Goal: Find specific page/section: Find specific page/section

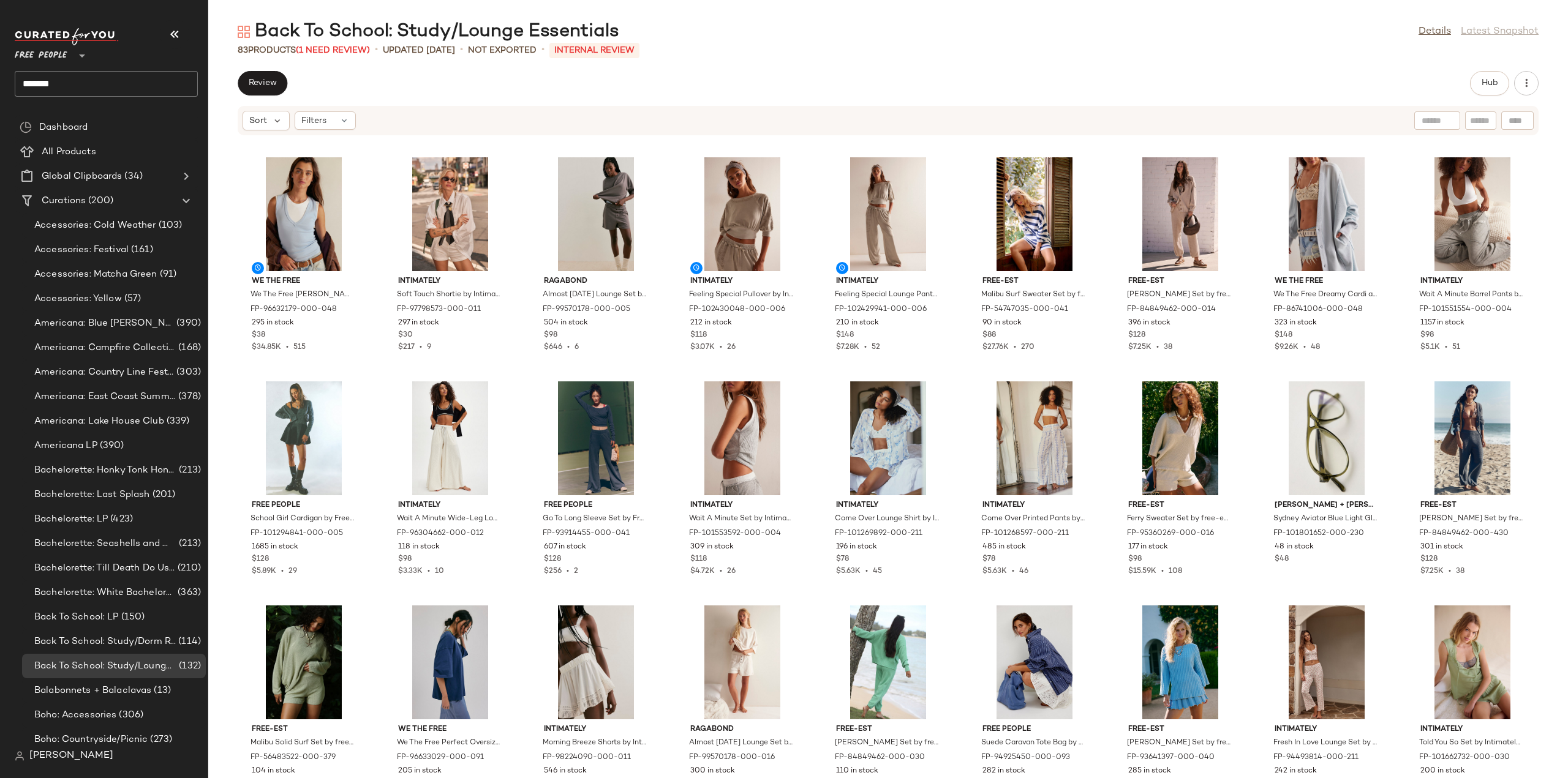
scroll to position [4366, 0]
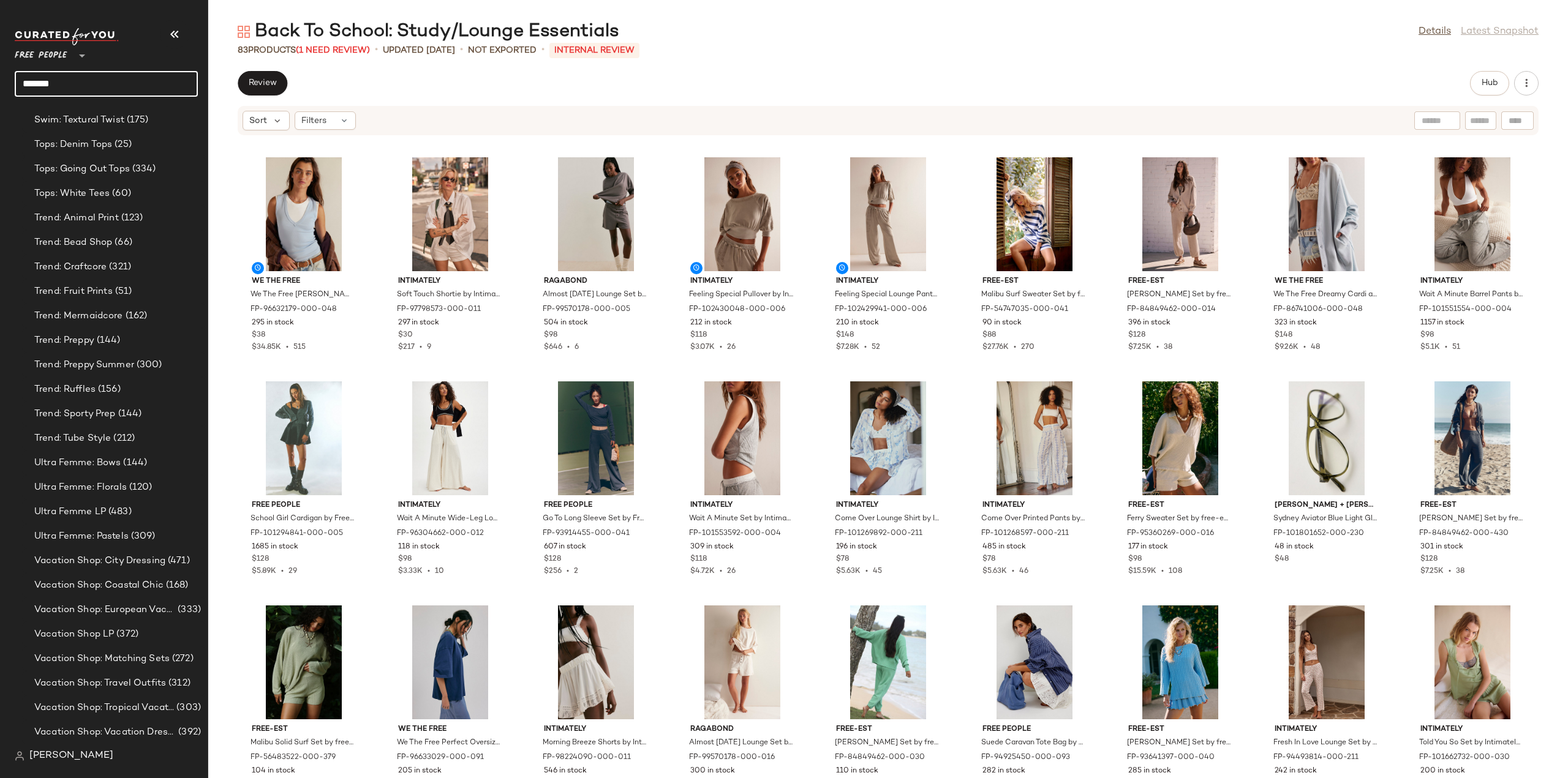
drag, startPoint x: 95, startPoint y: 82, endPoint x: 0, endPoint y: 91, distance: 95.4
click at [0, 91] on nav "Free People ** ******* Dashboard All Products Global Clipboards (34) Curations …" at bounding box center [104, 389] width 208 height 778
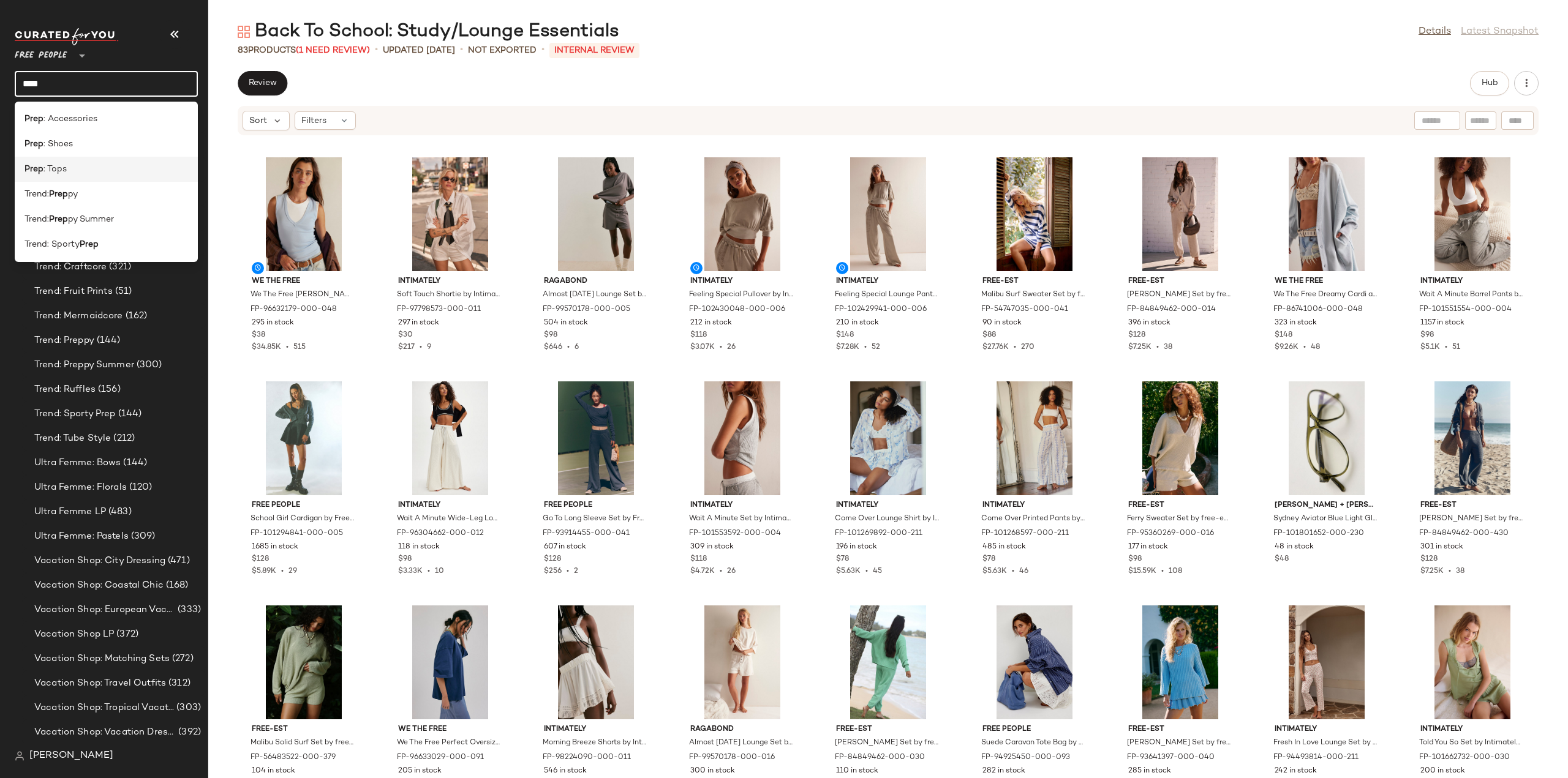
type input "****"
click at [63, 175] on span ": Tops" at bounding box center [55, 169] width 24 height 13
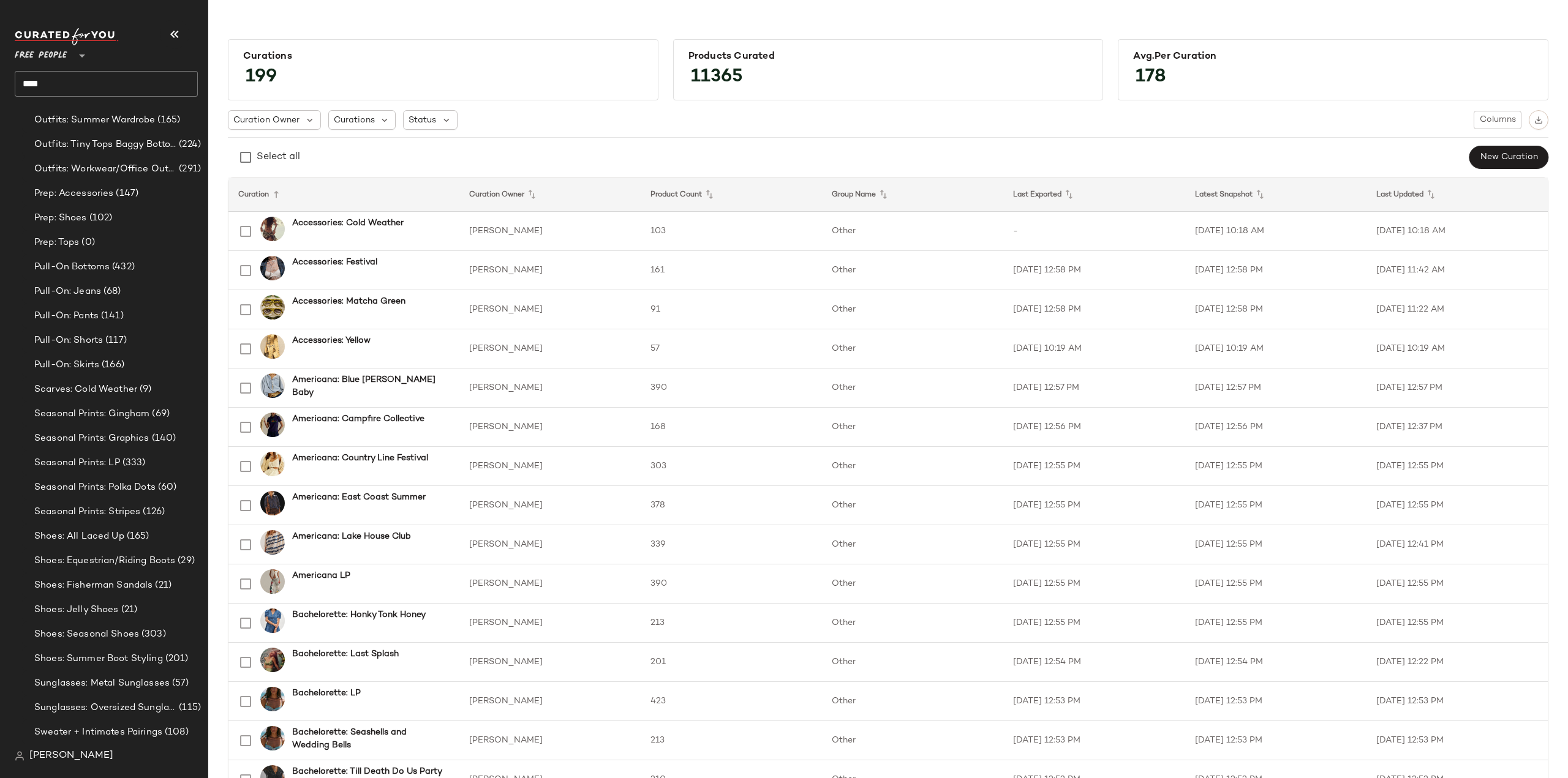
scroll to position [3325, 0]
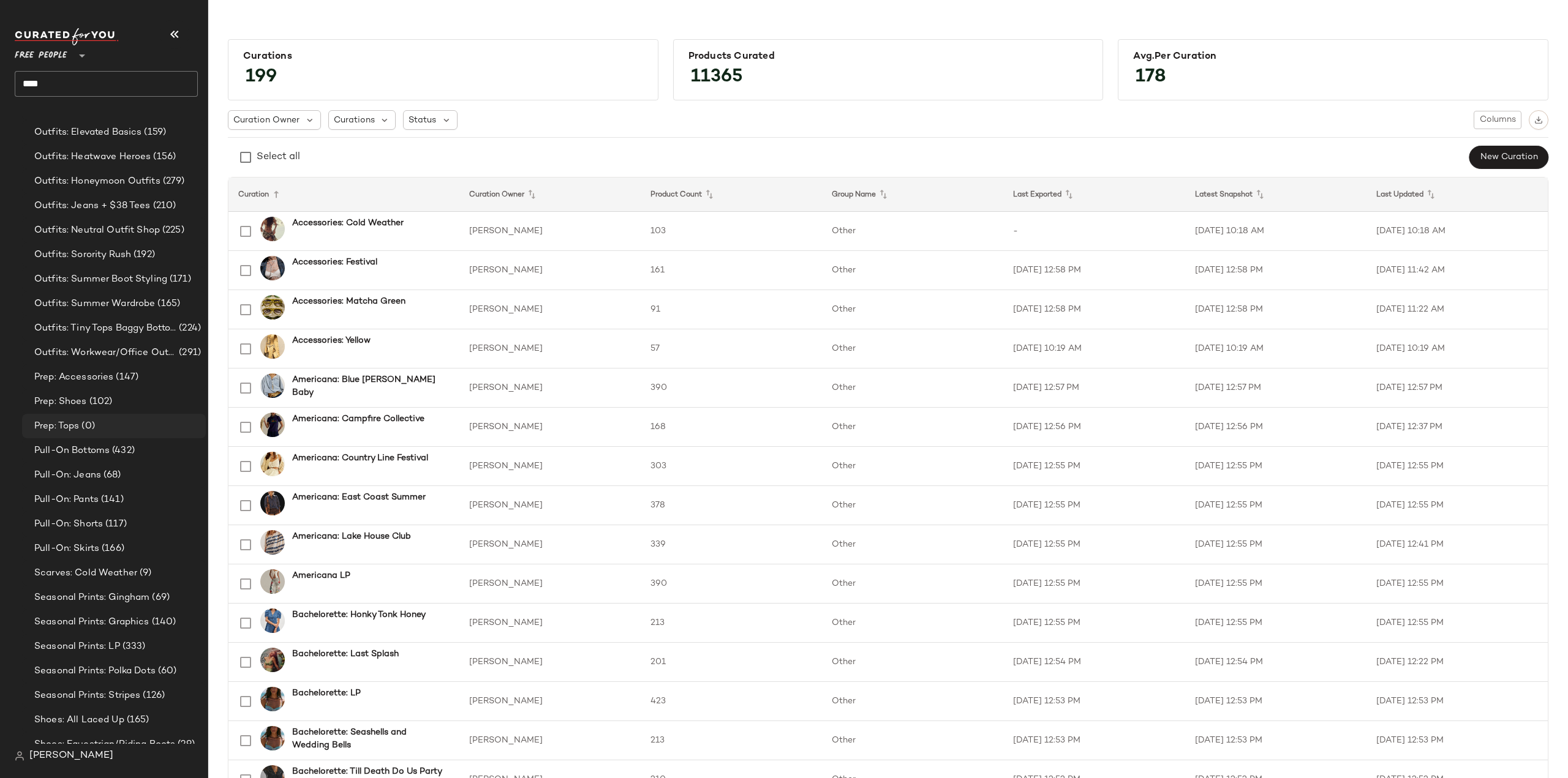
click at [64, 431] on span "Prep: Tops" at bounding box center [56, 426] width 45 height 14
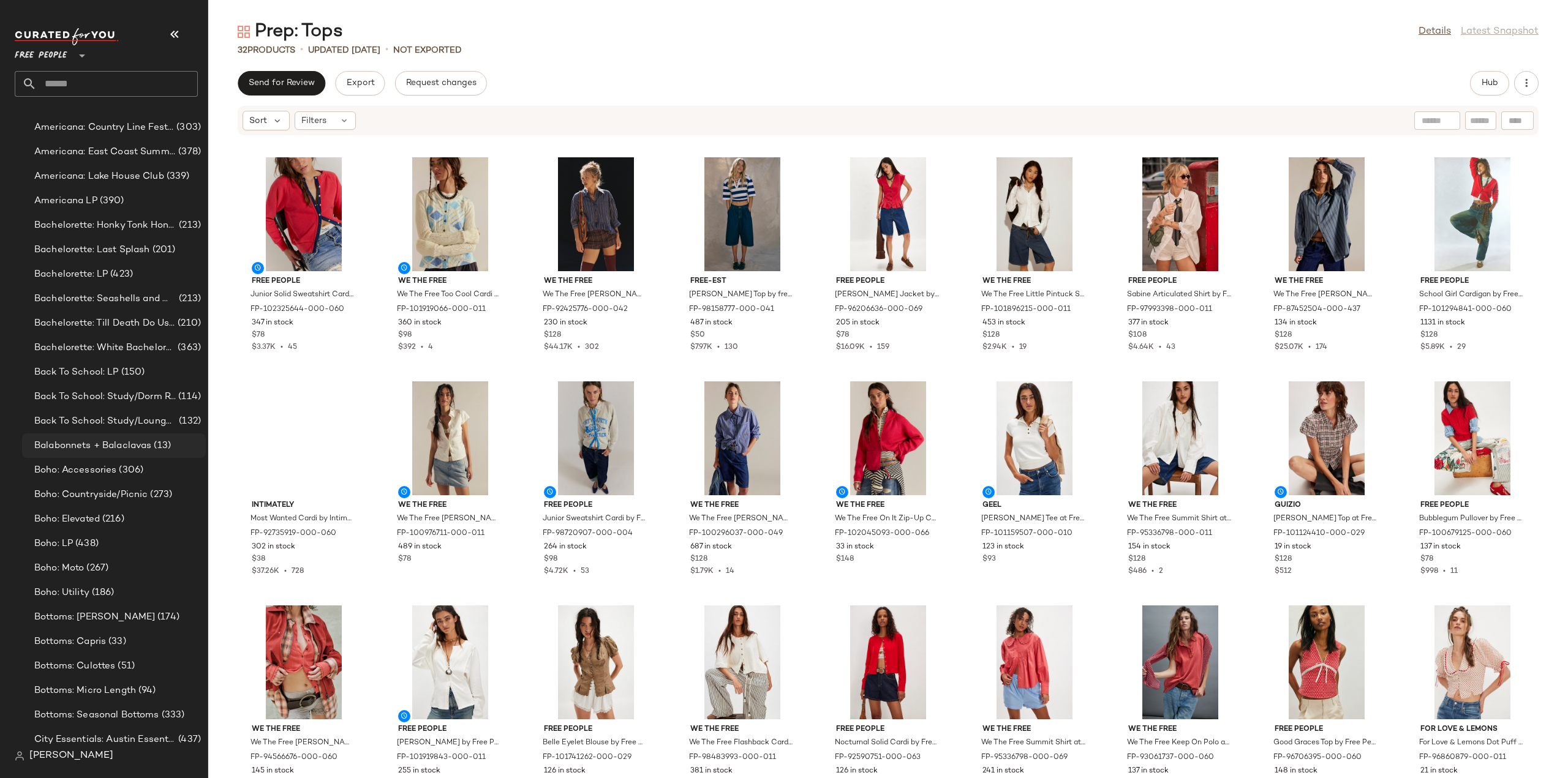
scroll to position [551, 0]
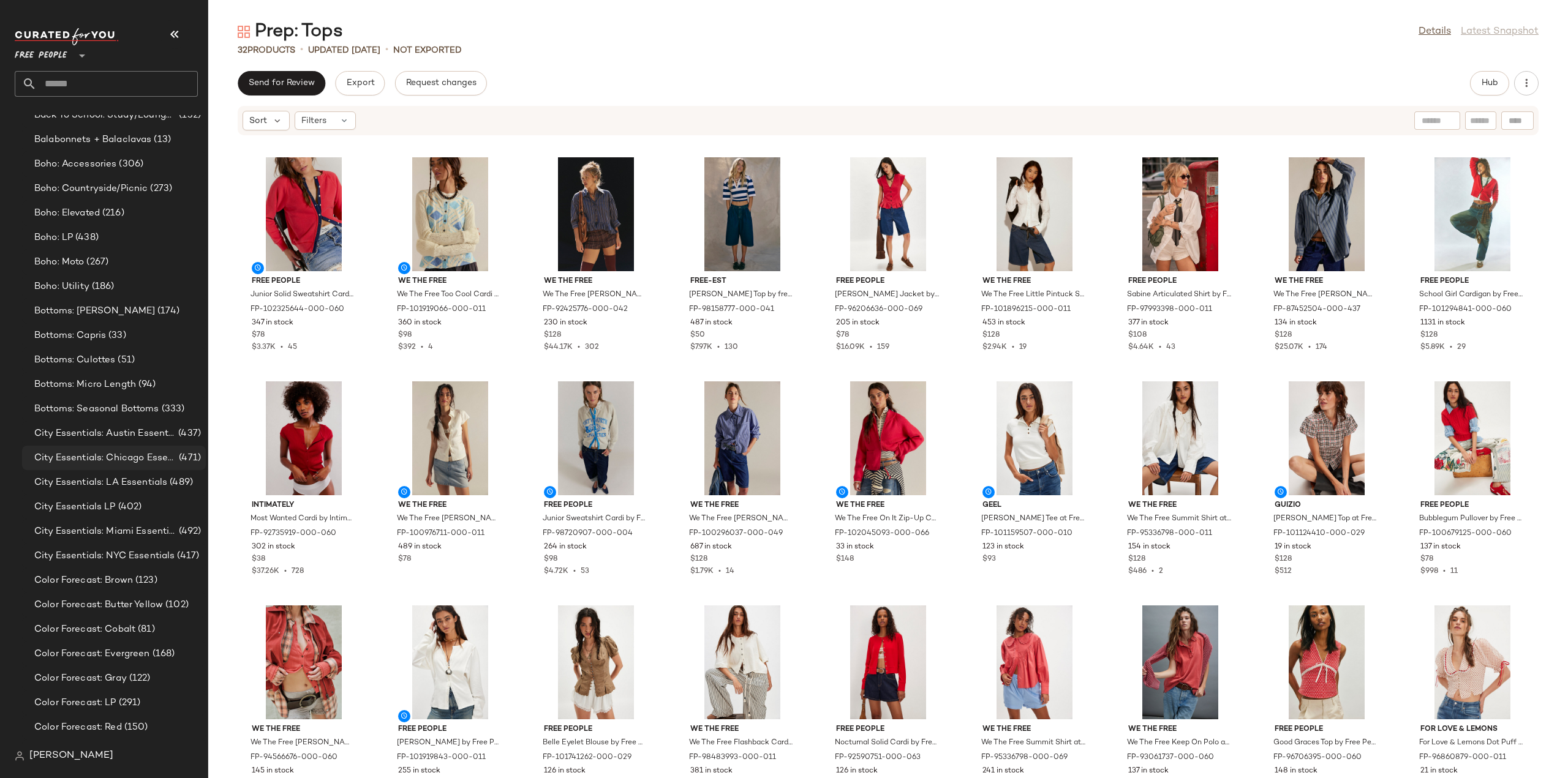
click at [112, 458] on span "City Essentials: Chicago Essentials" at bounding box center [105, 458] width 142 height 14
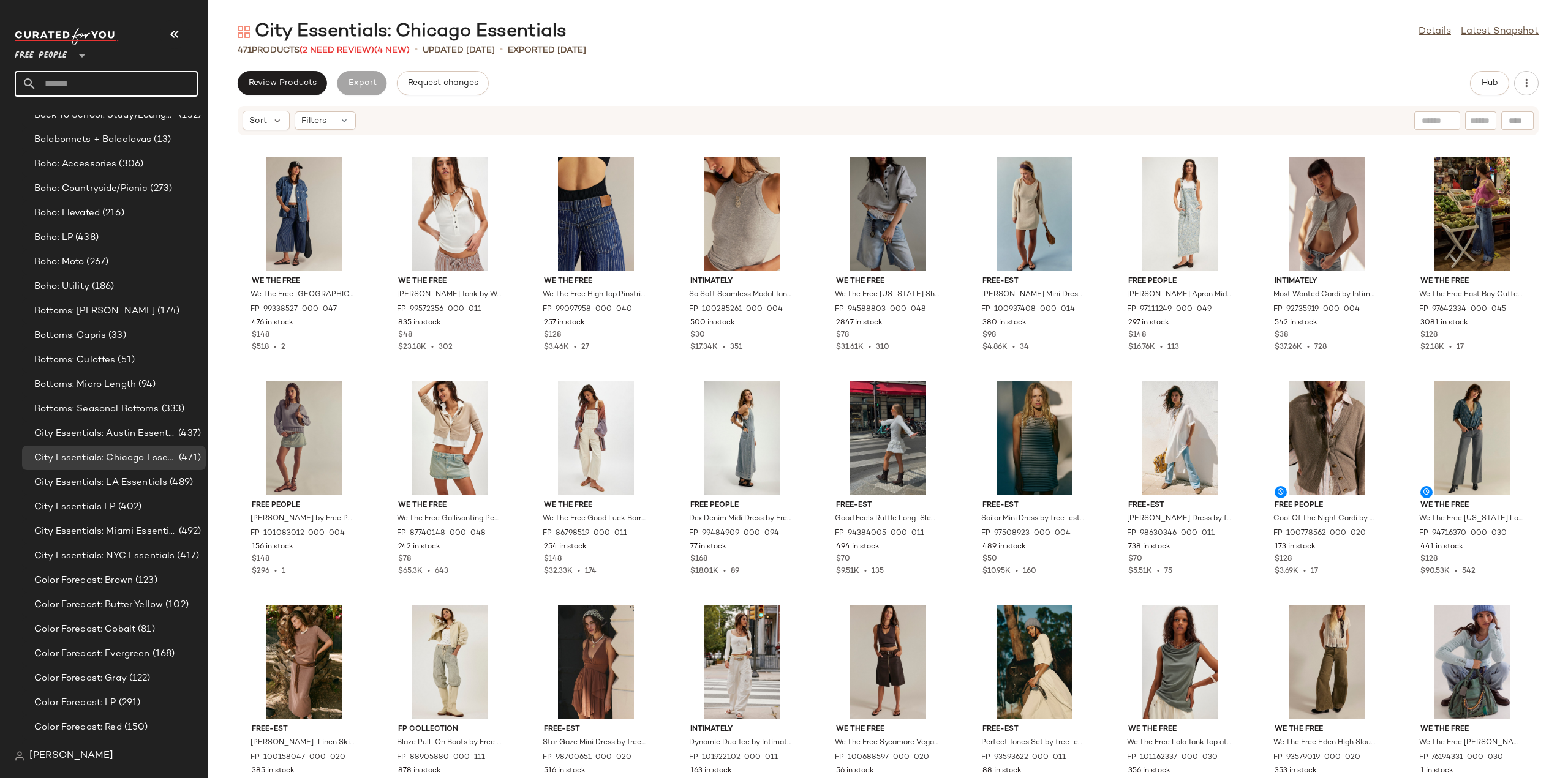
click at [112, 85] on input "text" at bounding box center [117, 83] width 161 height 25
type input "****"
click at [95, 123] on b "Gray" at bounding box center [98, 119] width 21 height 13
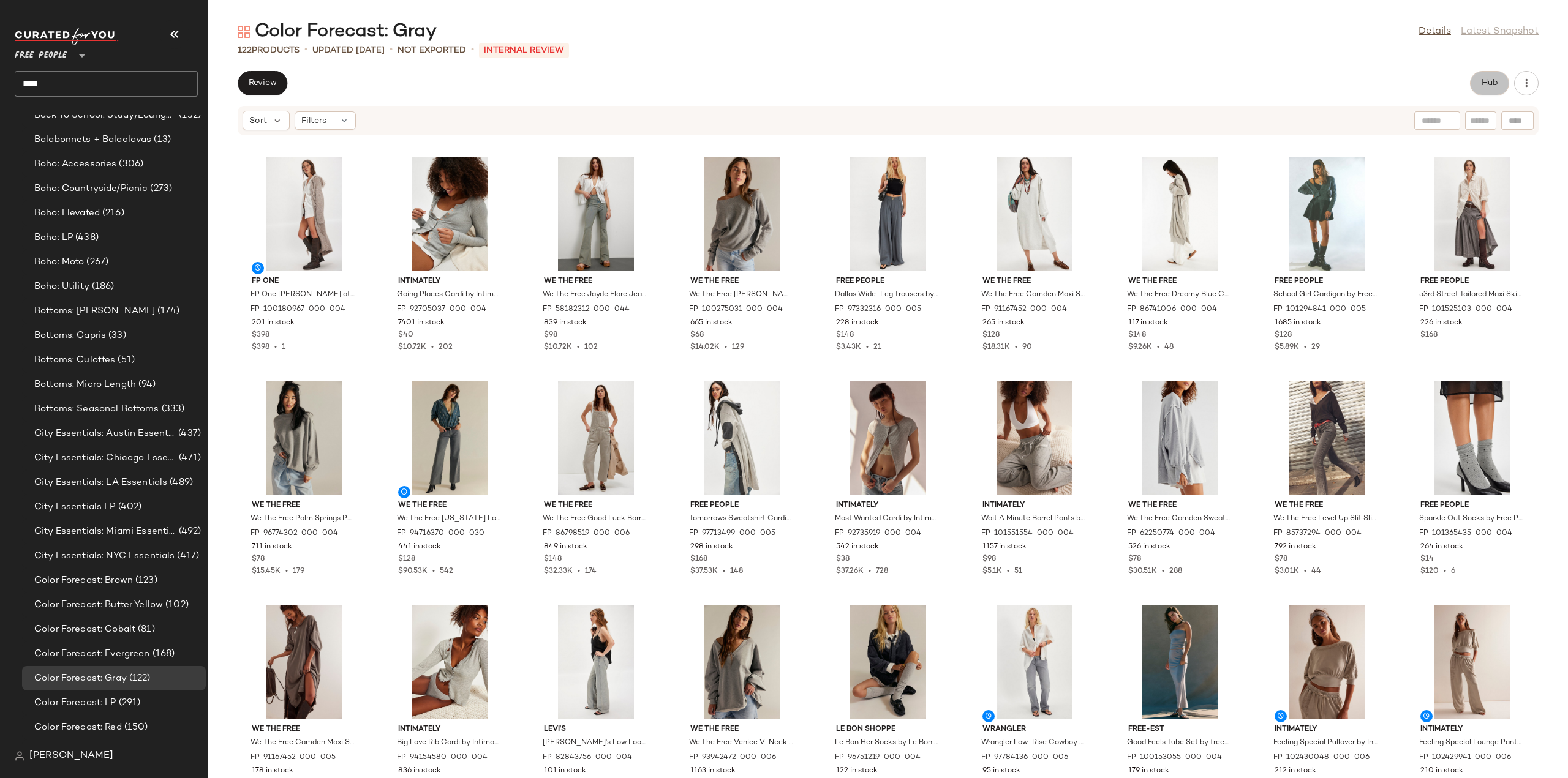
click at [1488, 79] on span "Hub" at bounding box center [1489, 83] width 17 height 10
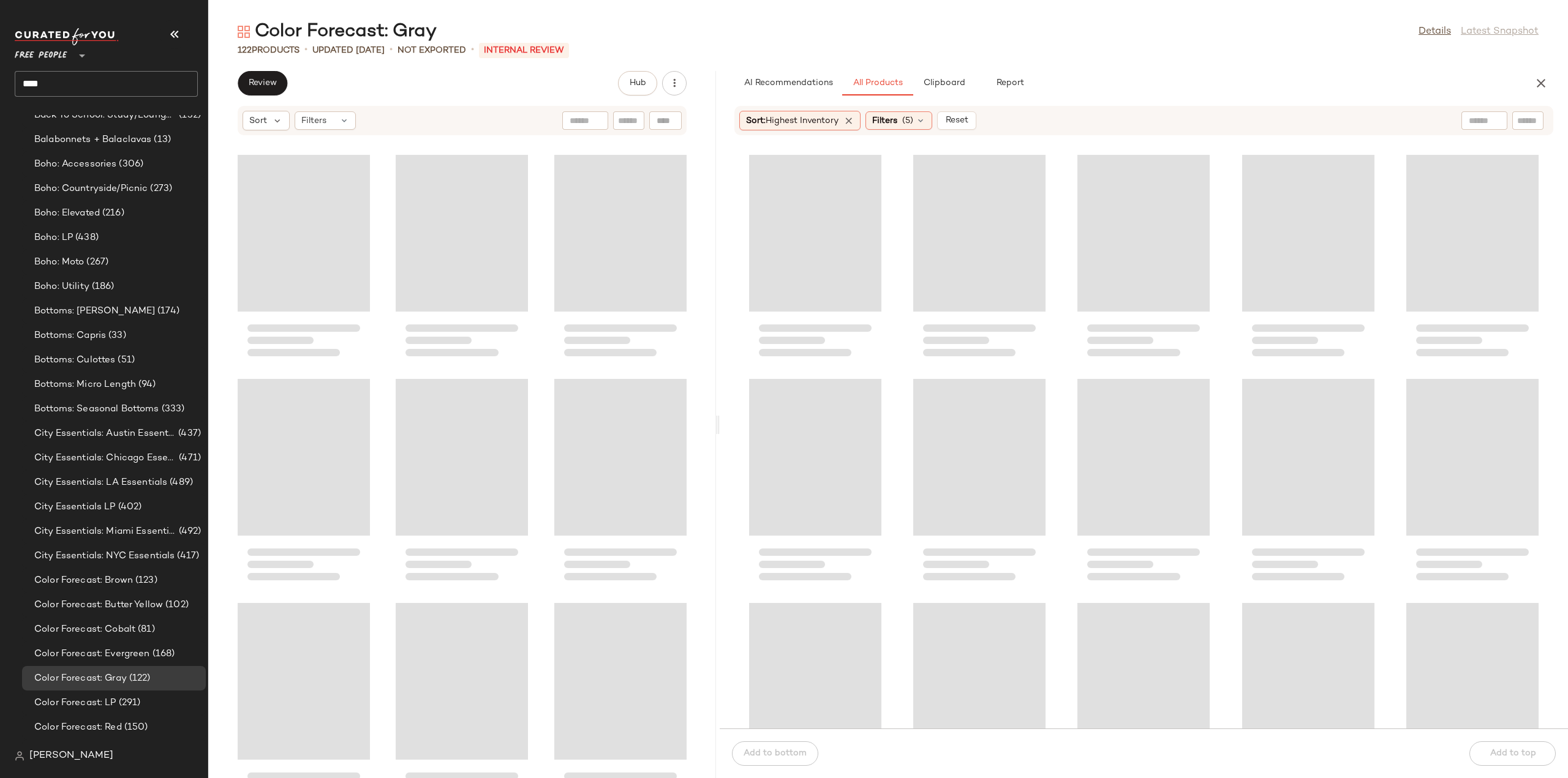
drag, startPoint x: 886, startPoint y: 424, endPoint x: 718, endPoint y: 427, distance: 168.0
click at [718, 427] on div "Color Forecast: Gray Details Latest Snapshot 122 Products • updated Aug 12th • …" at bounding box center [888, 398] width 1359 height 759
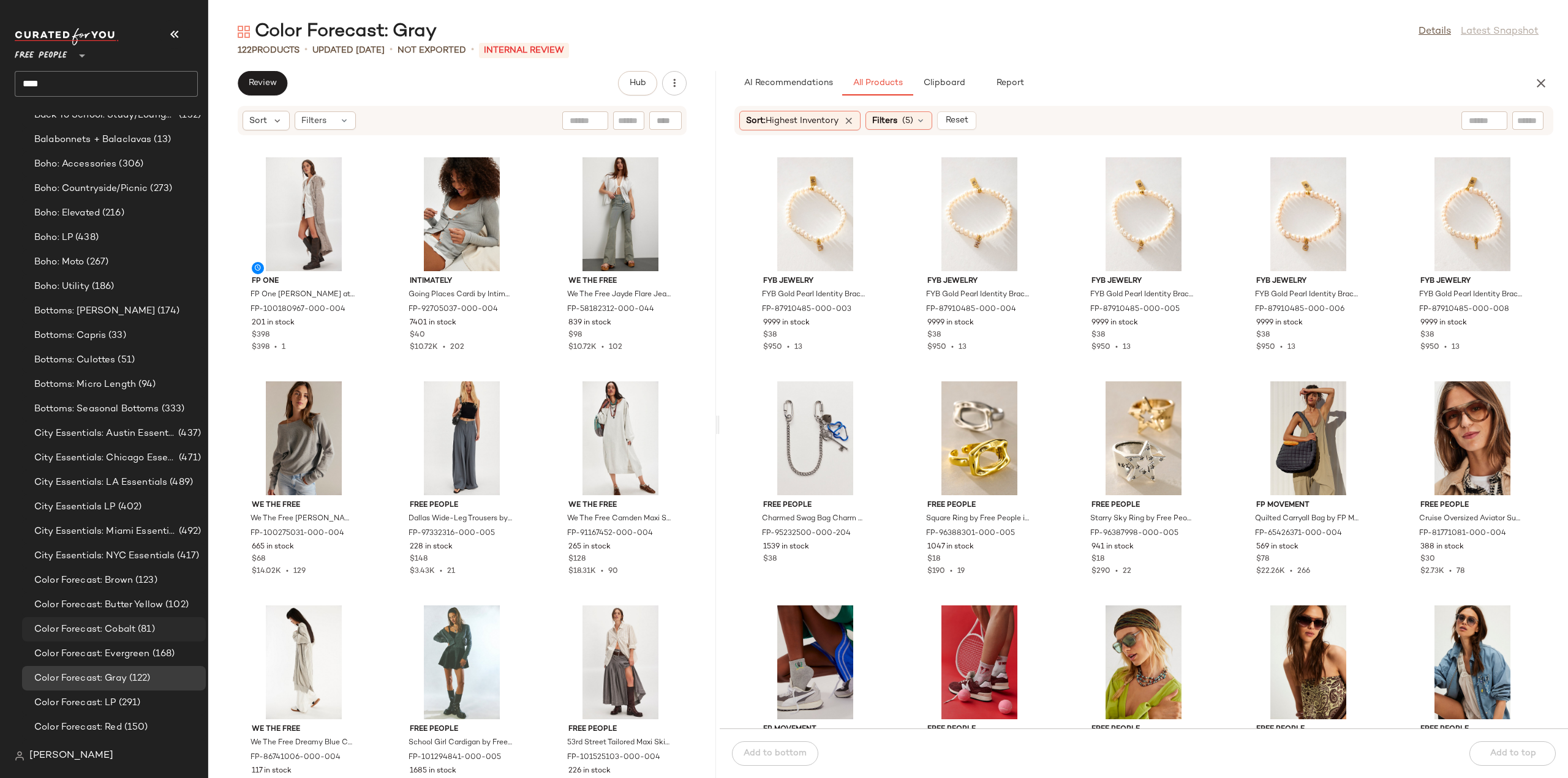
click at [82, 632] on span "Color Forecast: Cobalt" at bounding box center [85, 630] width 101 height 14
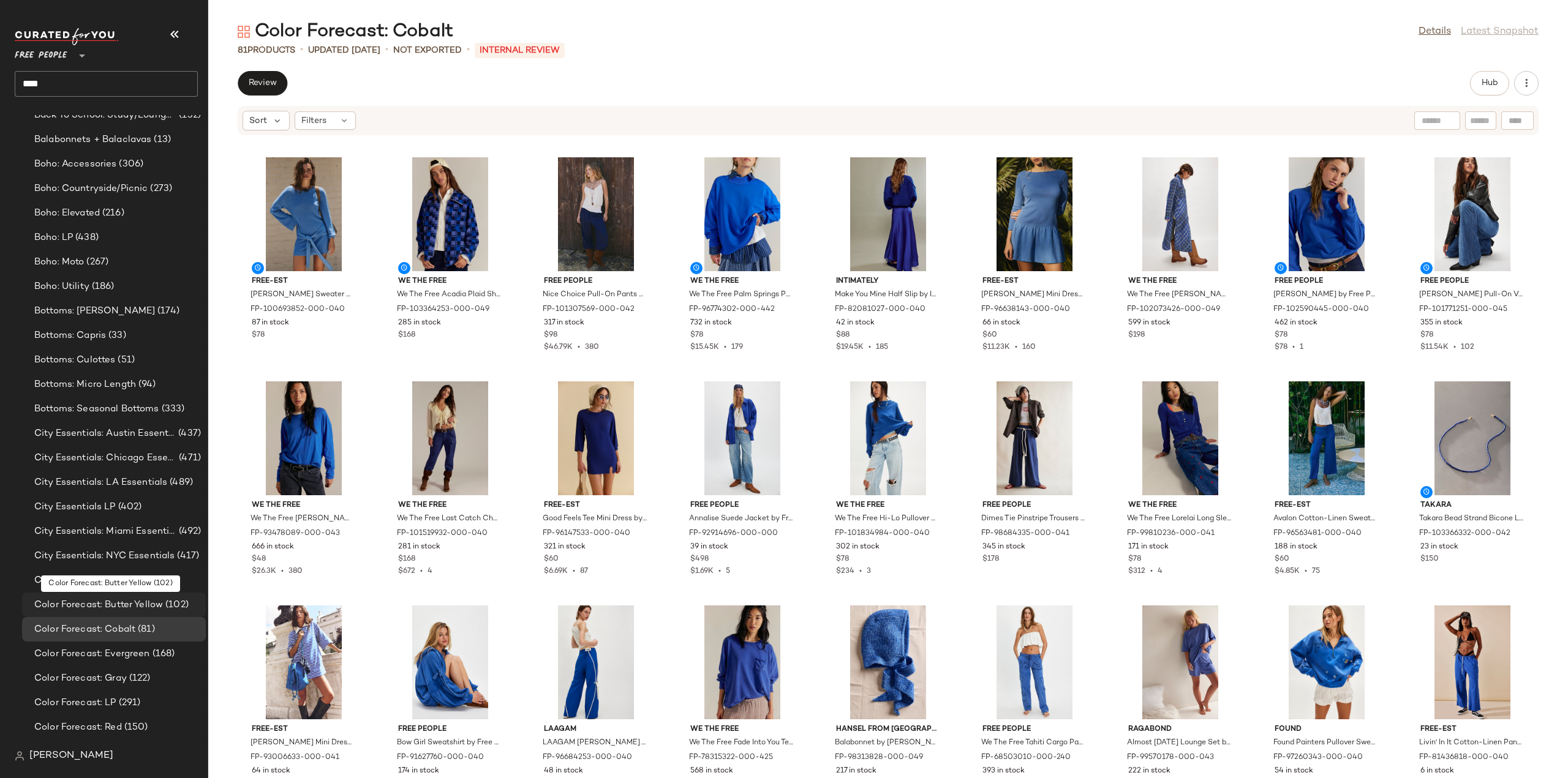
click at [86, 603] on span "Color Forecast: Butter Yellow" at bounding box center [98, 605] width 128 height 14
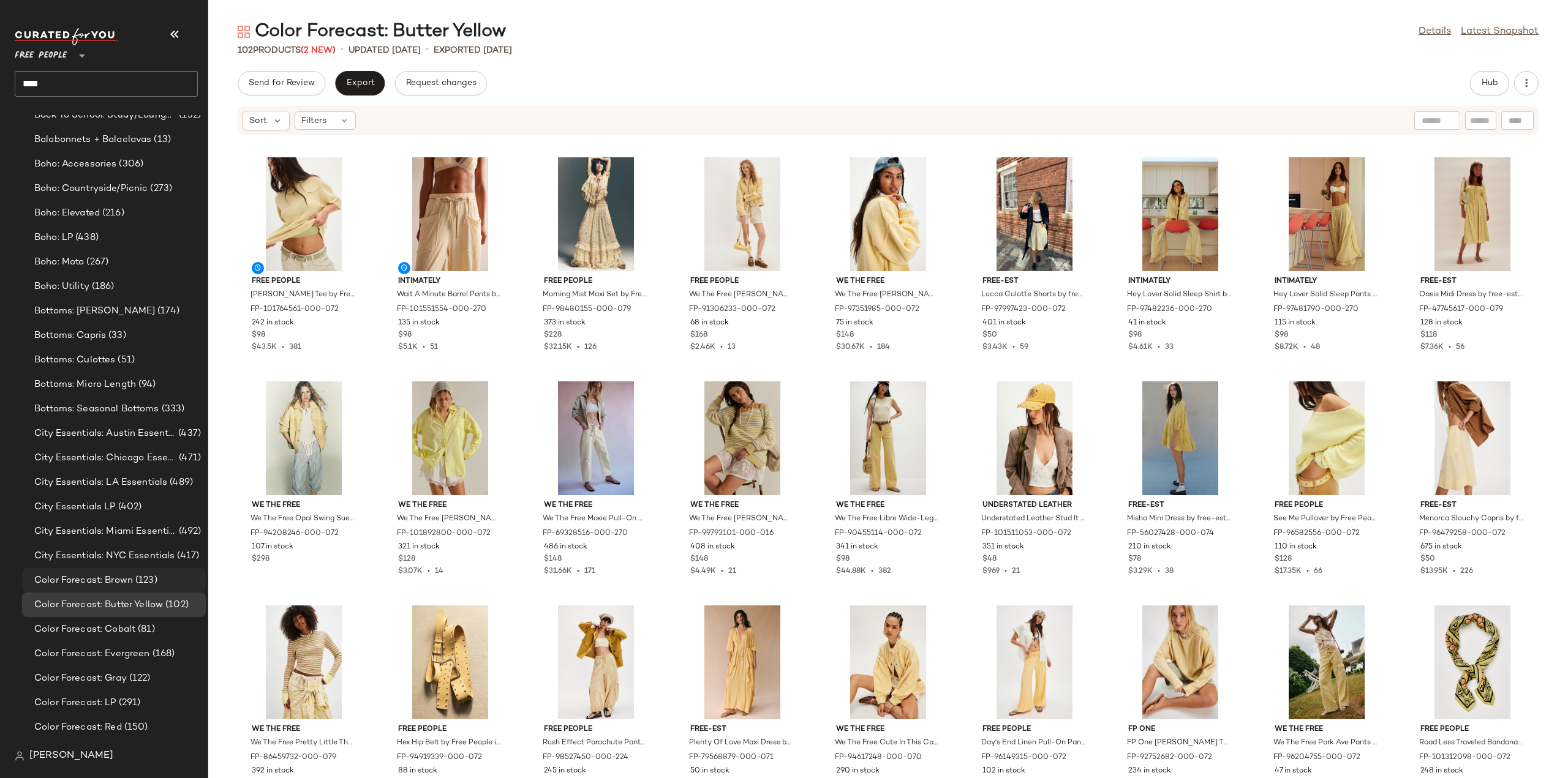
click at [75, 575] on span "Color Forecast: Brown" at bounding box center [83, 581] width 99 height 14
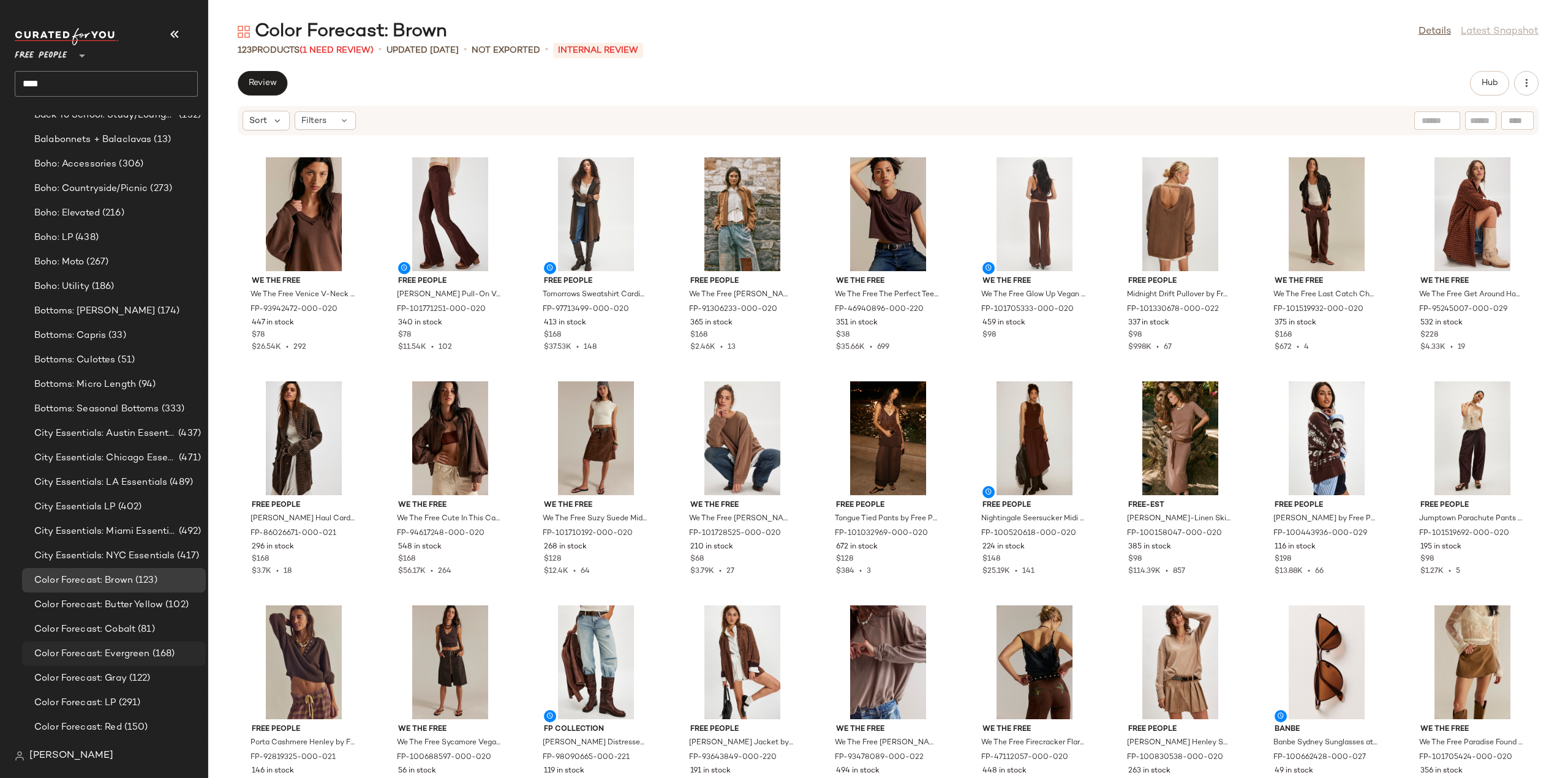
click at [68, 652] on span "Color Forecast: Evergreen" at bounding box center [92, 654] width 115 height 14
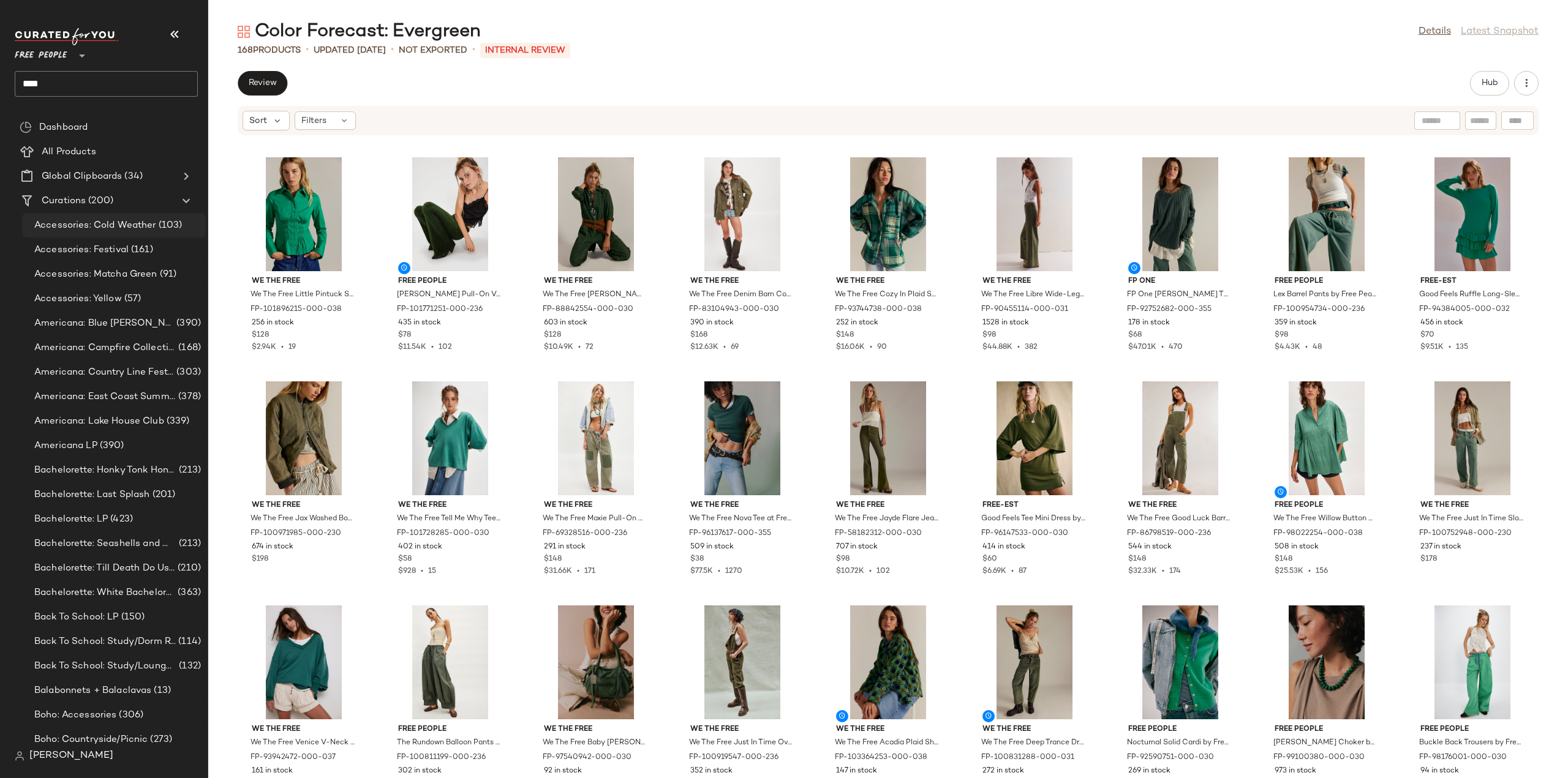
click at [95, 228] on span "Accessories: Cold Weather" at bounding box center [95, 225] width 122 height 14
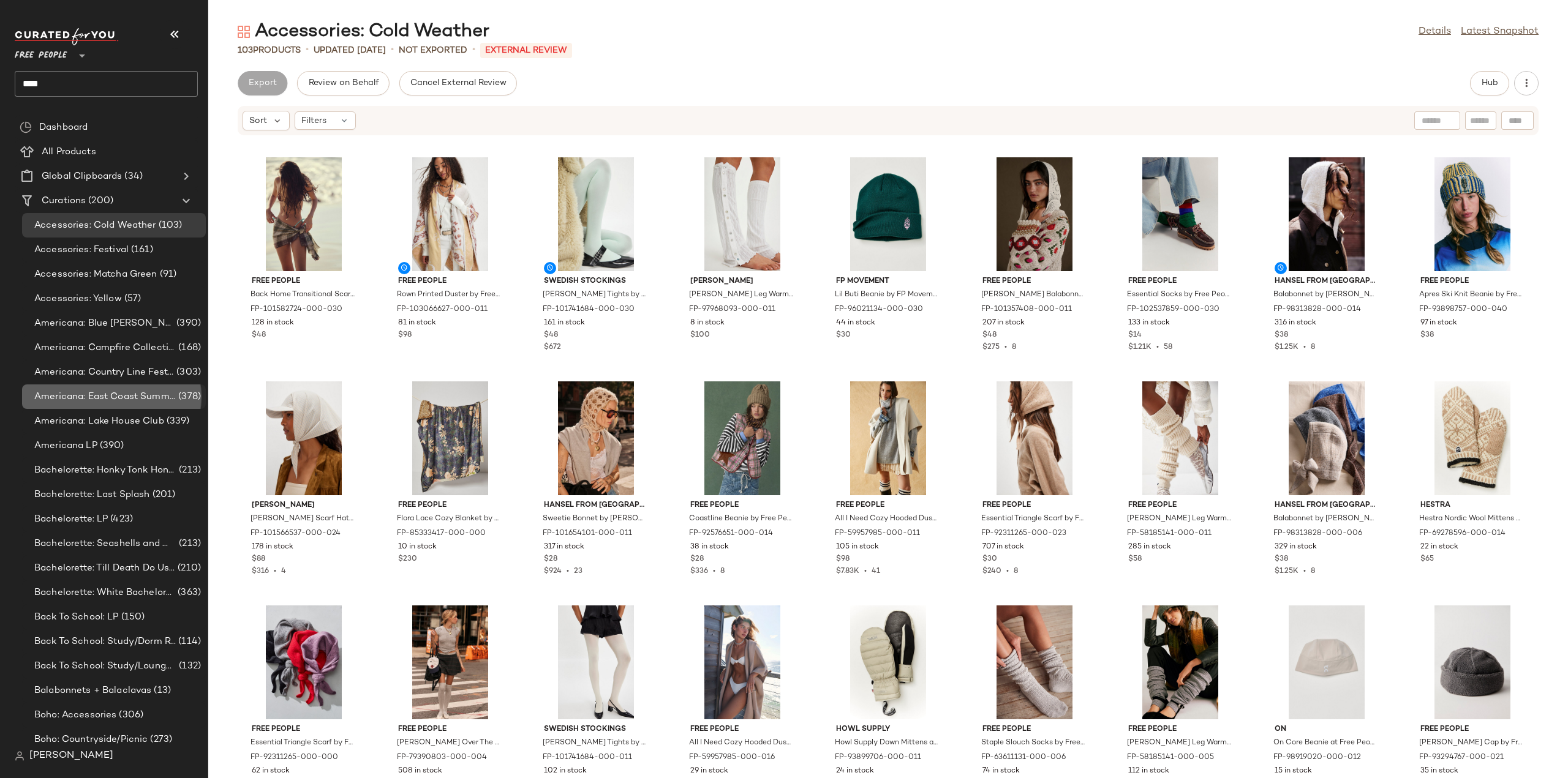
click at [90, 394] on span "Americana: East Coast Summer" at bounding box center [105, 397] width 142 height 14
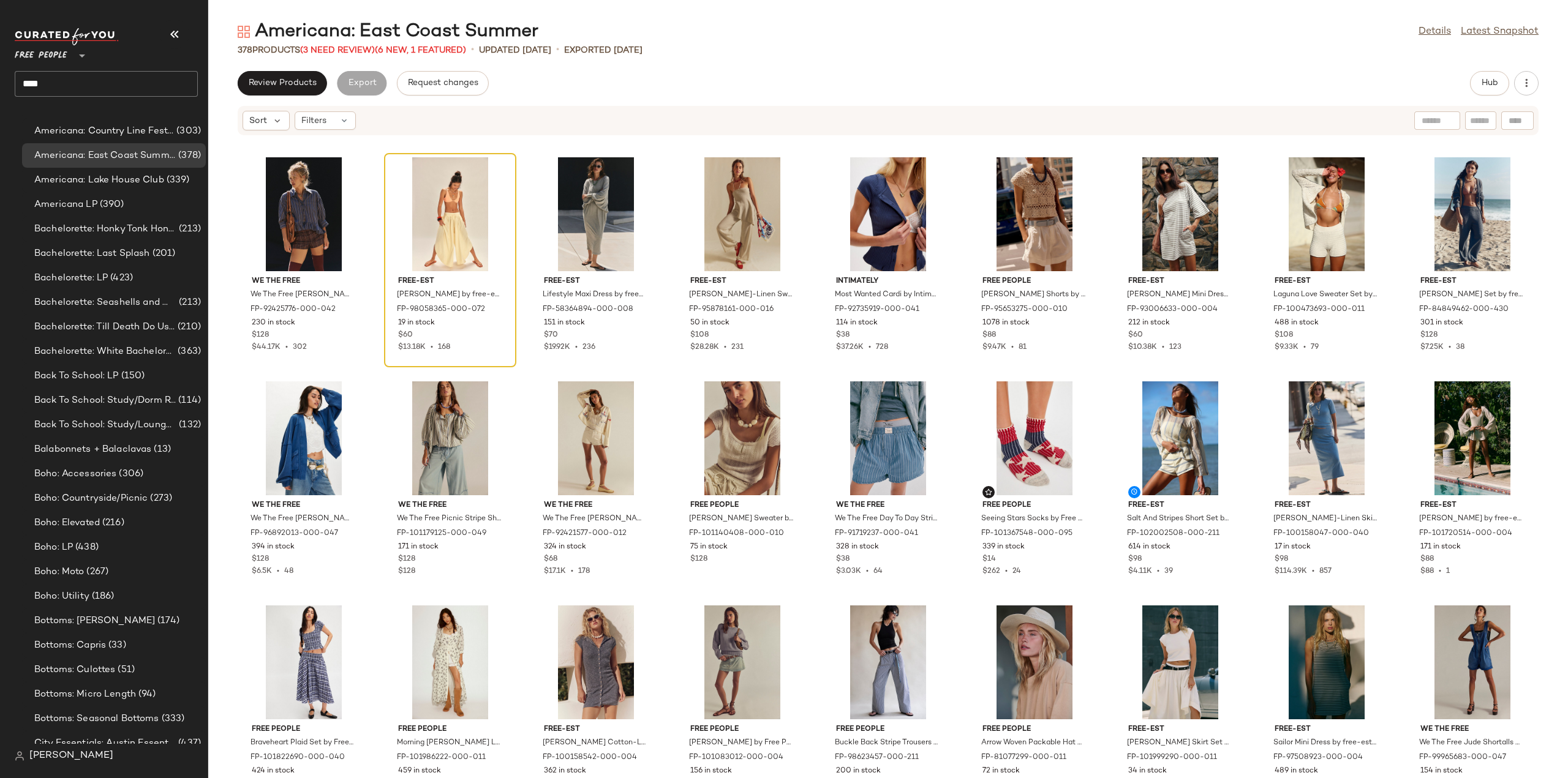
scroll to position [244, 0]
click at [65, 648] on div "Bottoms: Capris (33)" at bounding box center [114, 642] width 183 height 24
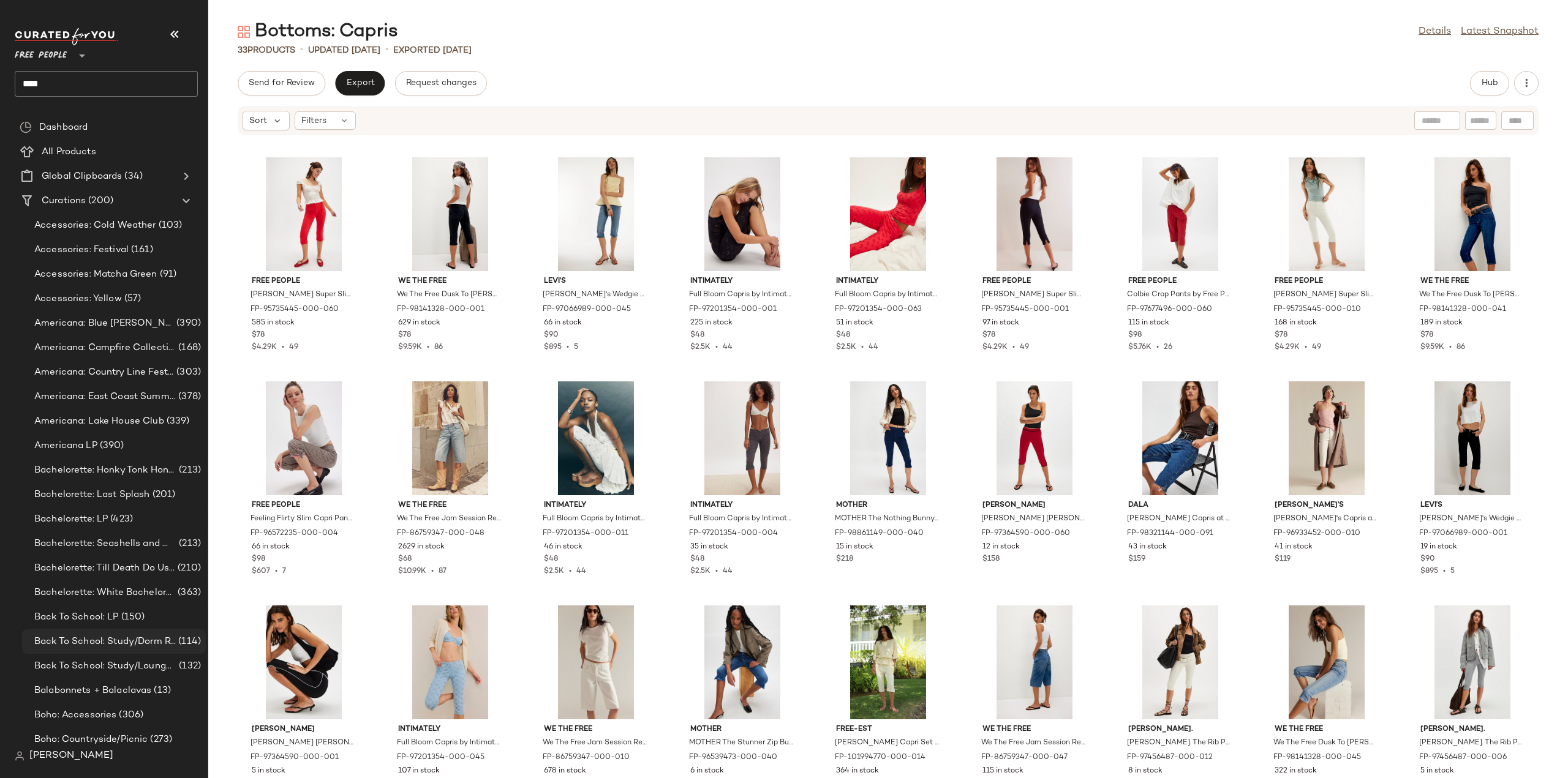
click at [61, 644] on span "Back To School: Study/Dorm Room Essentials" at bounding box center [105, 642] width 142 height 14
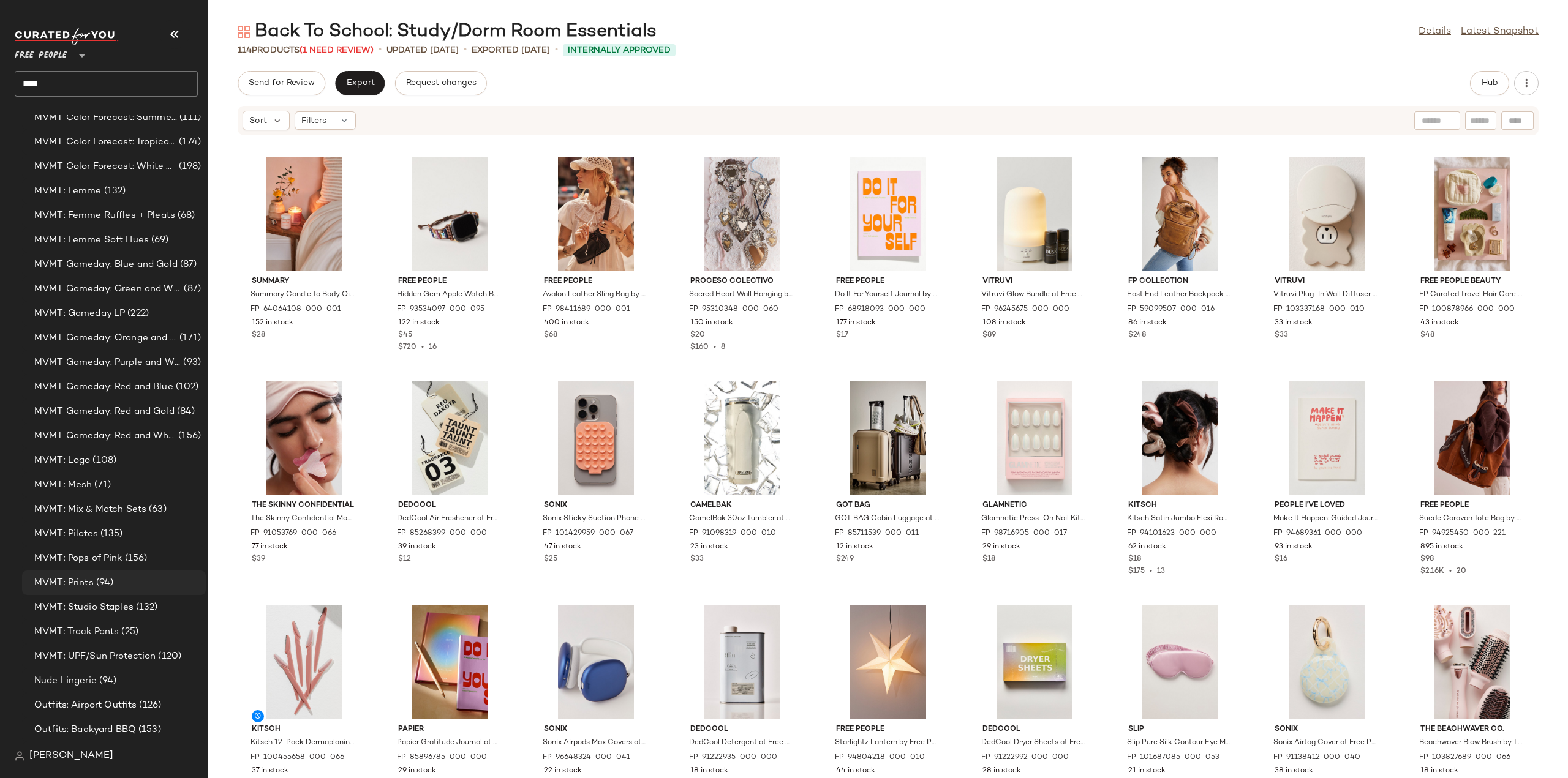
scroll to position [2801, 0]
click at [95, 534] on span "MVMT: UPF/Sun Protection" at bounding box center [94, 534] width 121 height 14
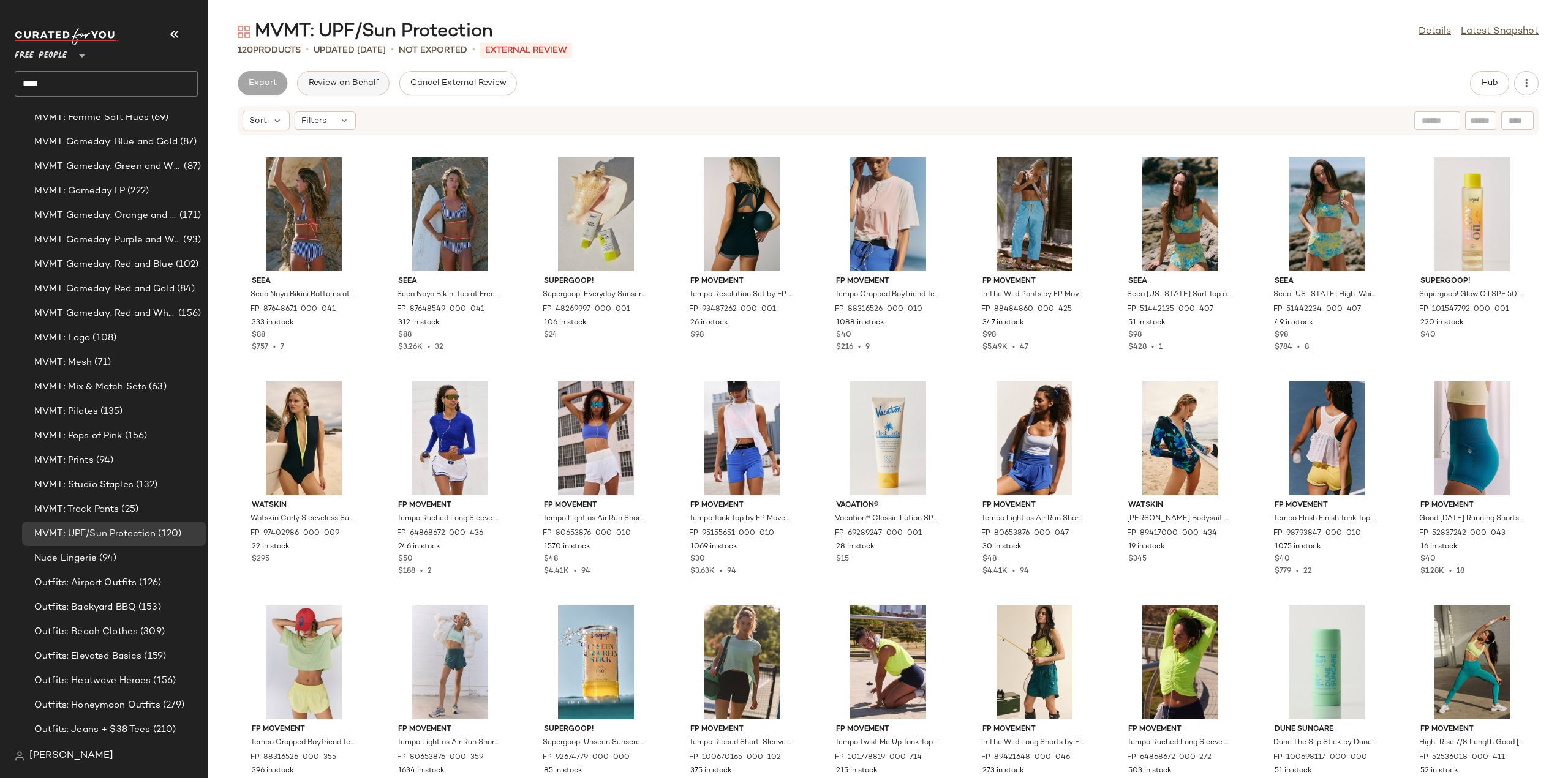
click at [334, 83] on span "Review on Behalf" at bounding box center [342, 83] width 71 height 10
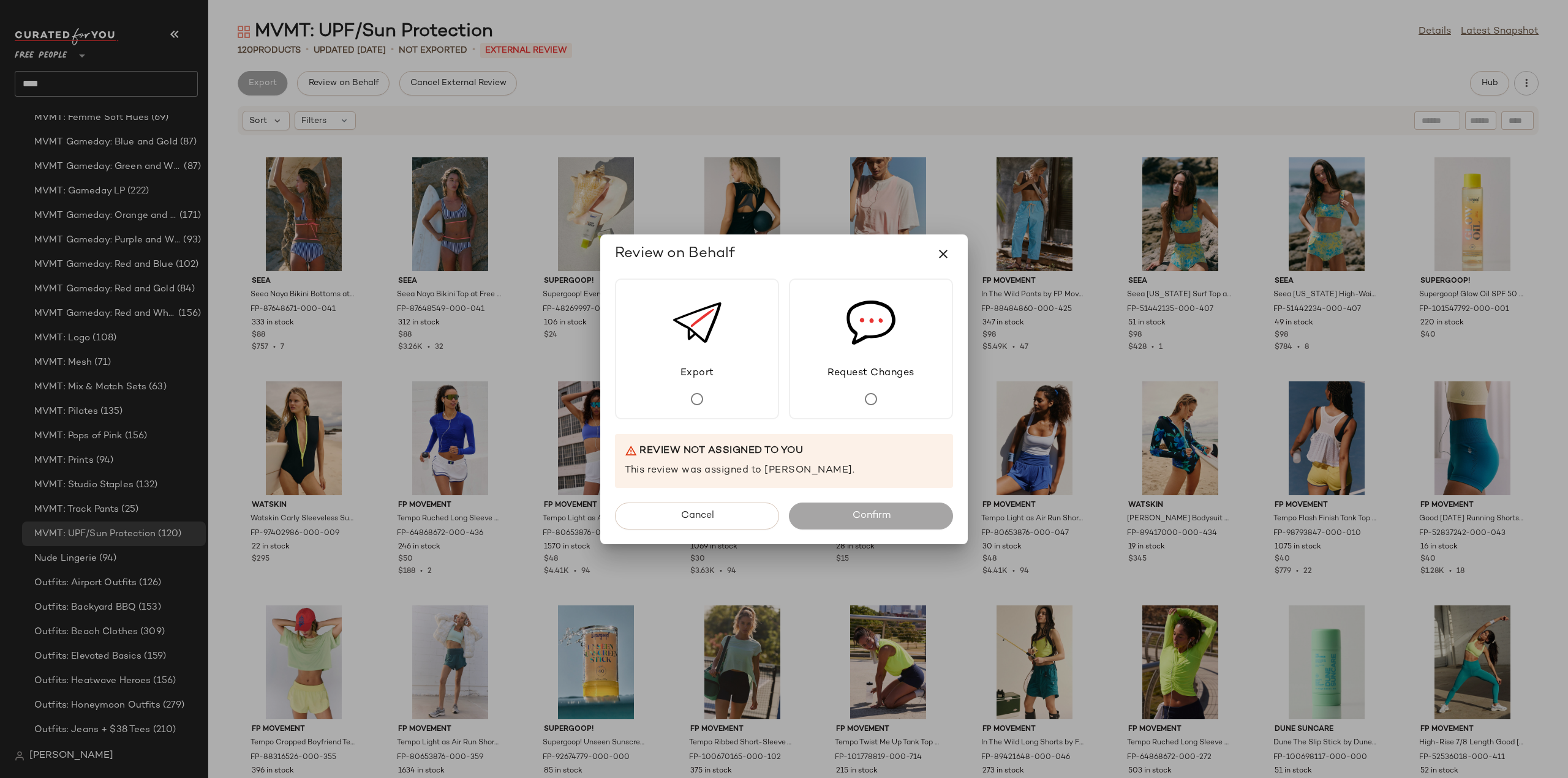
click at [902, 56] on div at bounding box center [784, 389] width 1568 height 778
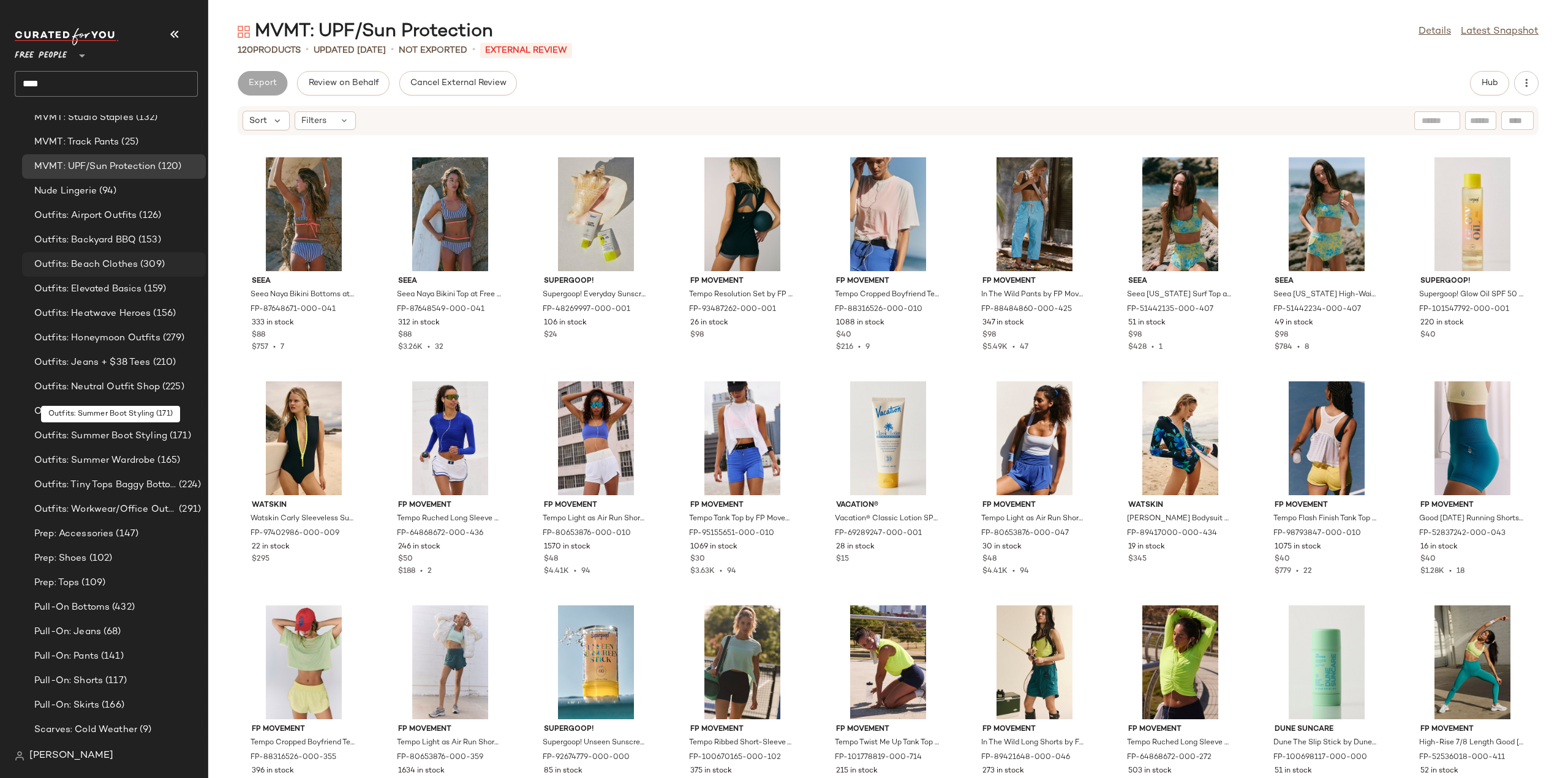
scroll to position [3352, 0]
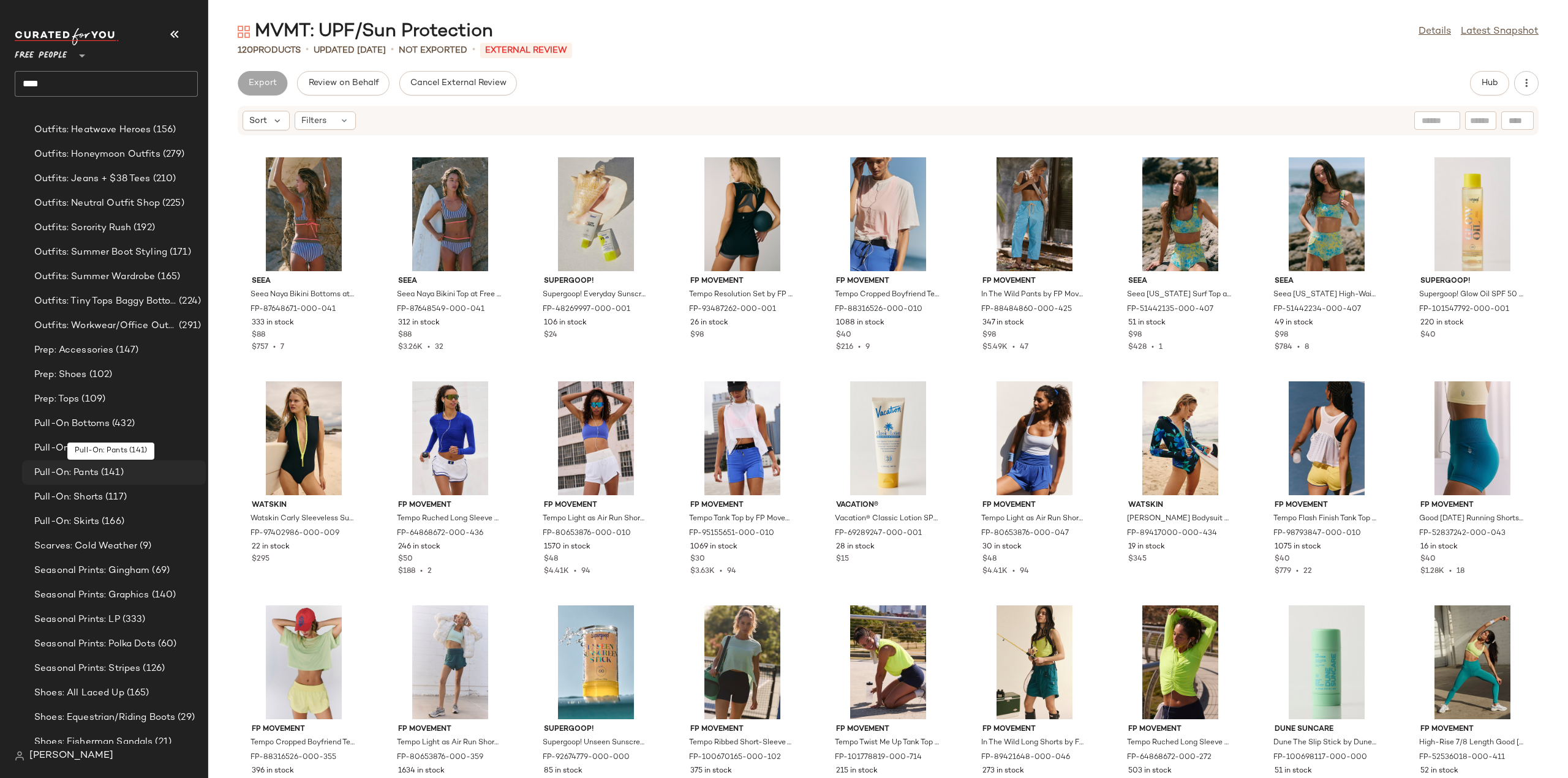
click at [56, 472] on span "Pull-On: Pants" at bounding box center [66, 472] width 65 height 14
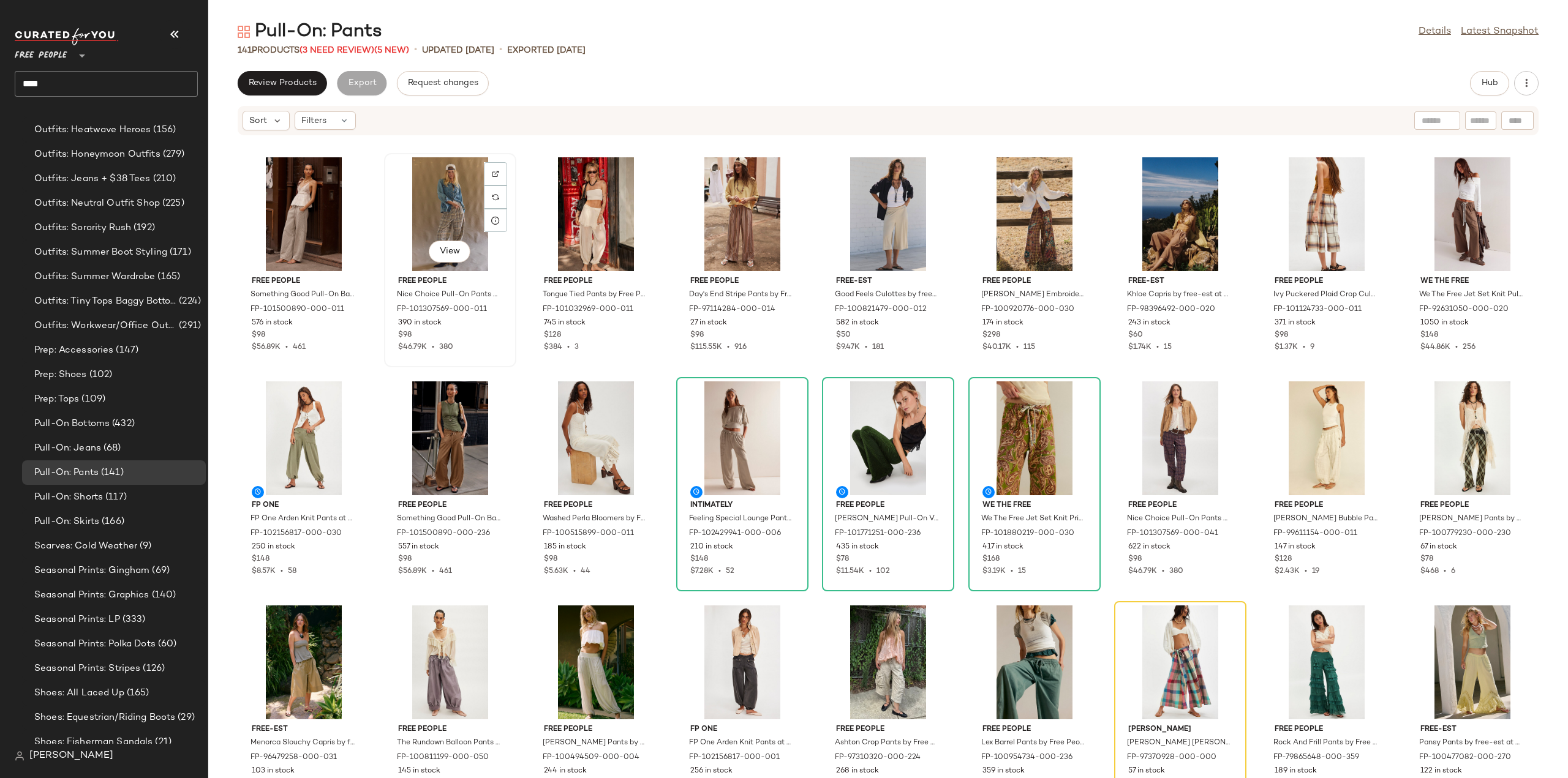
click at [433, 208] on div "View" at bounding box center [450, 214] width 124 height 114
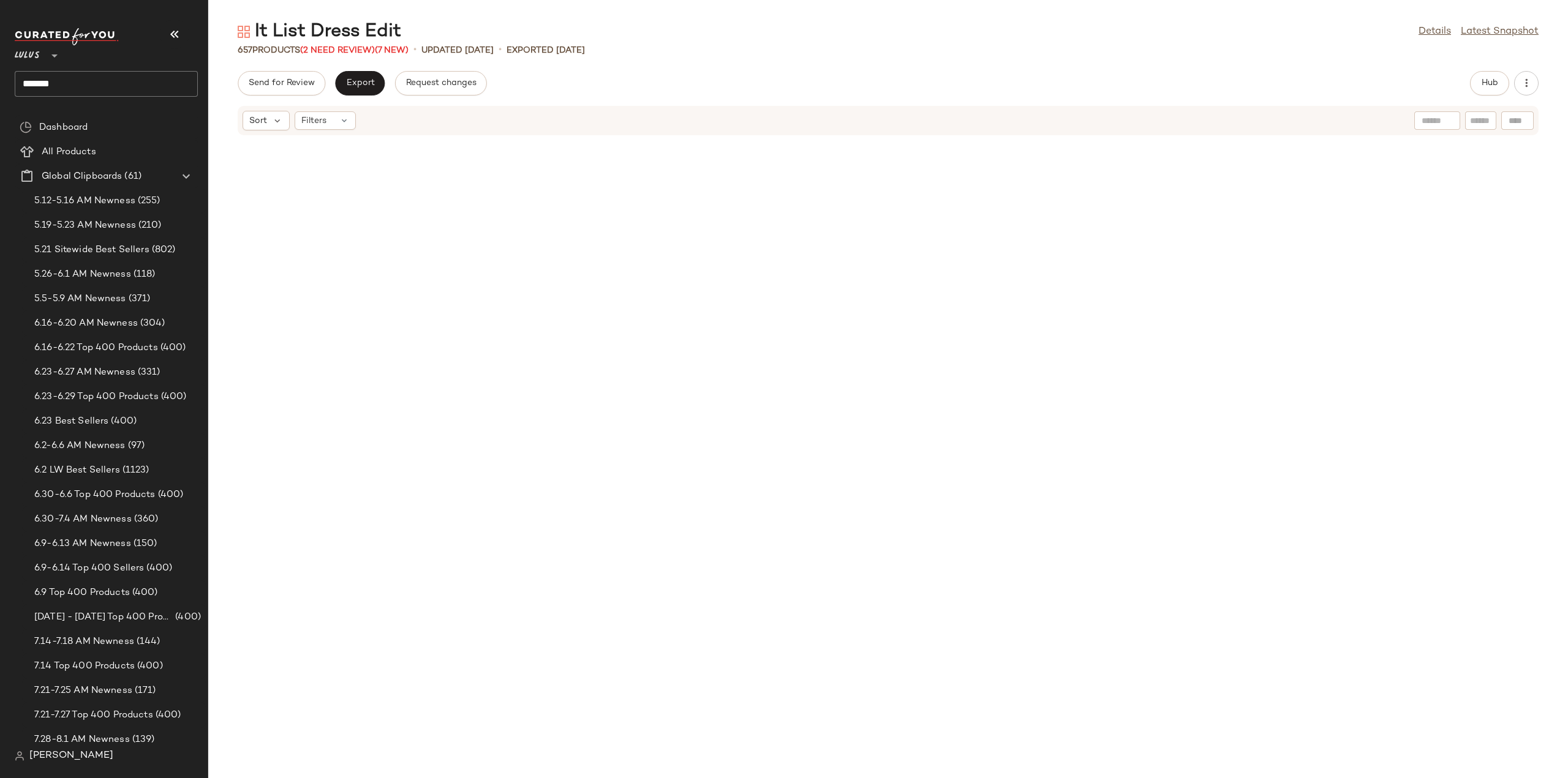
scroll to position [1968, 0]
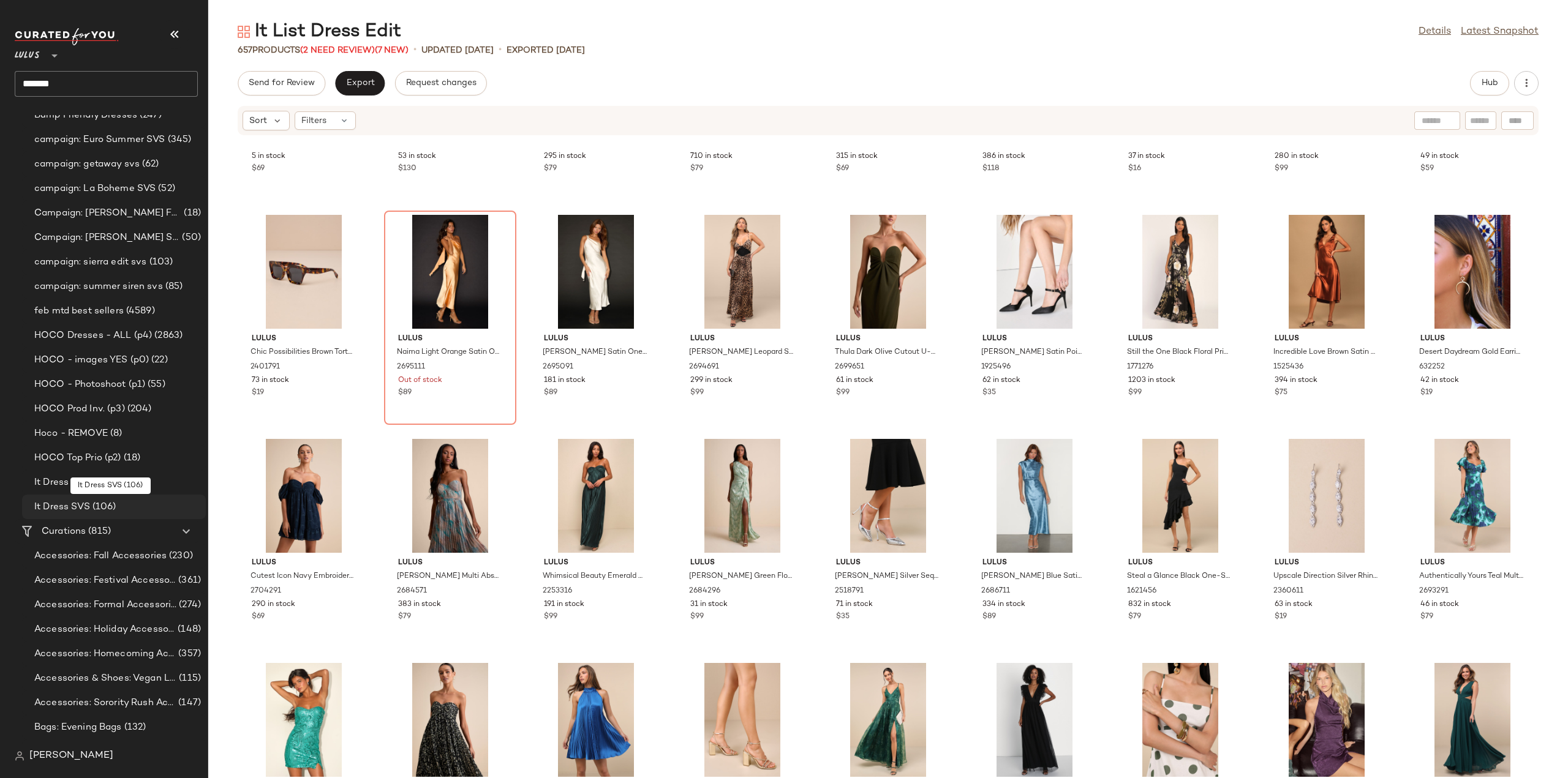
click at [56, 507] on span "It Dress SVS" at bounding box center [62, 507] width 56 height 14
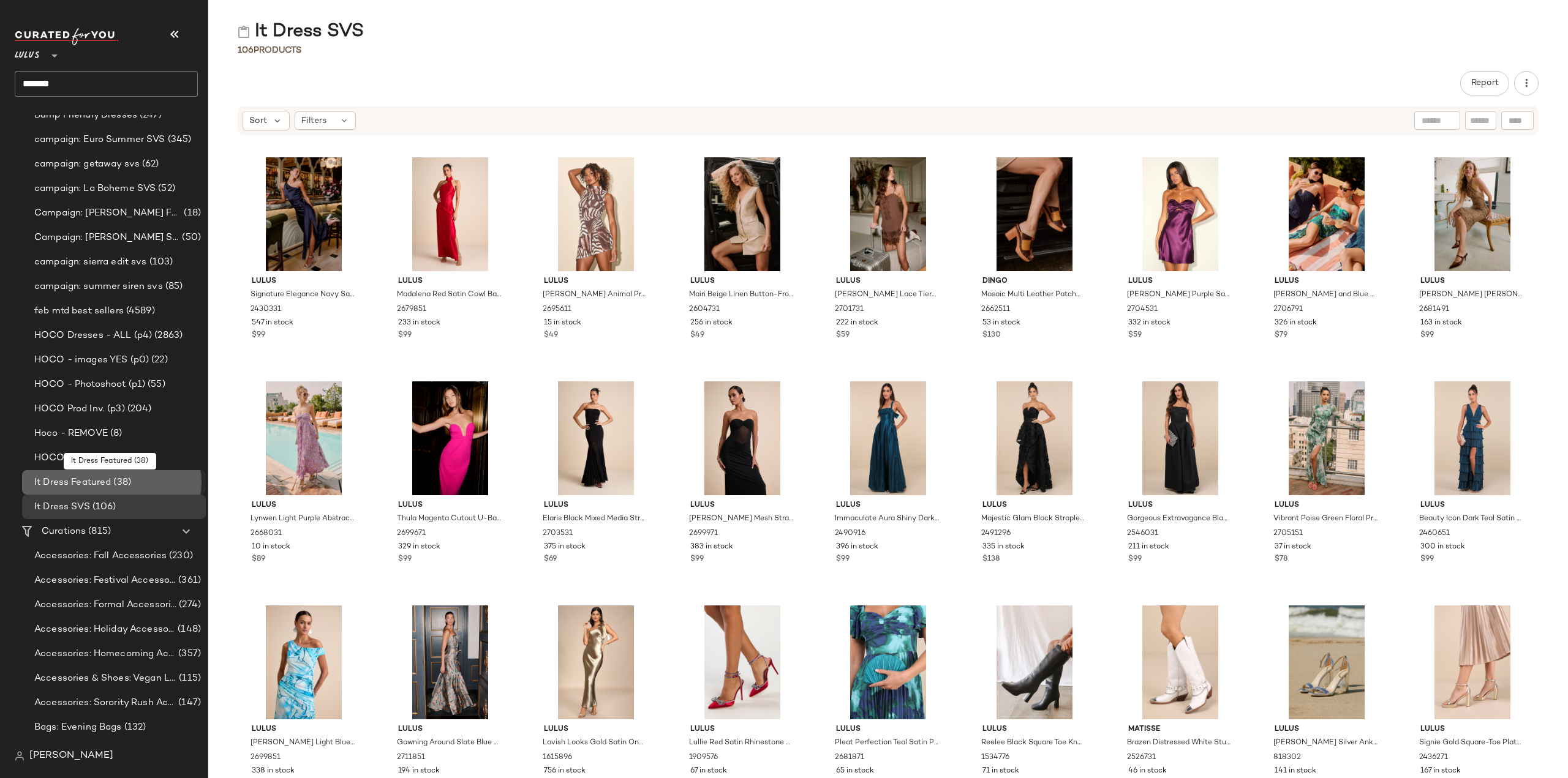
click at [68, 483] on span "It Dress Featured" at bounding box center [73, 483] width 77 height 14
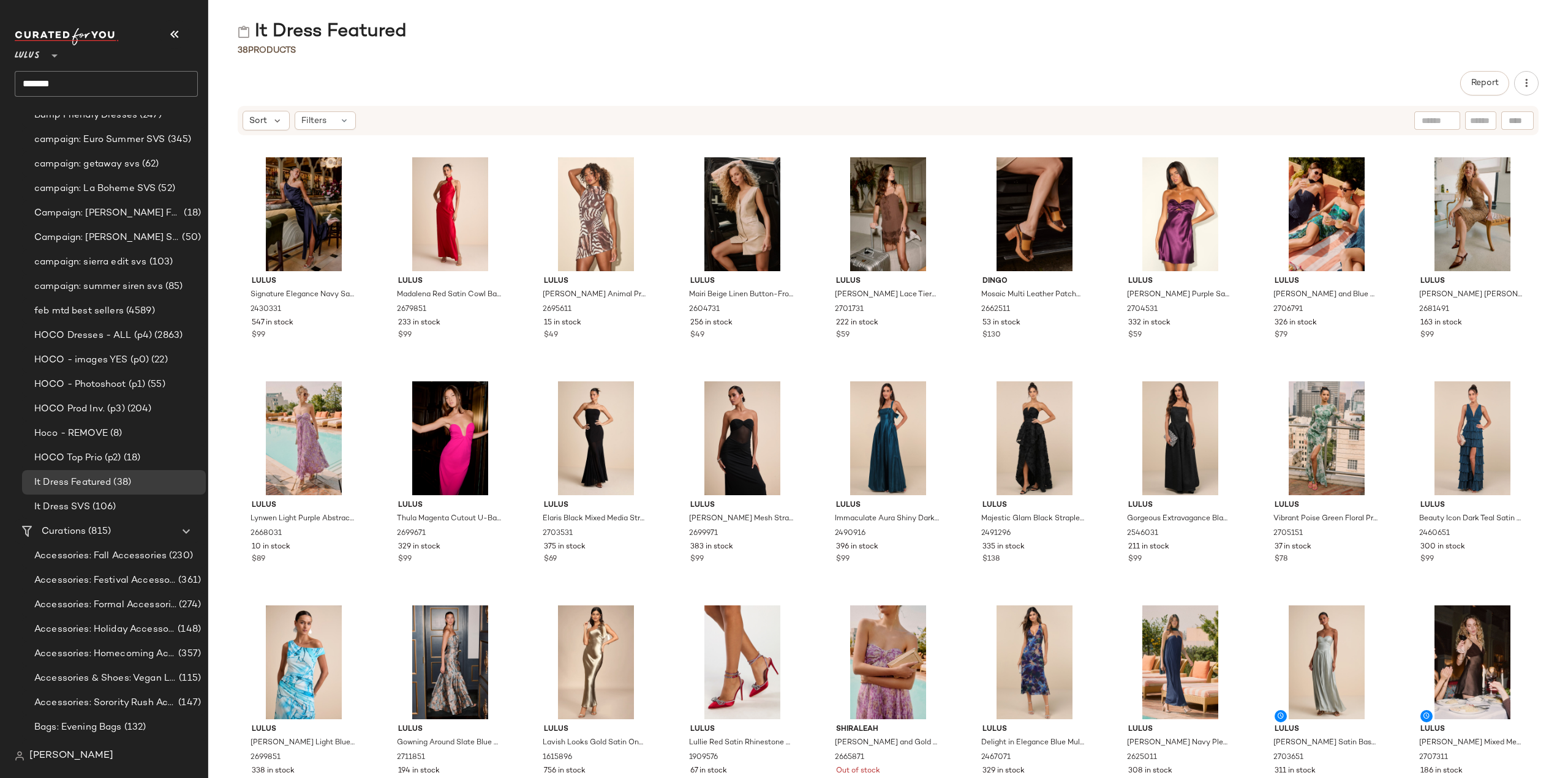
click at [112, 85] on input "*******" at bounding box center [107, 83] width 183 height 25
click at [88, 116] on span "Dress Edit" at bounding box center [69, 119] width 43 height 13
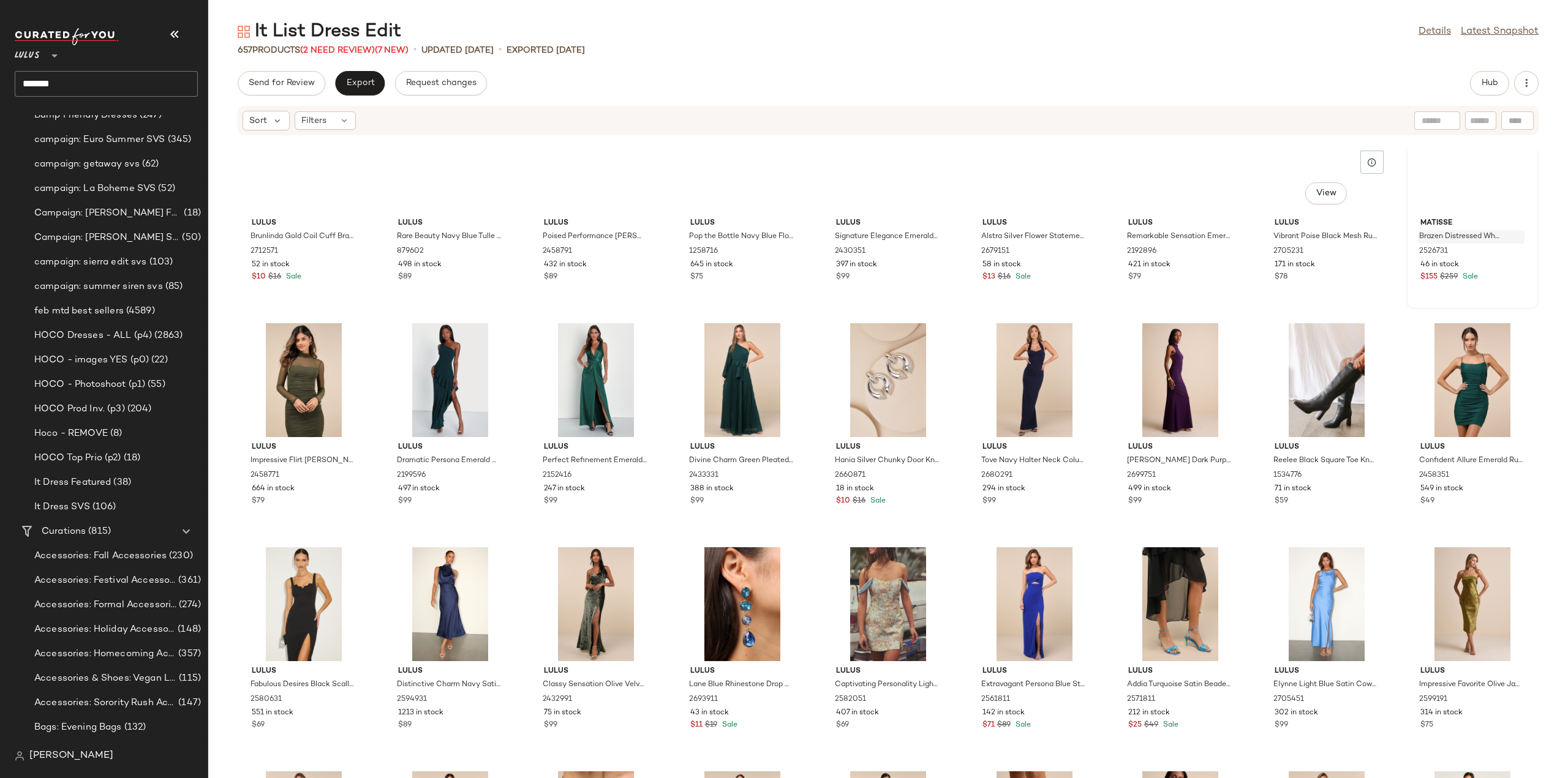
scroll to position [3866, 0]
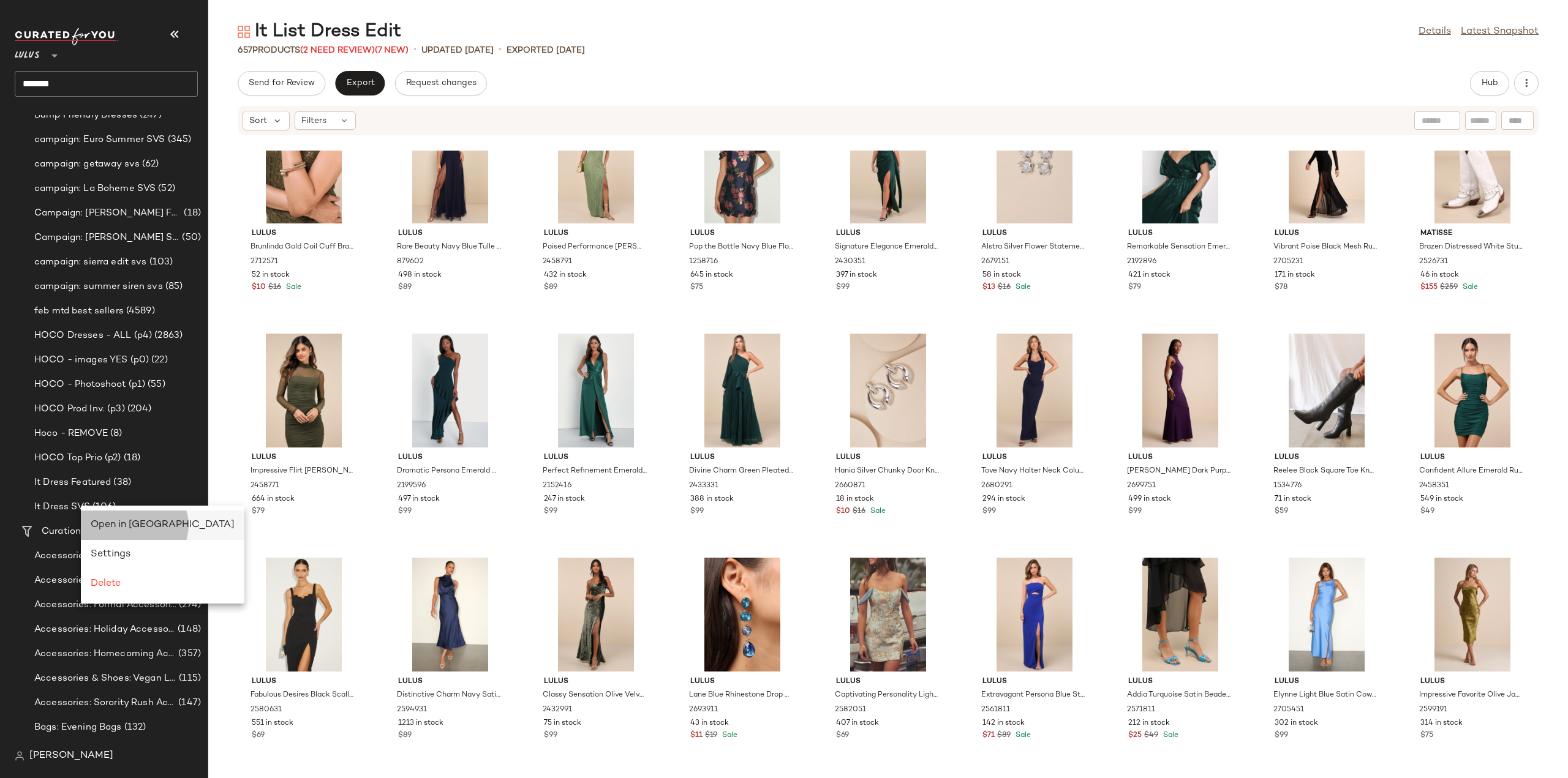
click at [103, 524] on span "Open in [GEOGRAPHIC_DATA]" at bounding box center [162, 525] width 144 height 10
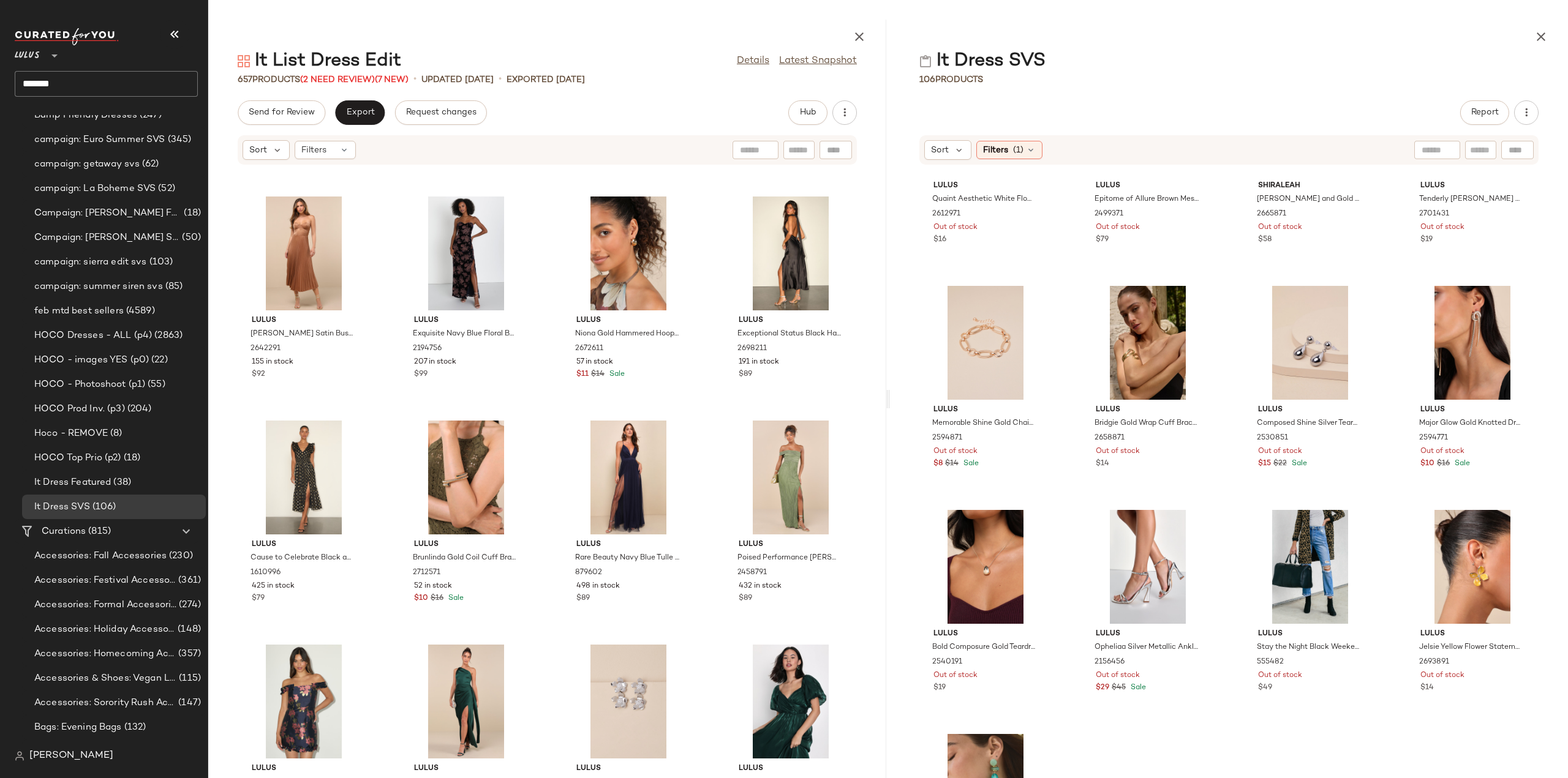
scroll to position [183, 0]
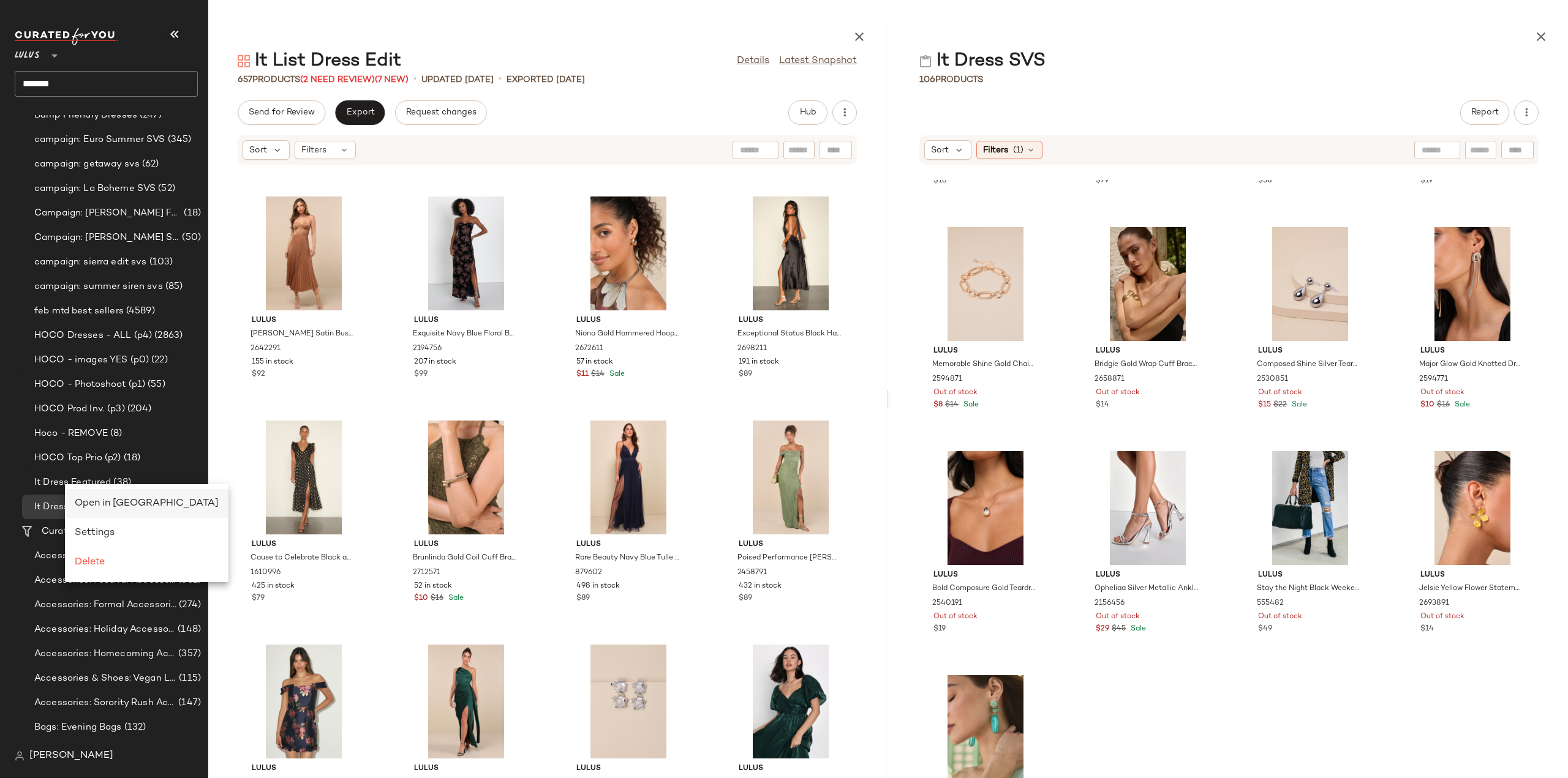
click at [122, 503] on span "Open in [GEOGRAPHIC_DATA]" at bounding box center [147, 504] width 144 height 10
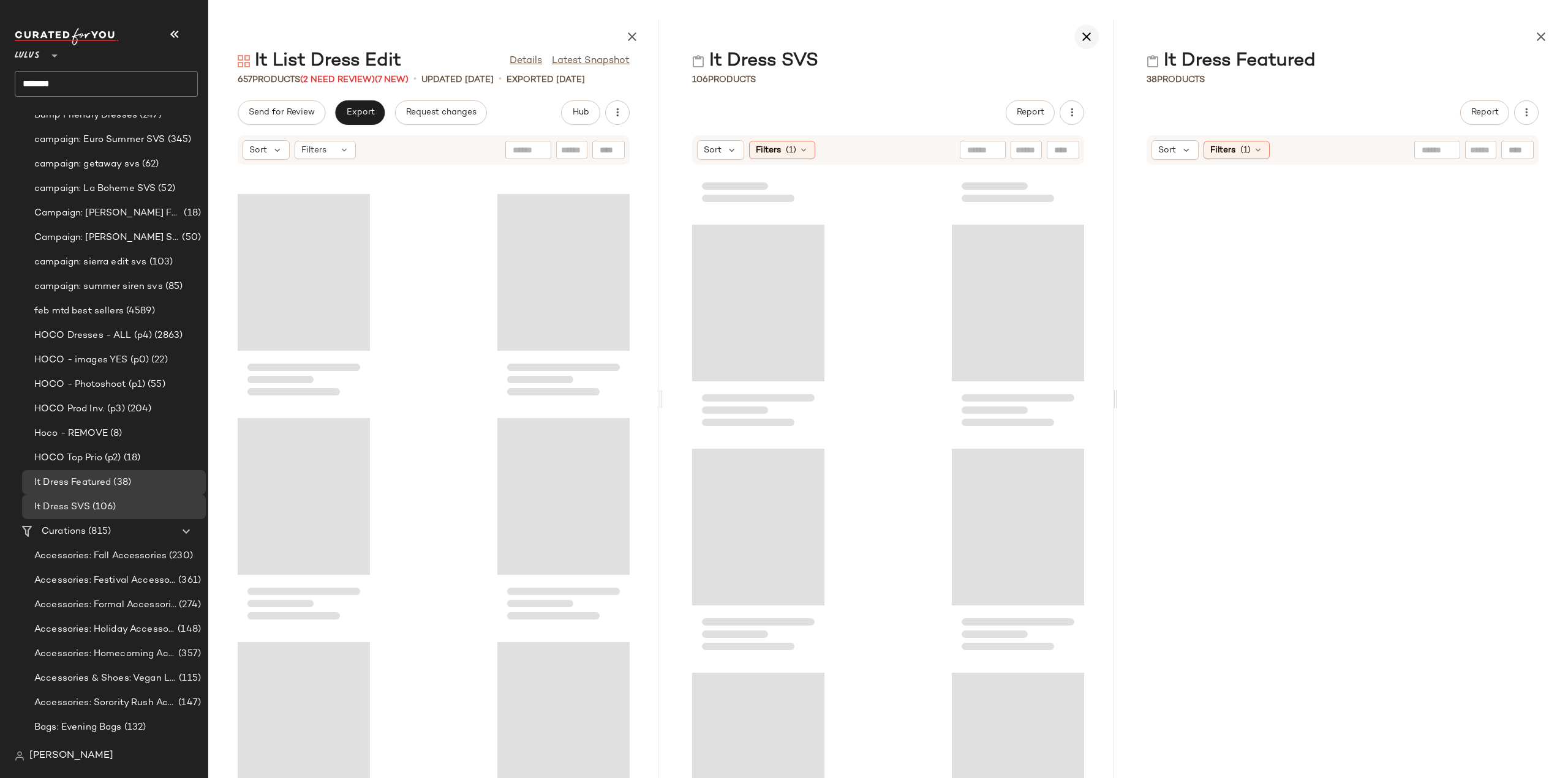
scroll to position [234, 0]
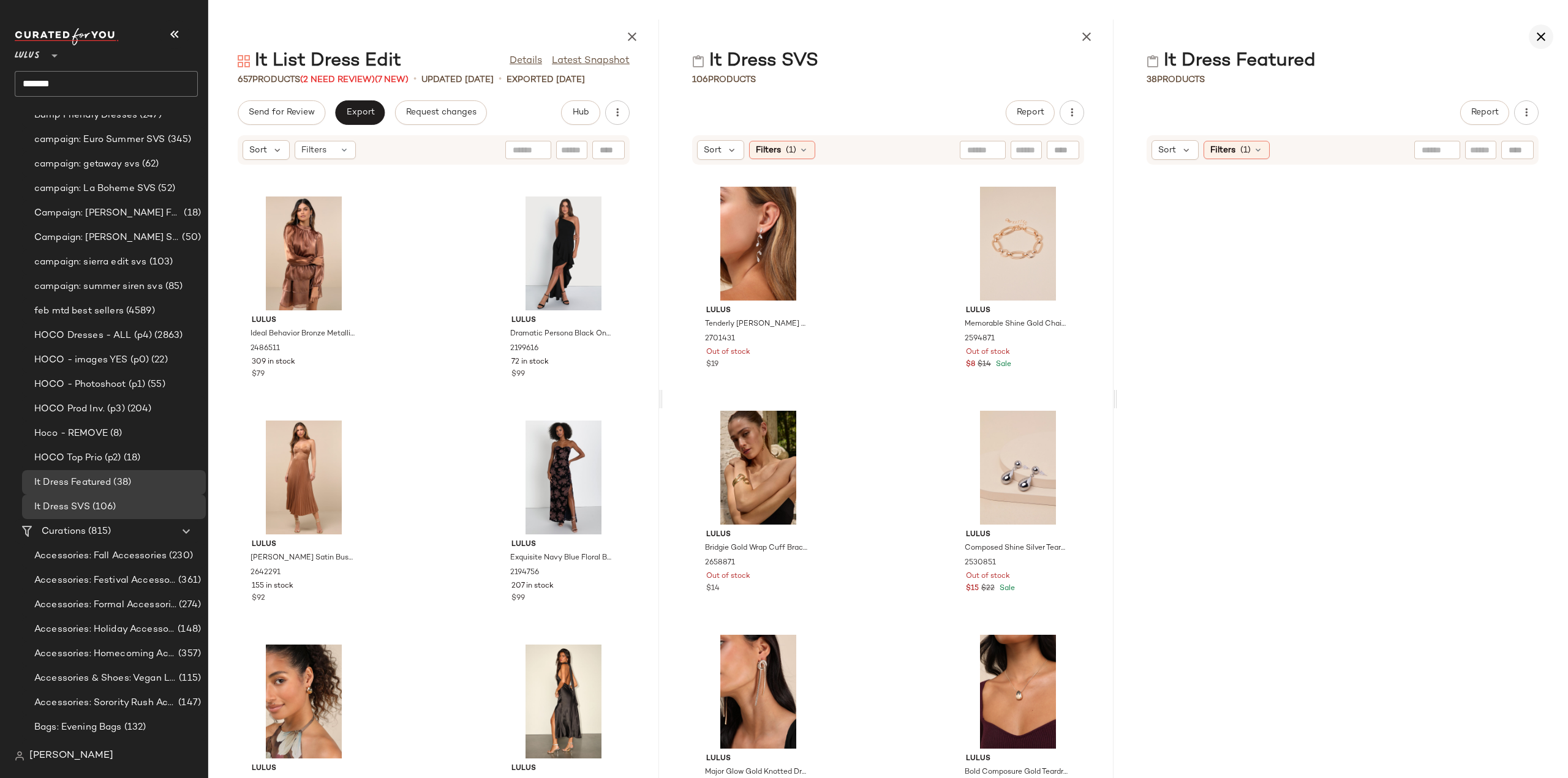
click at [1087, 38] on icon "button" at bounding box center [1086, 37] width 15 height 15
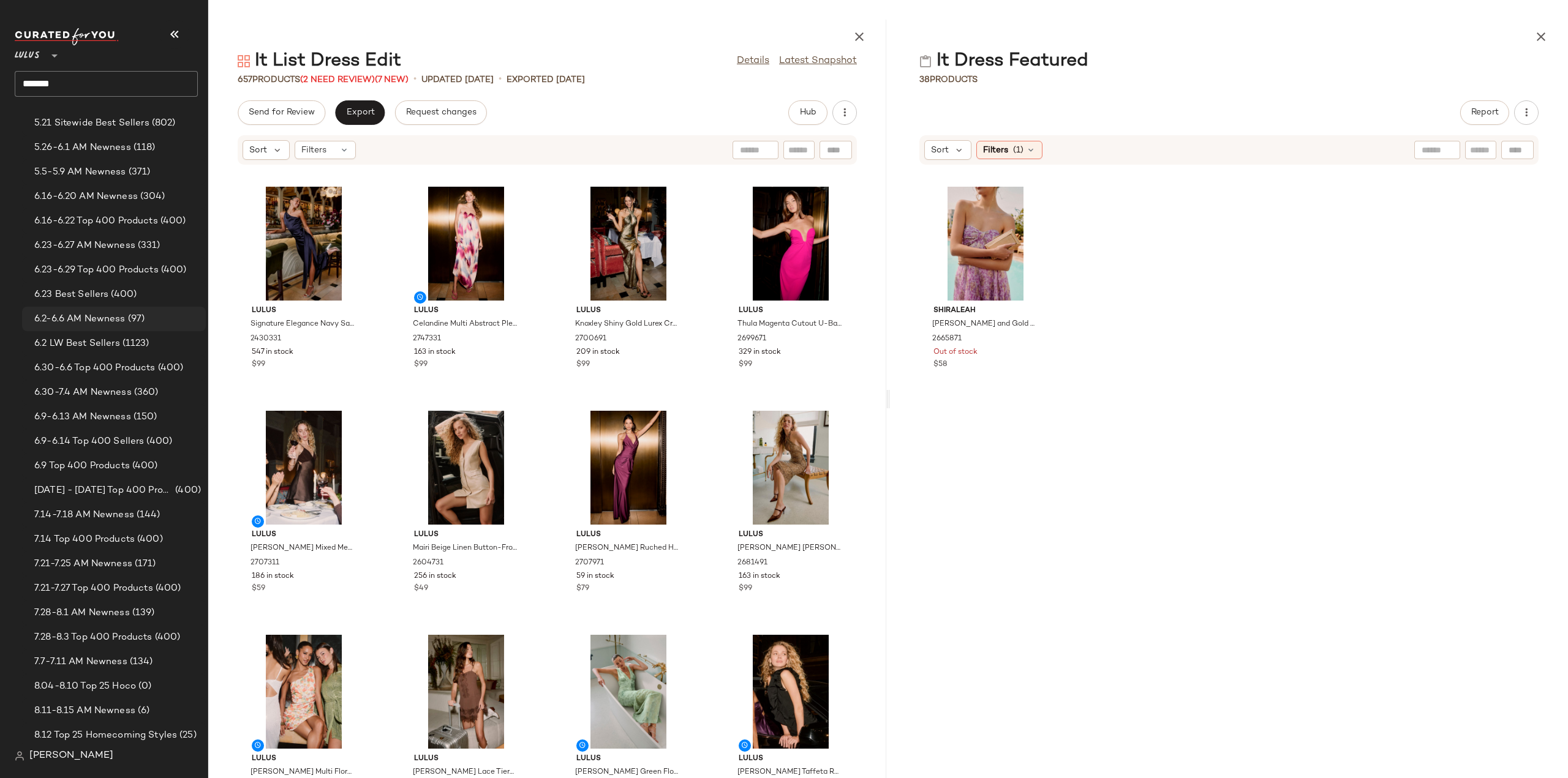
scroll to position [183, 0]
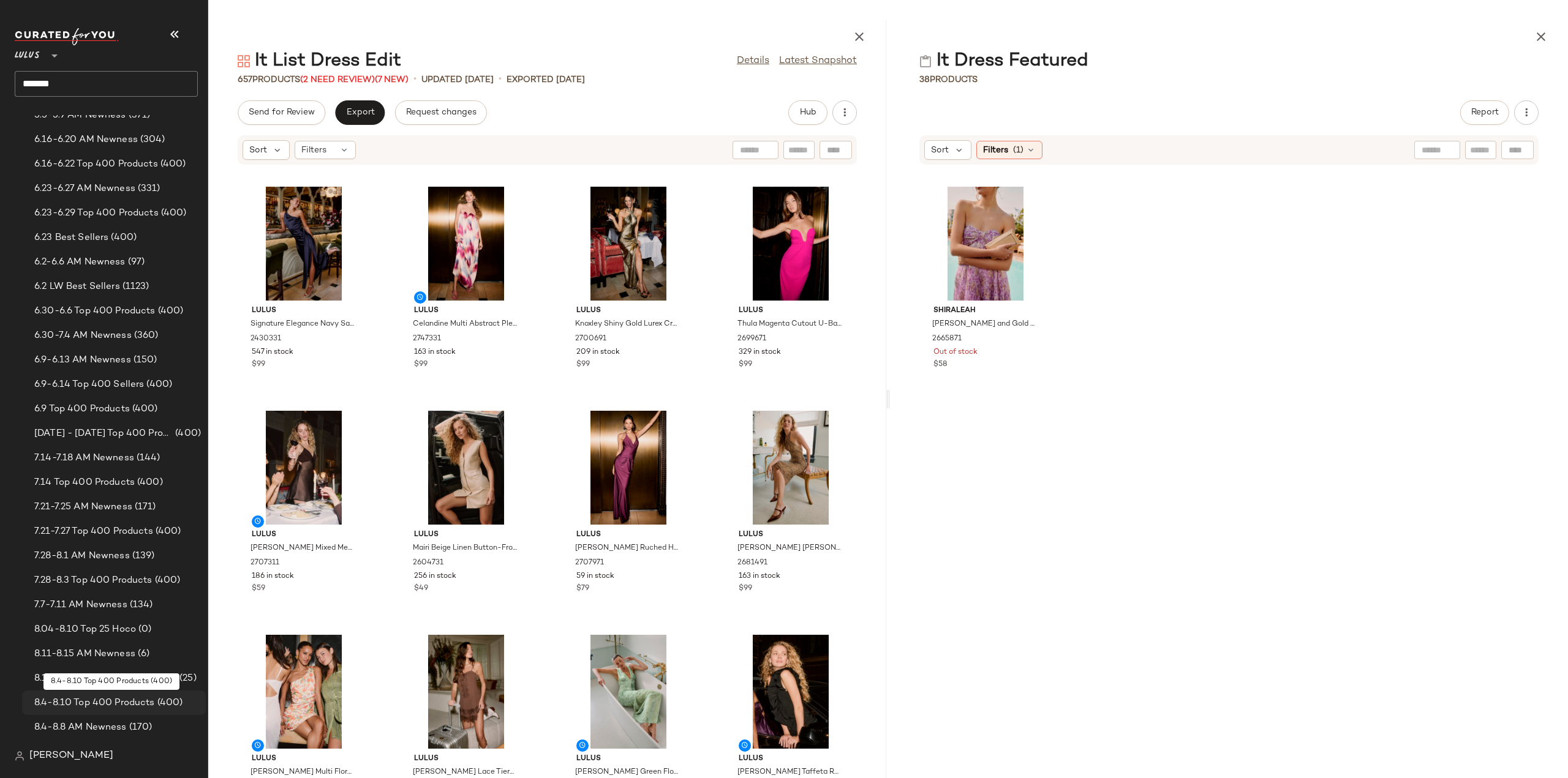
click at [79, 702] on span "8.4-8.10 Top 400 Products" at bounding box center [94, 703] width 121 height 14
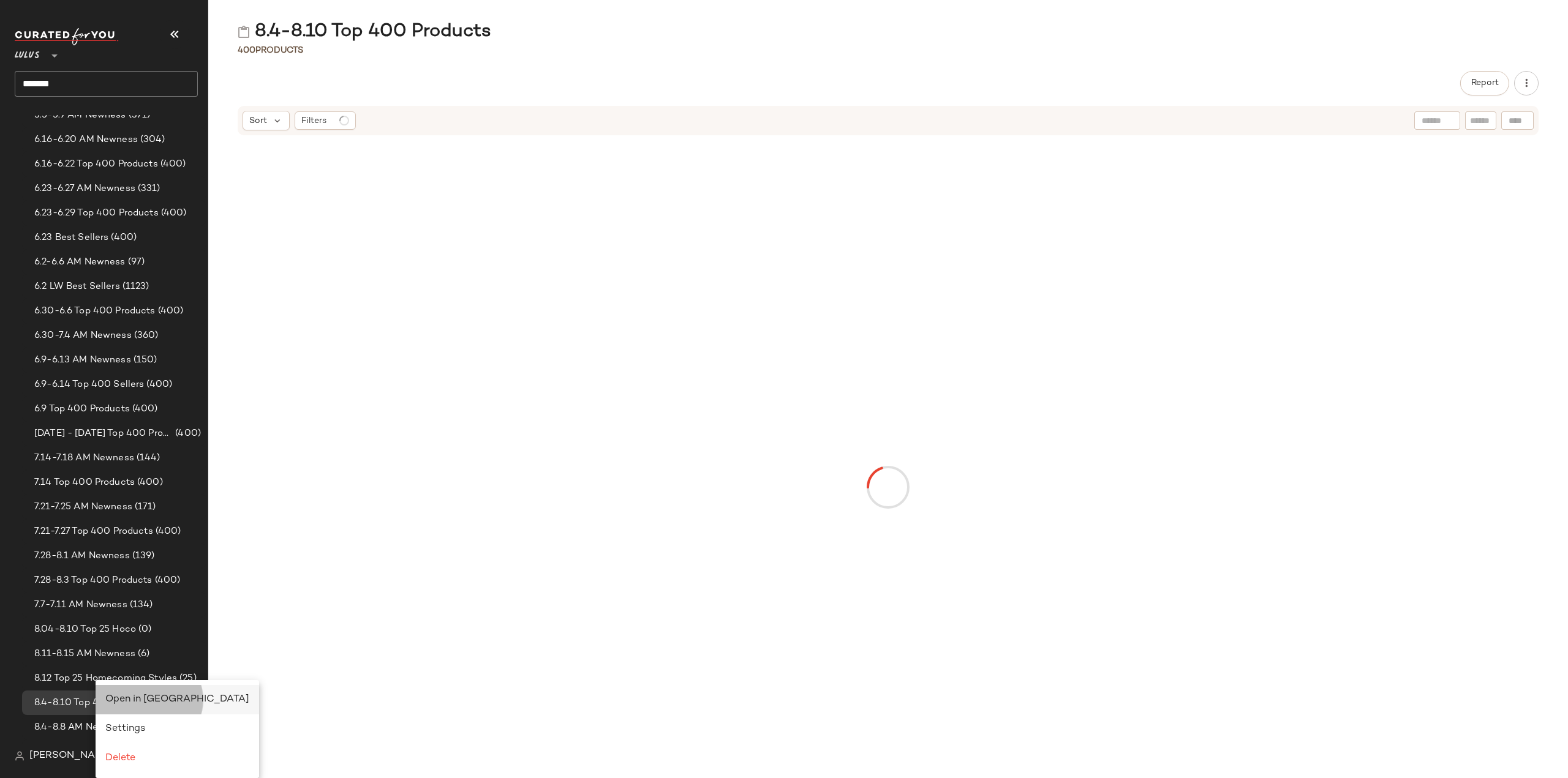
click at [142, 701] on span "Open in [GEOGRAPHIC_DATA]" at bounding box center [177, 699] width 144 height 10
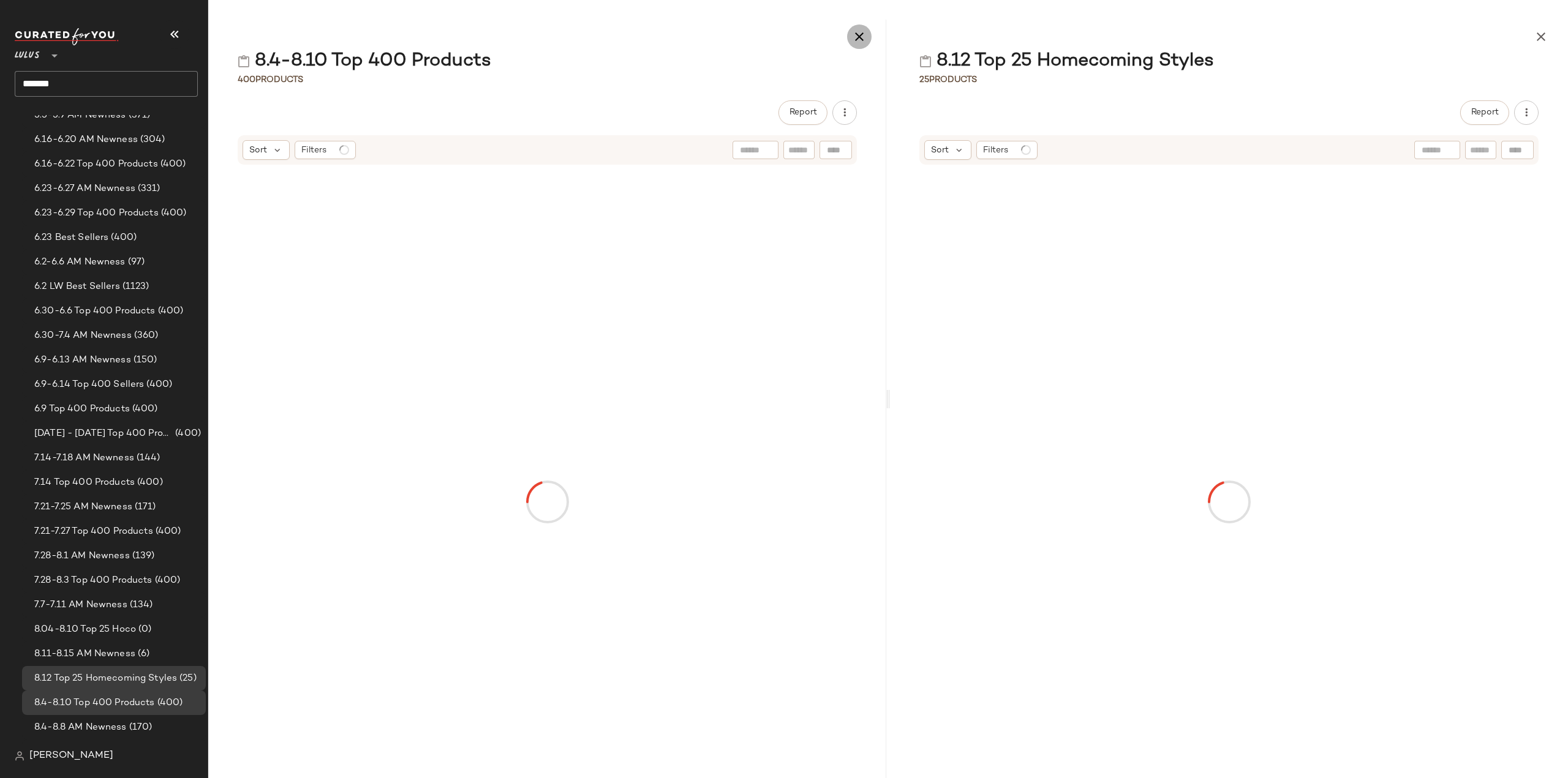
click at [857, 36] on icon "button" at bounding box center [859, 37] width 15 height 15
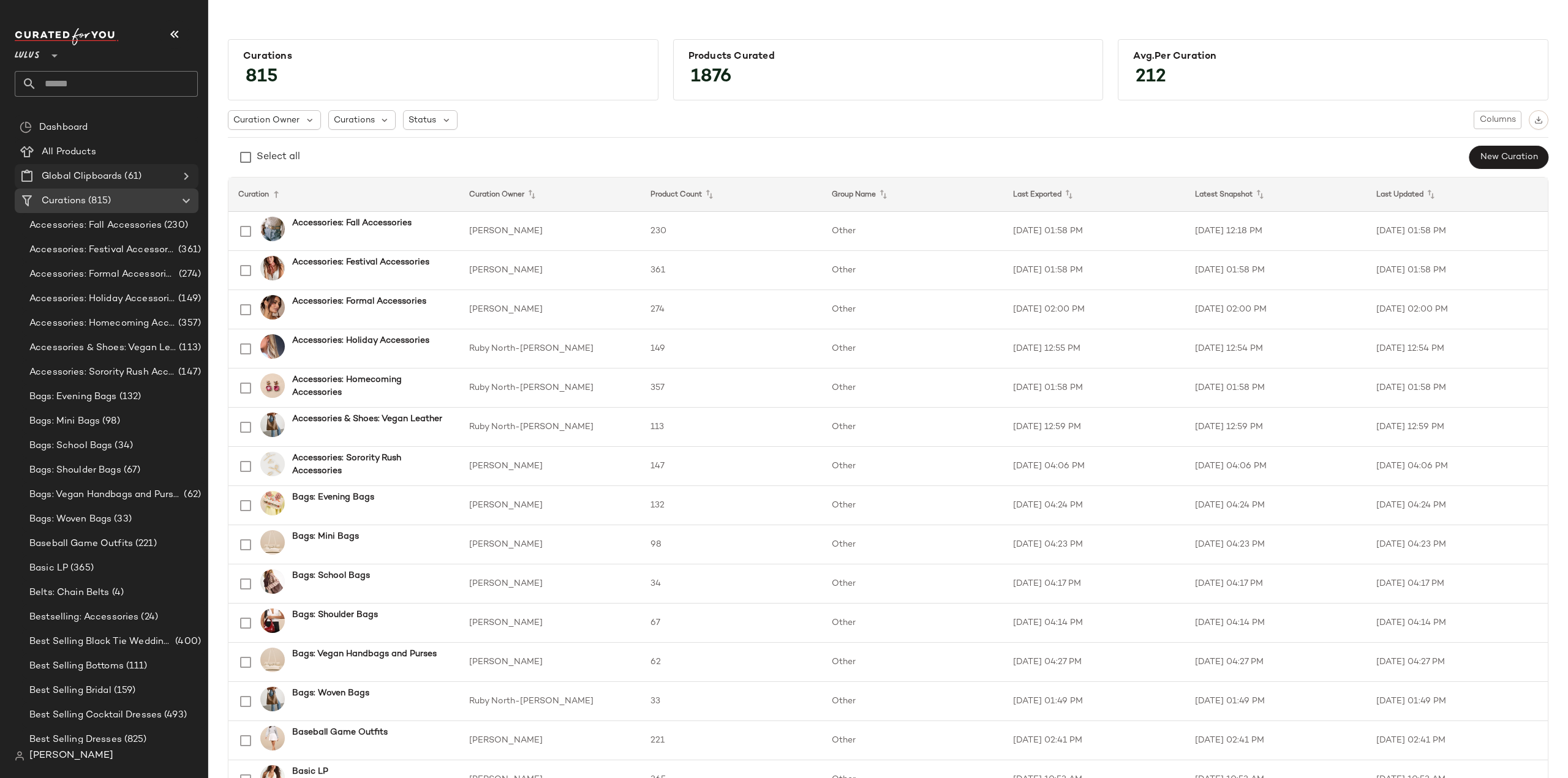
click at [185, 173] on icon at bounding box center [186, 176] width 15 height 15
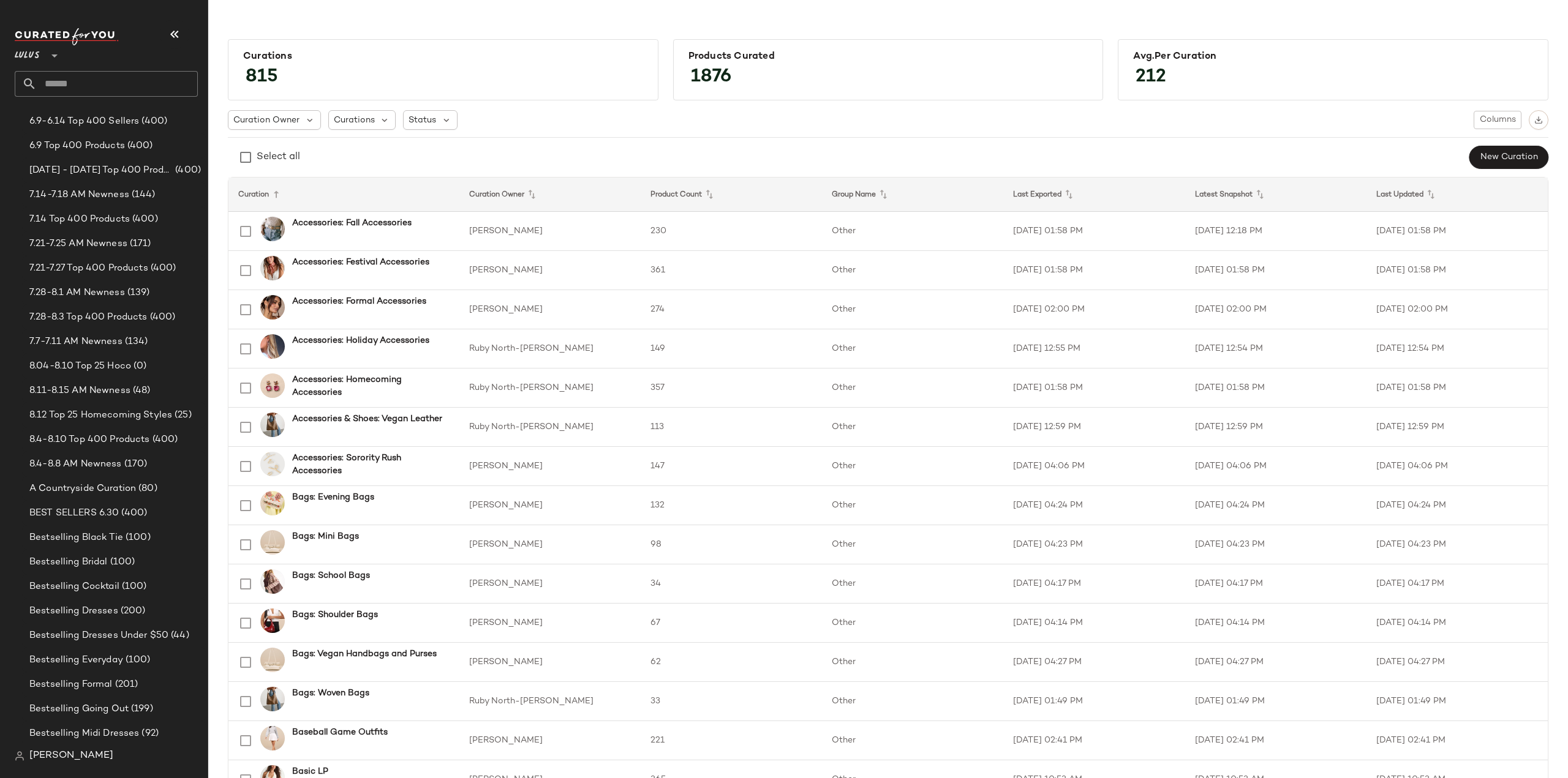
scroll to position [429, 0]
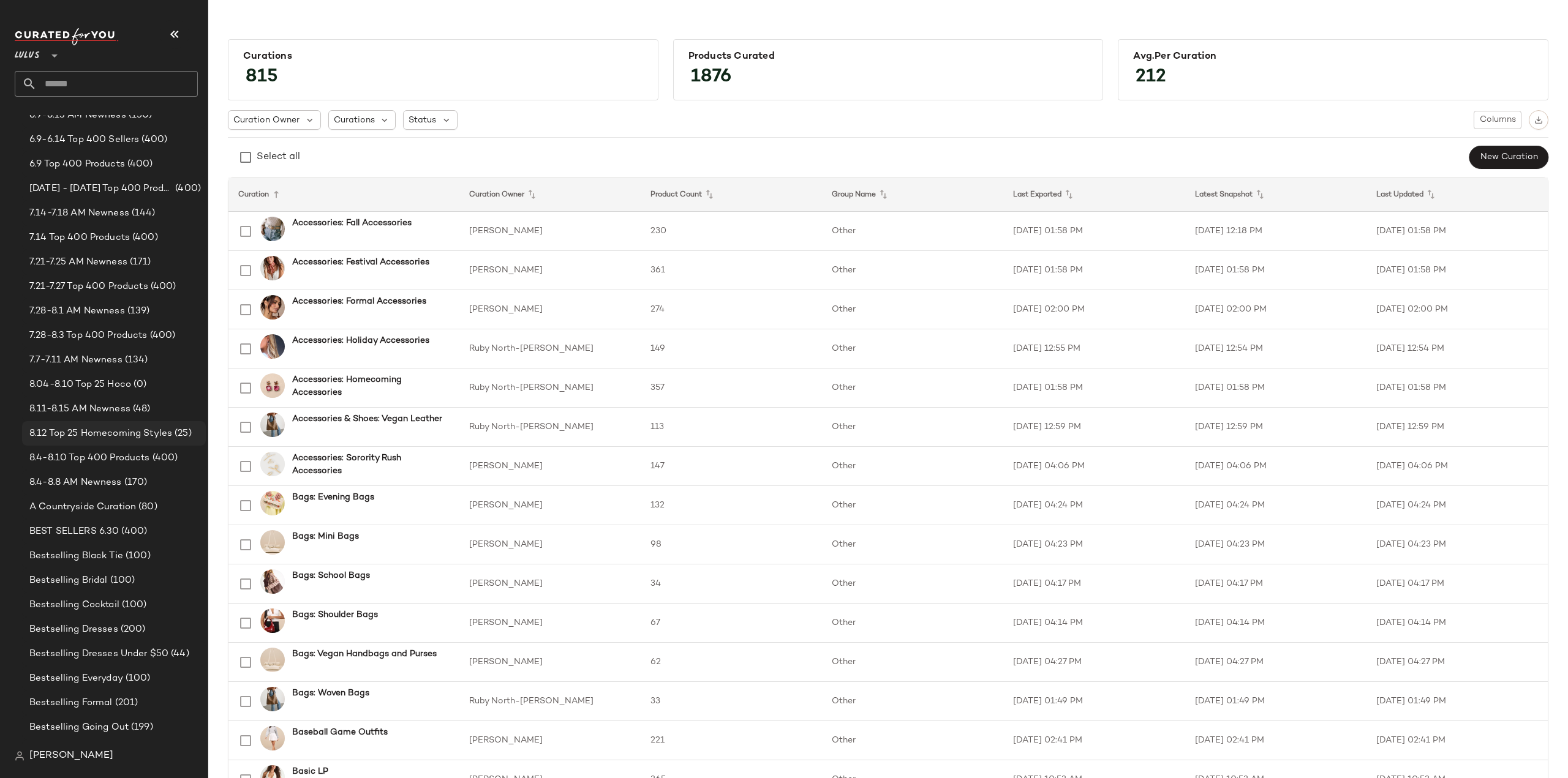
click at [79, 437] on span "8.12 Top 25 Homecoming Styles" at bounding box center [100, 434] width 142 height 14
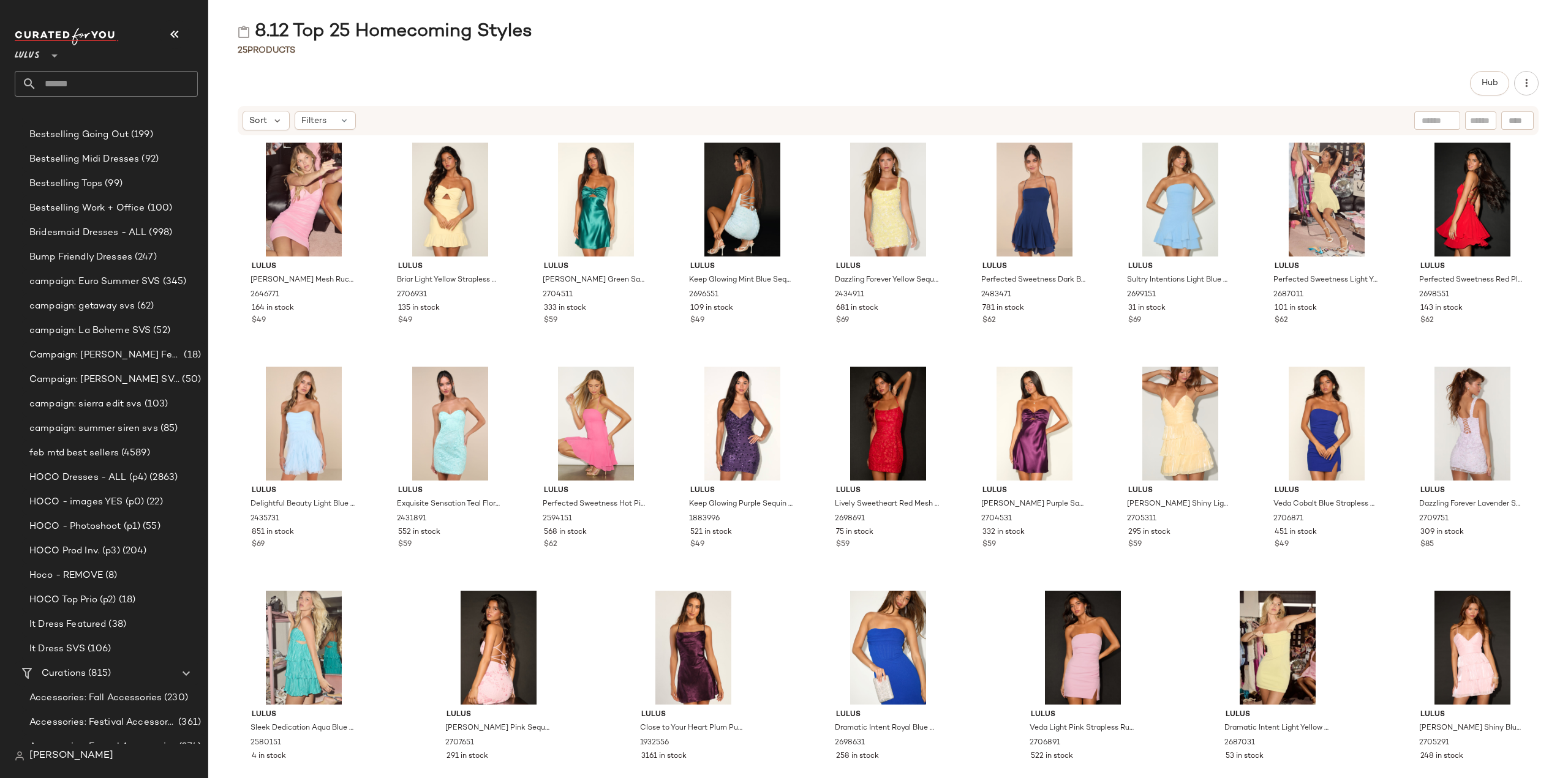
scroll to position [1041, 0]
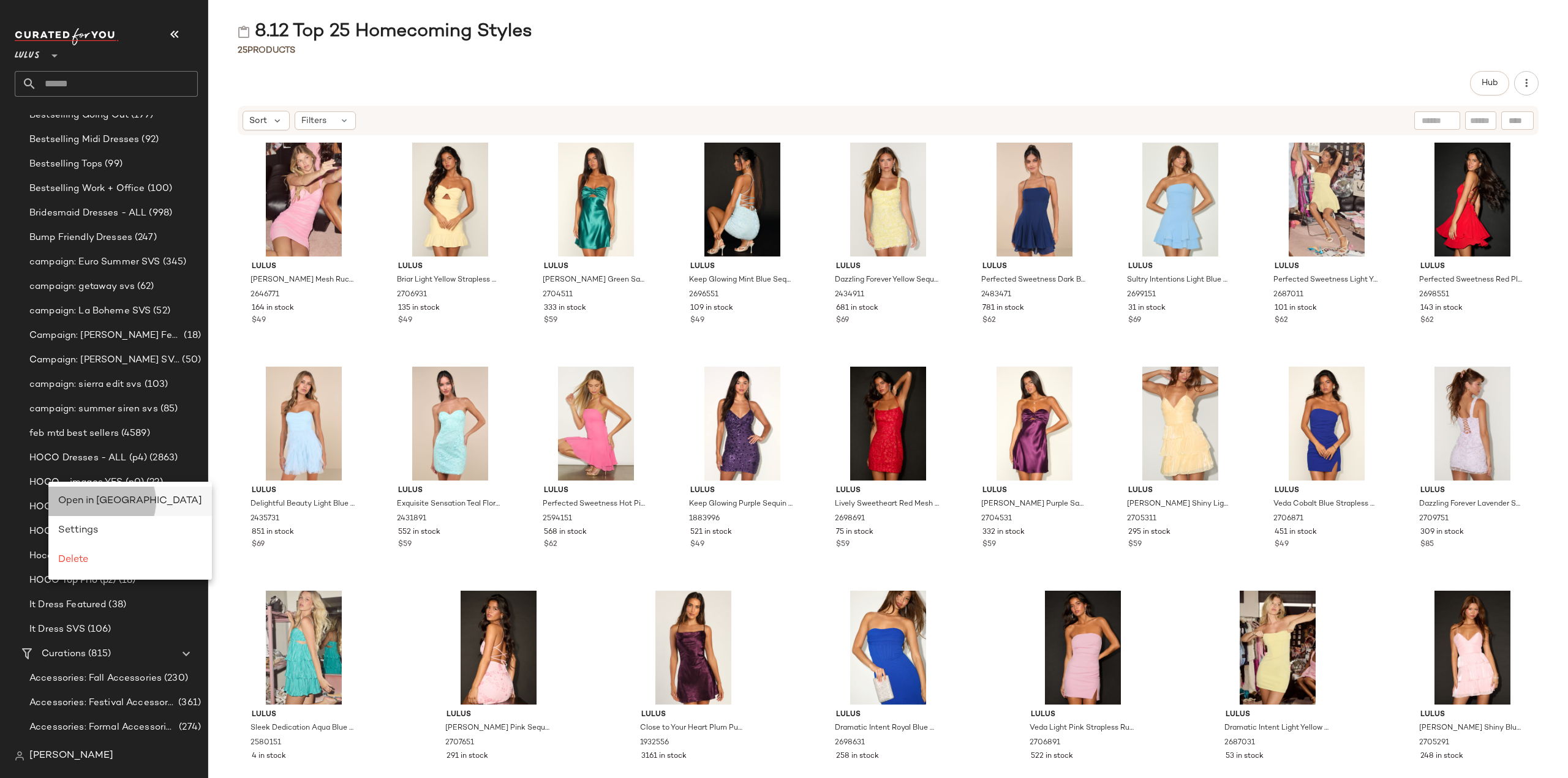
click at [83, 500] on span "Open in [GEOGRAPHIC_DATA]" at bounding box center [130, 501] width 144 height 10
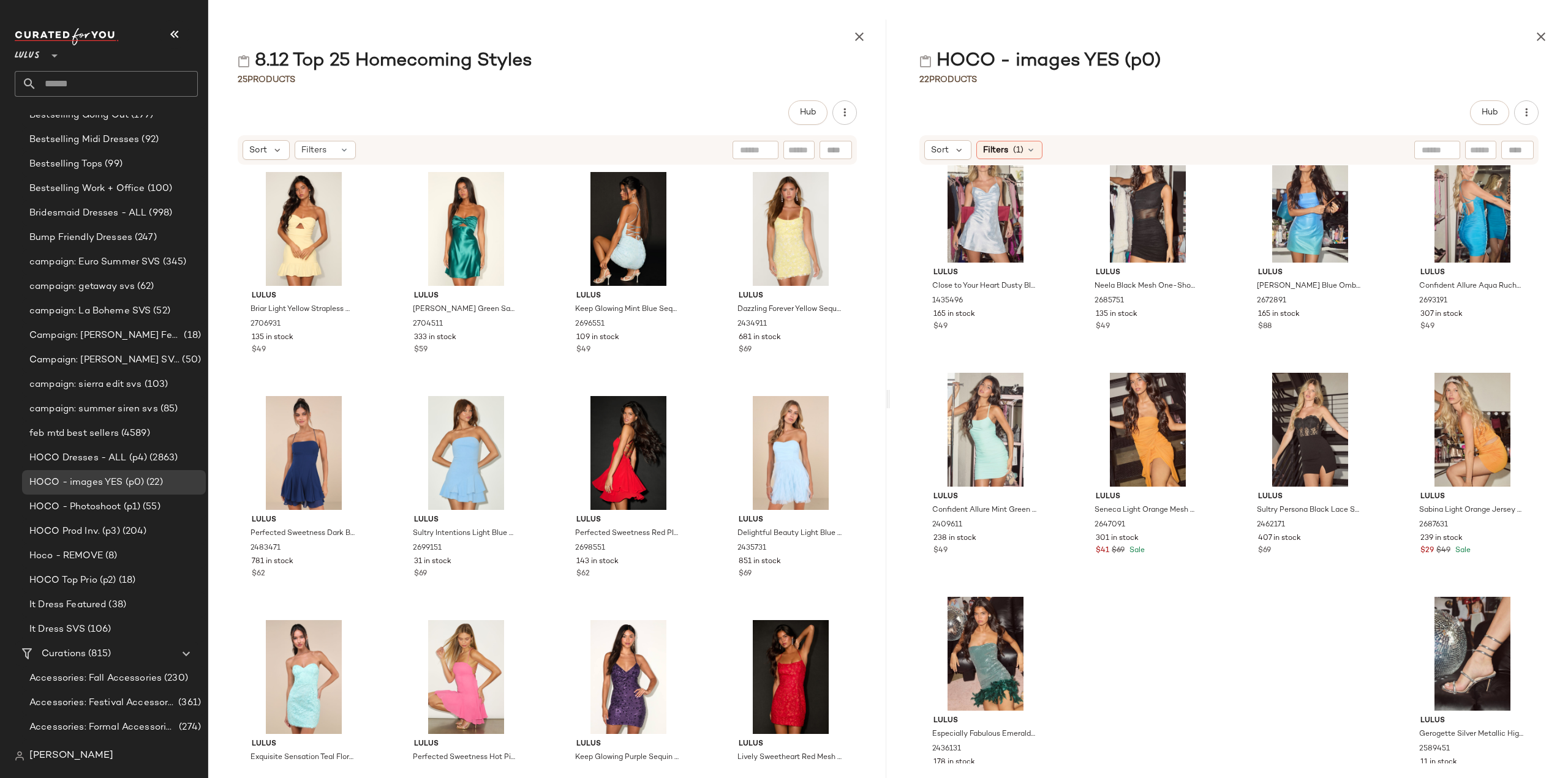
scroll to position [524, 0]
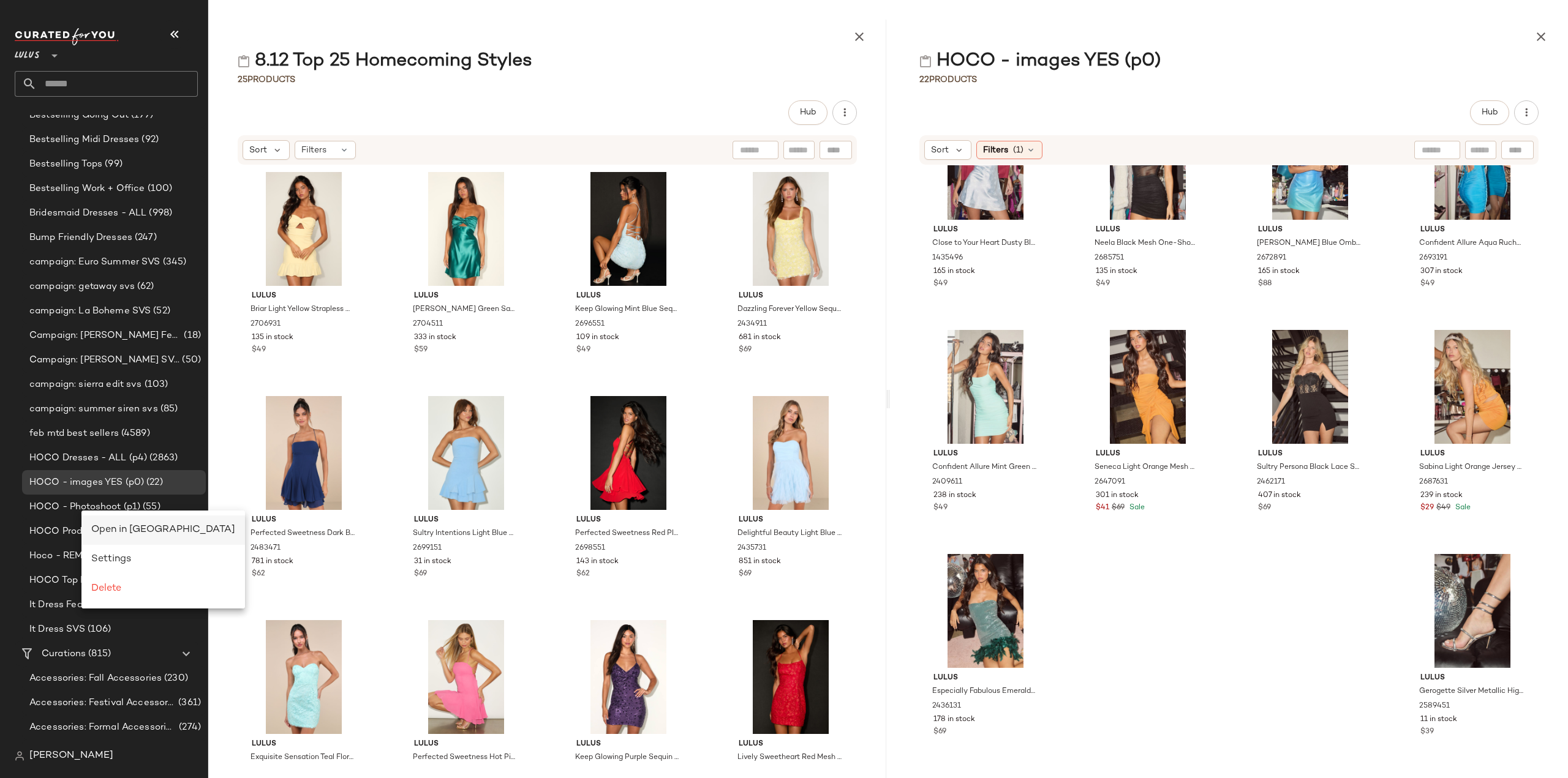
click at [109, 530] on span "Open in [GEOGRAPHIC_DATA]" at bounding box center [162, 530] width 144 height 10
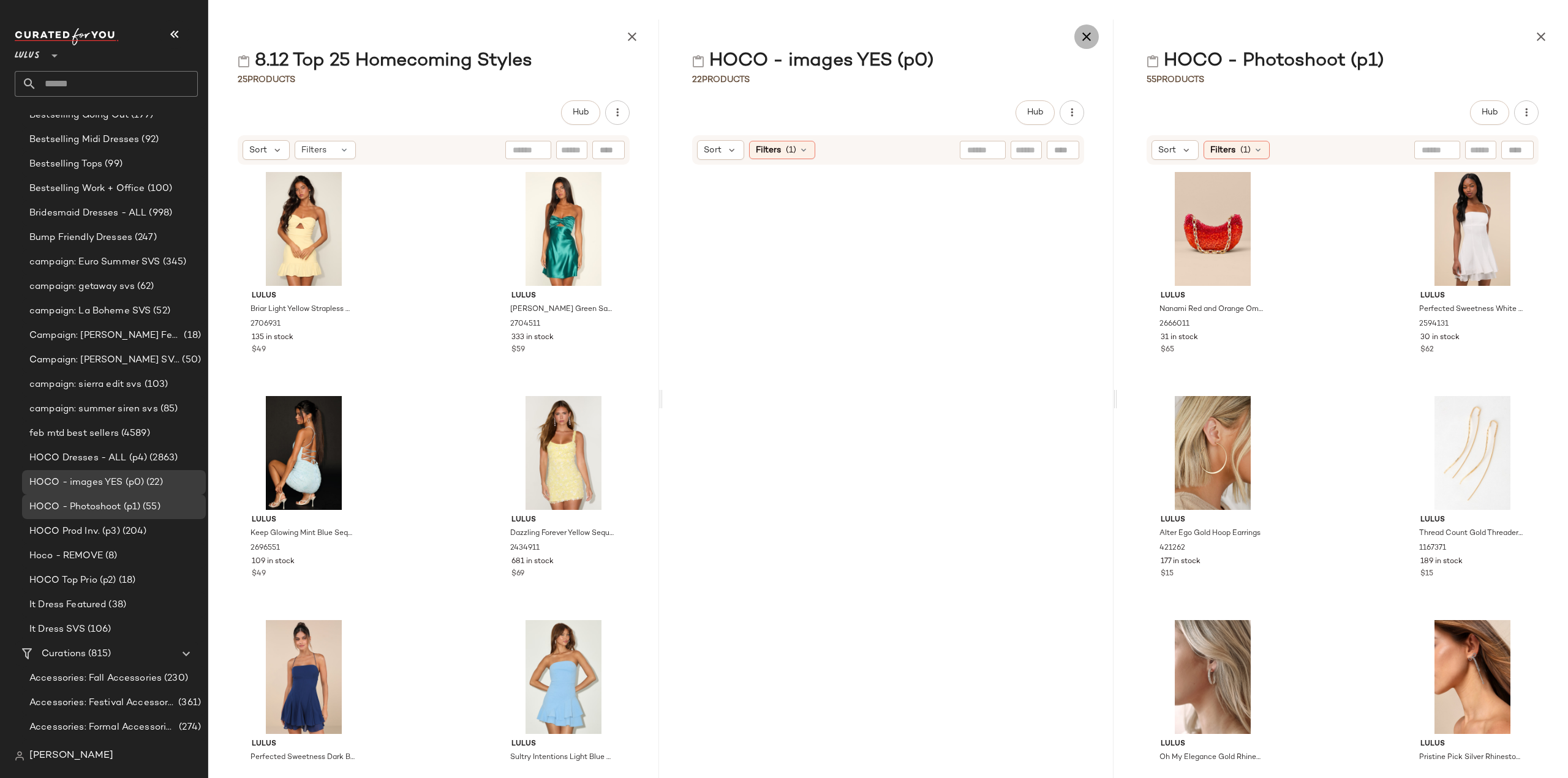
click at [1084, 37] on icon "button" at bounding box center [1086, 37] width 15 height 15
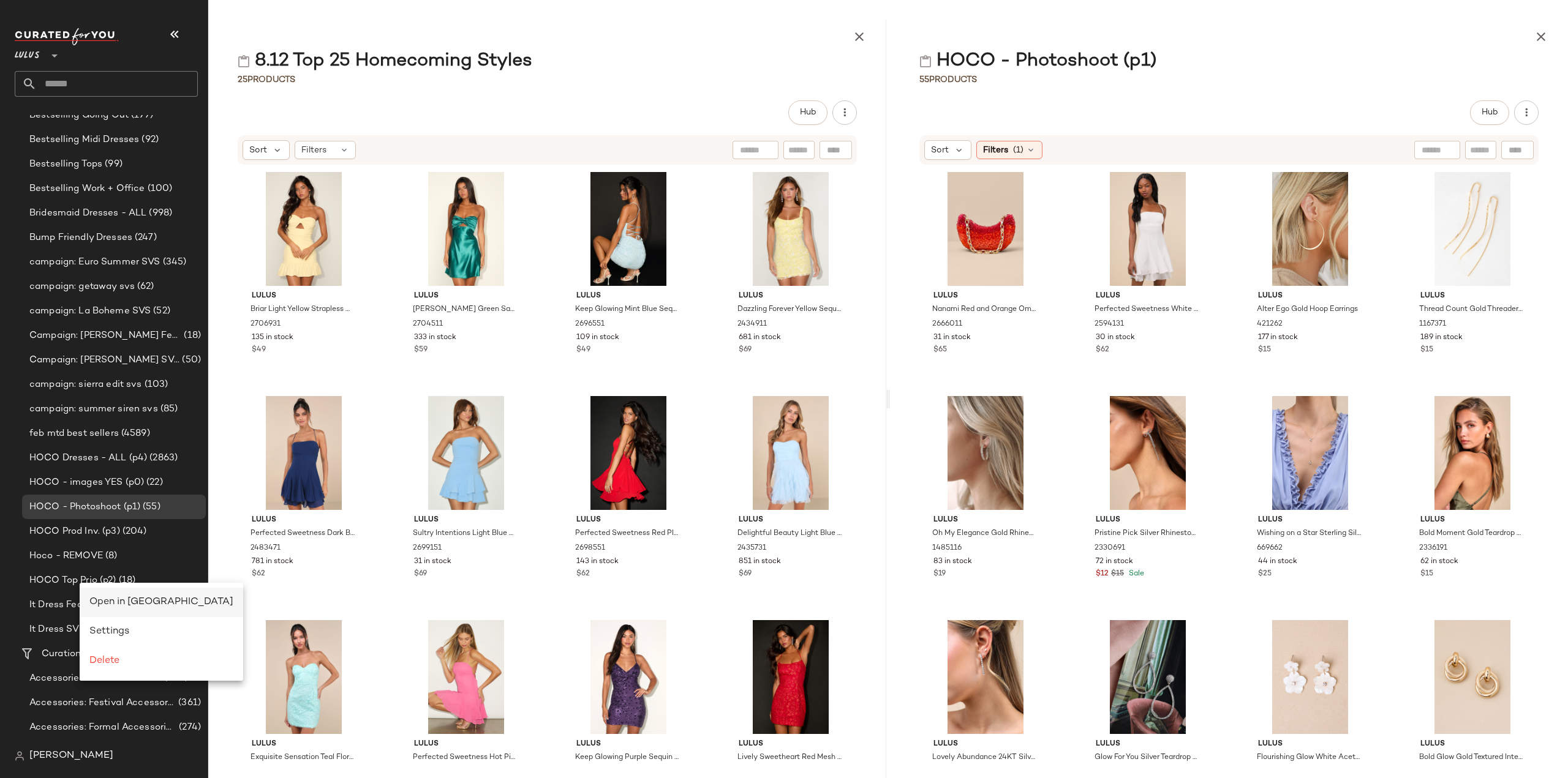
click at [106, 609] on div "Open in [GEOGRAPHIC_DATA]" at bounding box center [161, 602] width 144 height 15
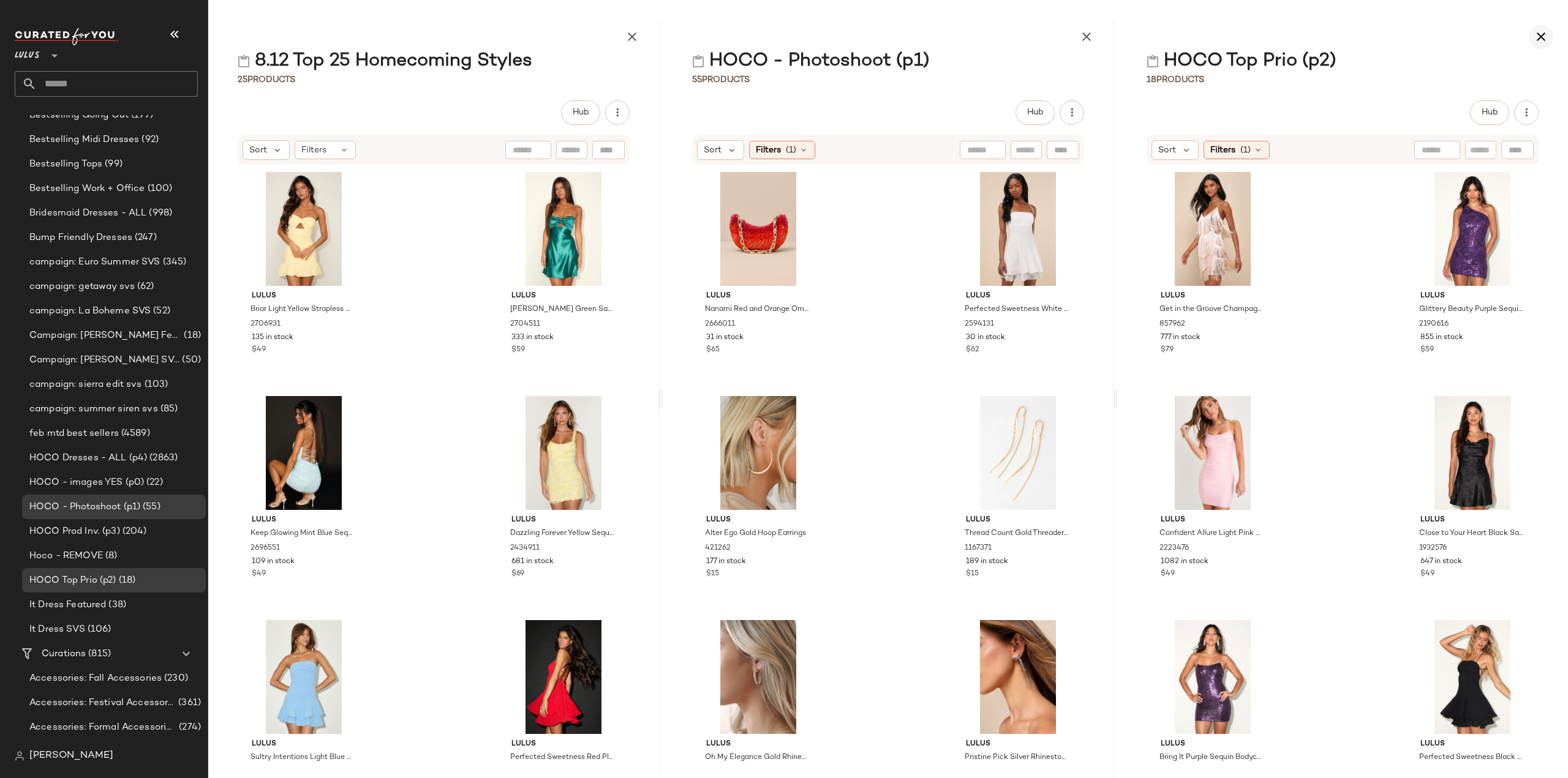
click at [1088, 38] on icon "button" at bounding box center [1086, 37] width 15 height 15
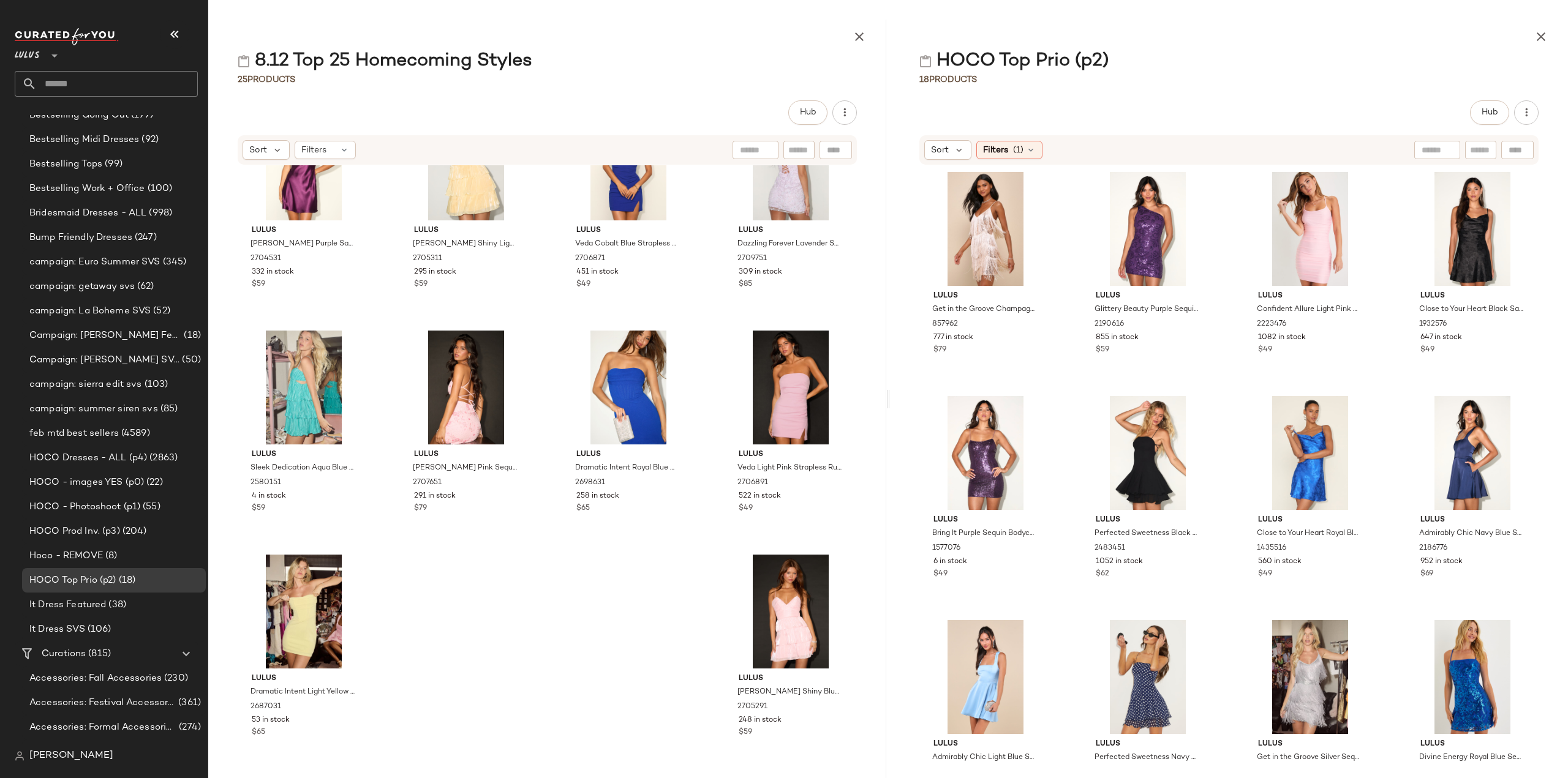
scroll to position [748, 0]
click at [1537, 35] on icon "button" at bounding box center [1540, 37] width 15 height 15
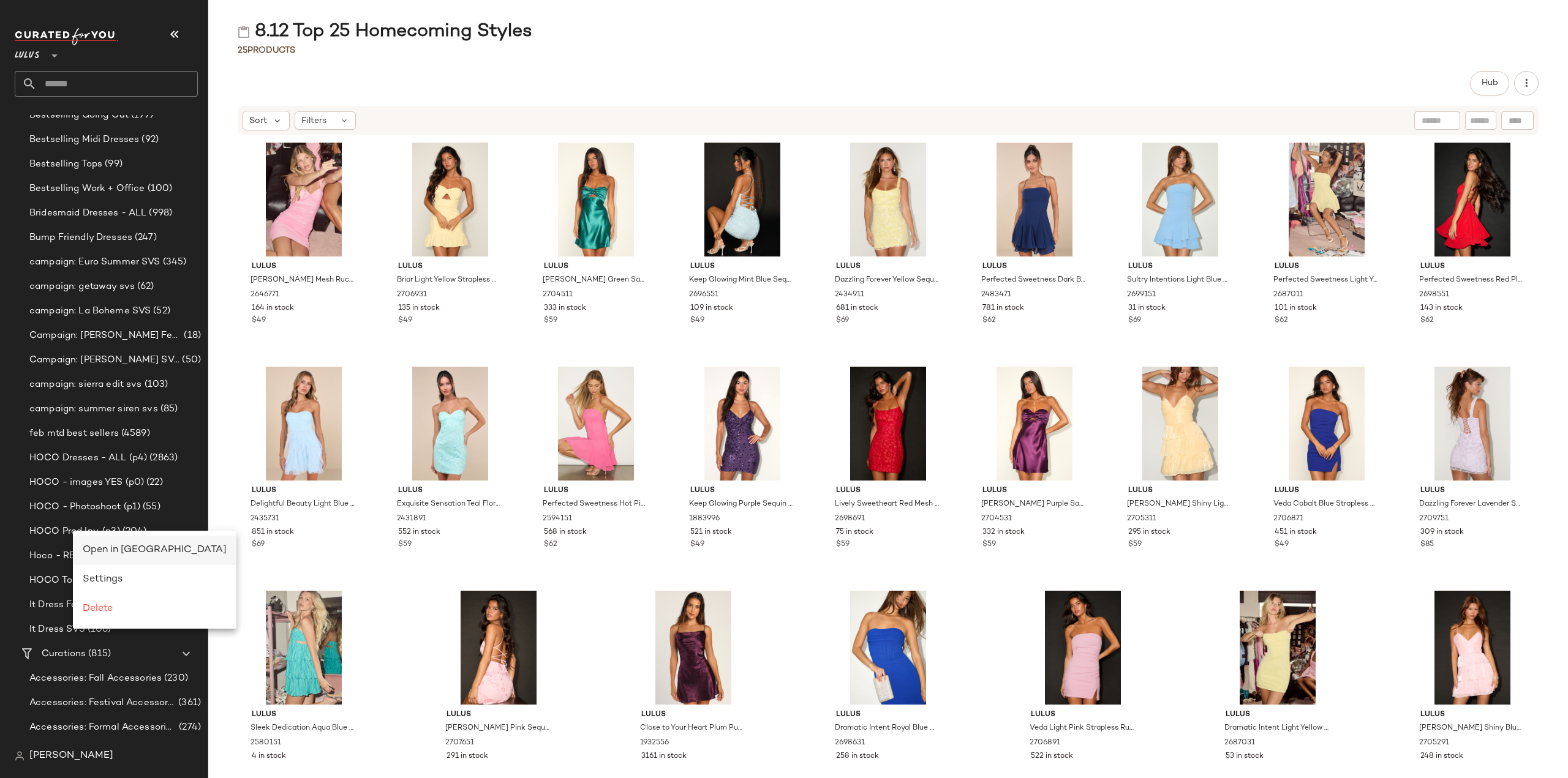
click at [107, 547] on span "Open in [GEOGRAPHIC_DATA]" at bounding box center [155, 550] width 144 height 10
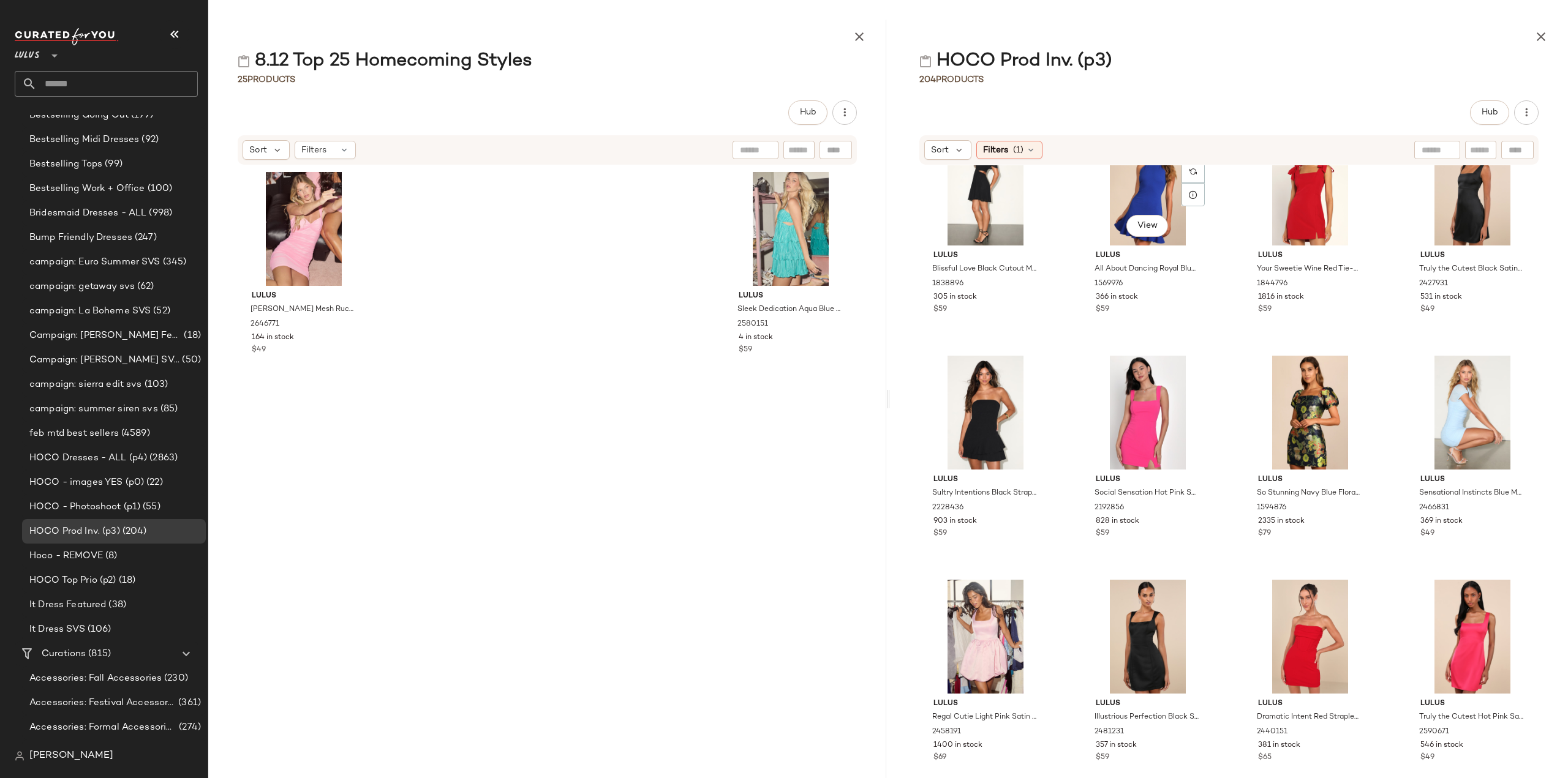
scroll to position [194, 0]
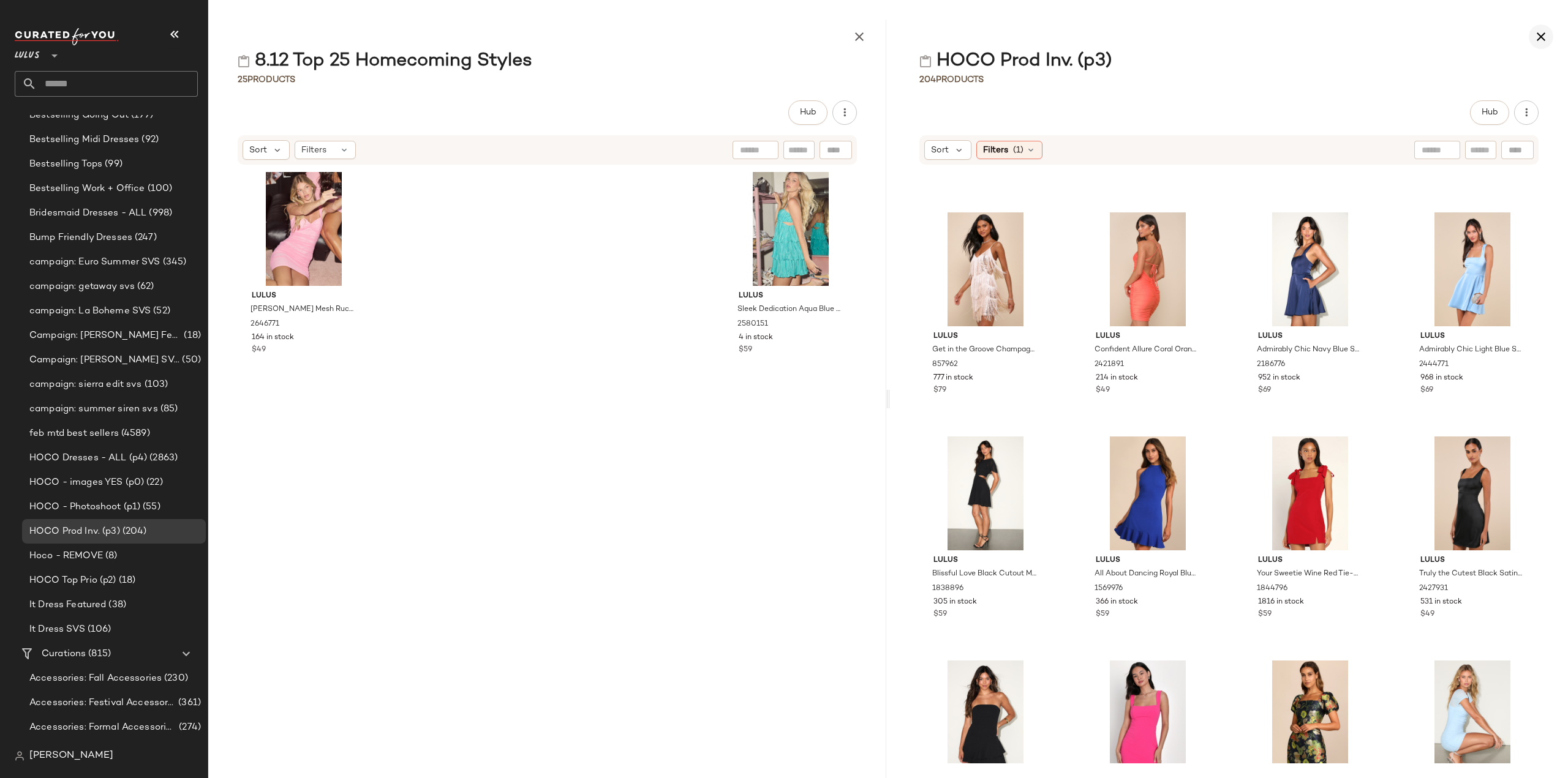
click at [1544, 38] on icon "button" at bounding box center [1540, 37] width 15 height 15
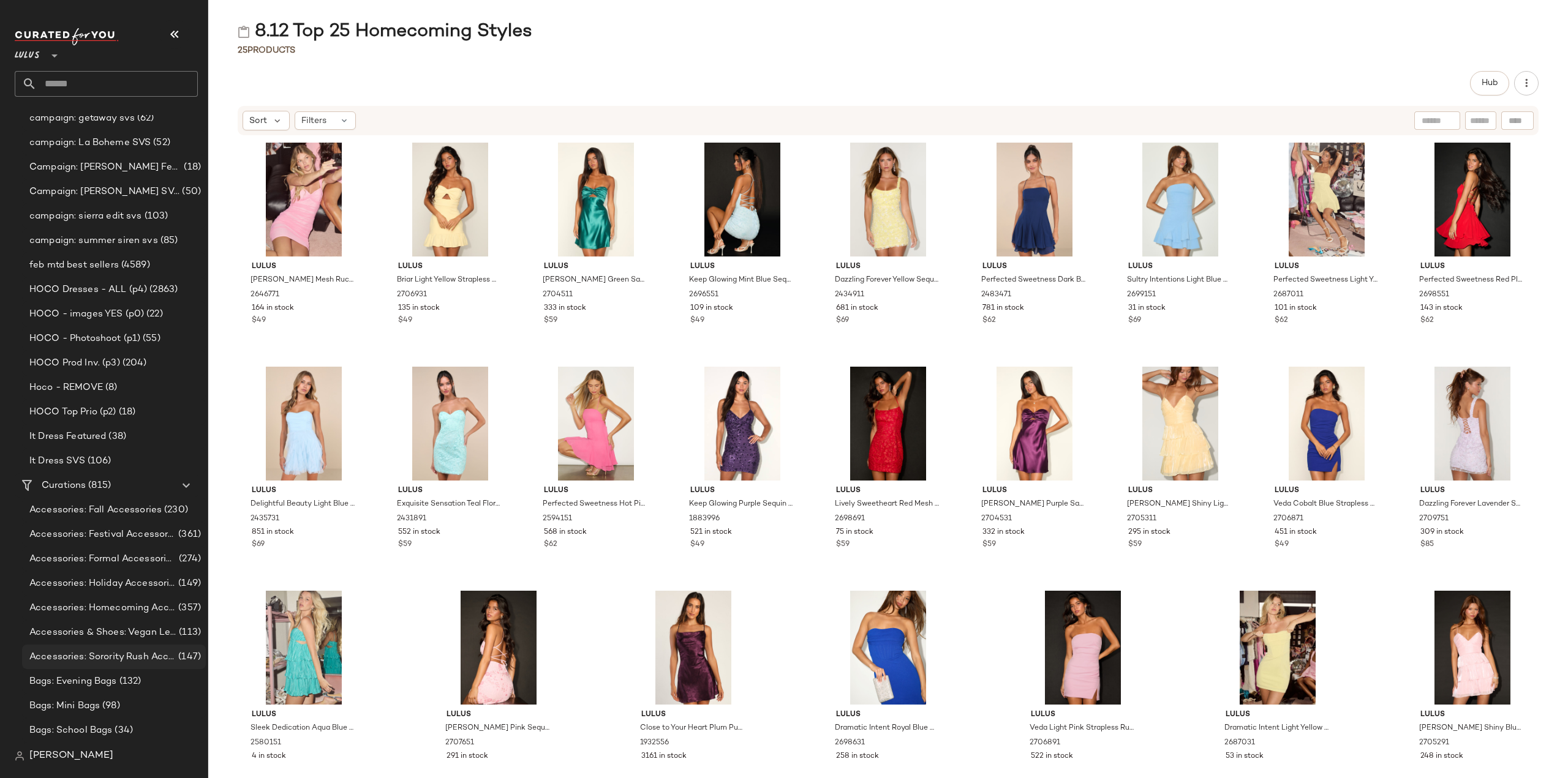
scroll to position [1285, 0]
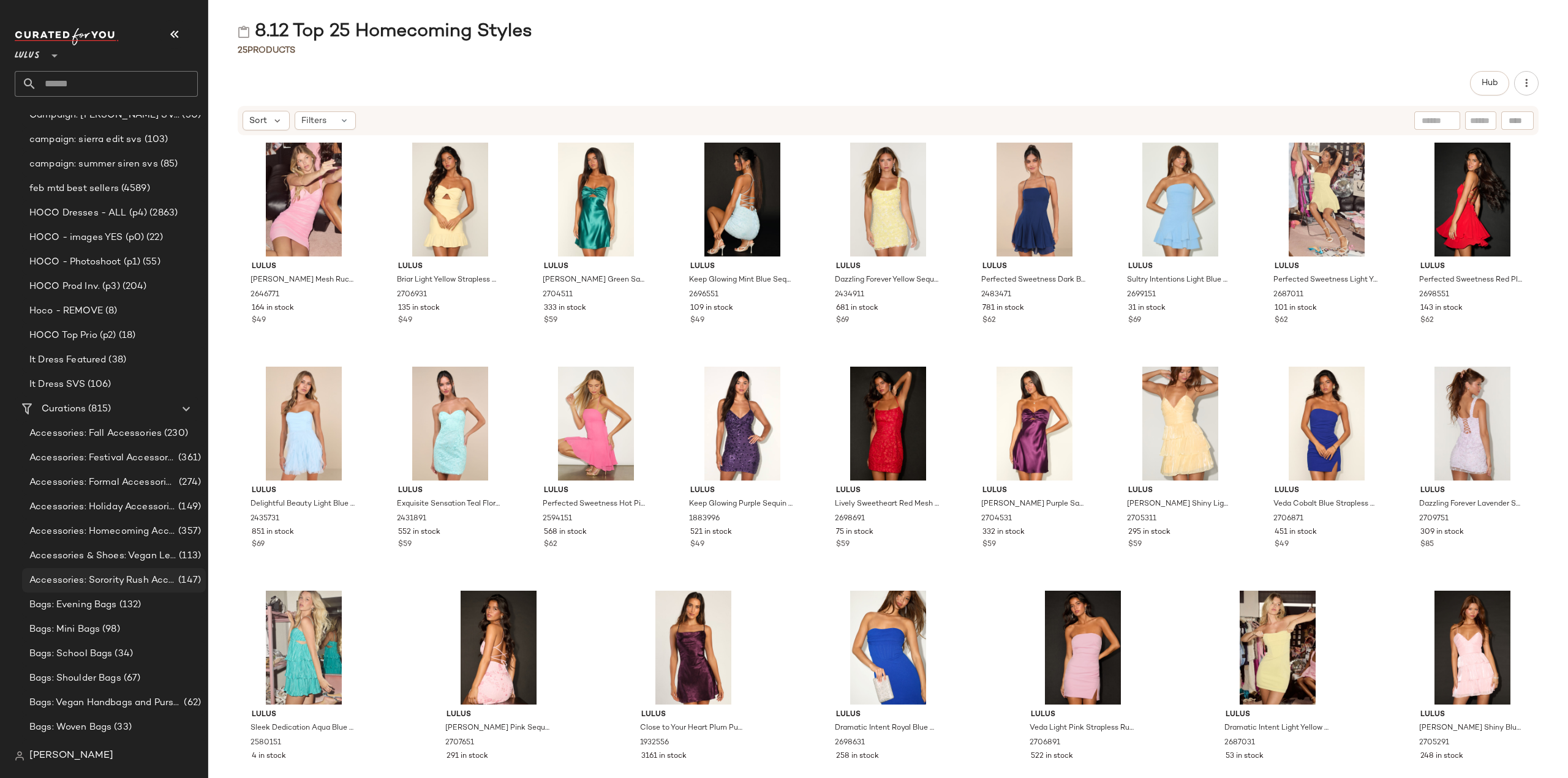
click at [66, 580] on span "Accessories: Sorority Rush Accessories" at bounding box center [103, 581] width 147 height 14
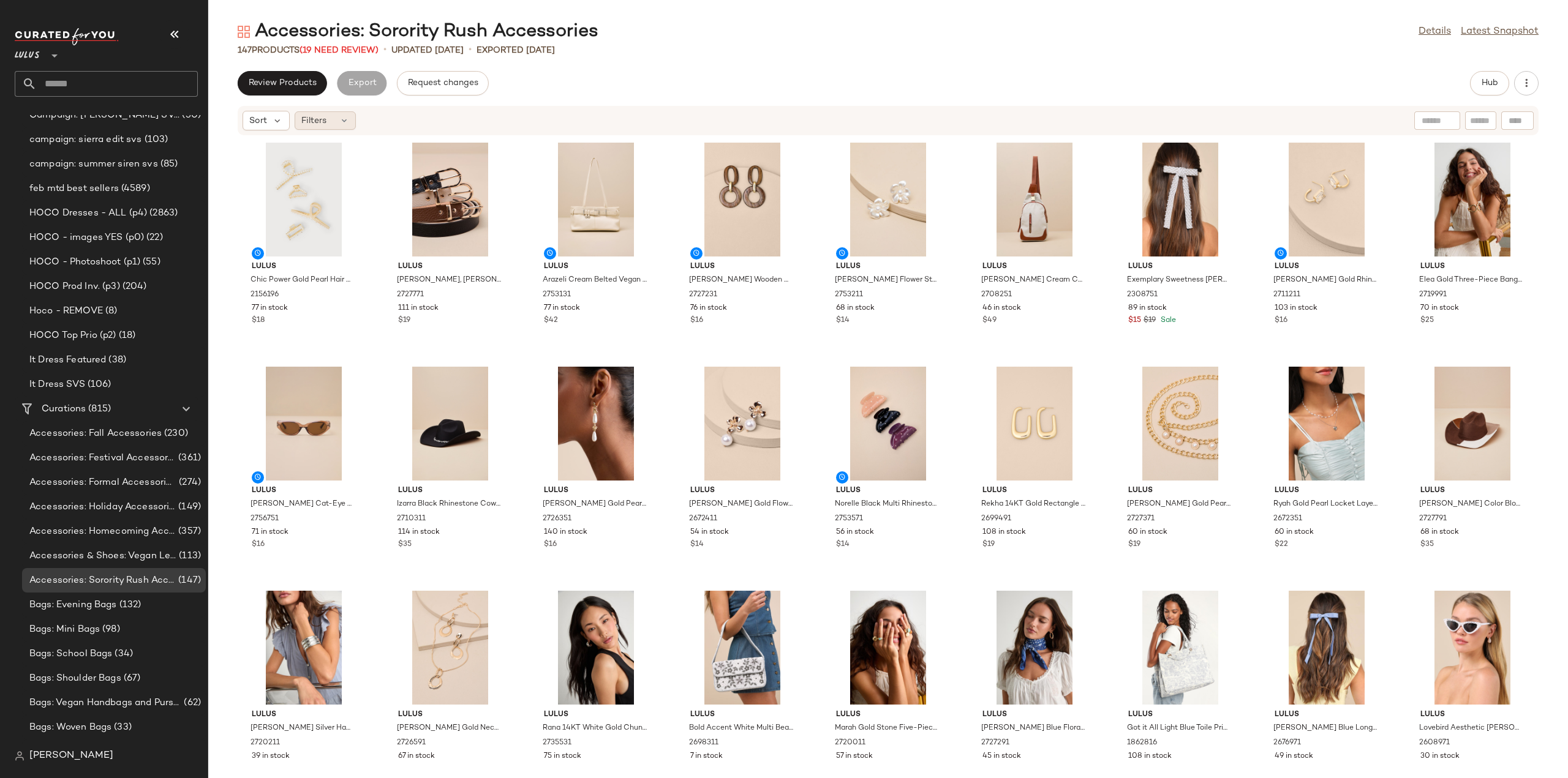
click at [337, 126] on div "Filters" at bounding box center [325, 120] width 61 height 18
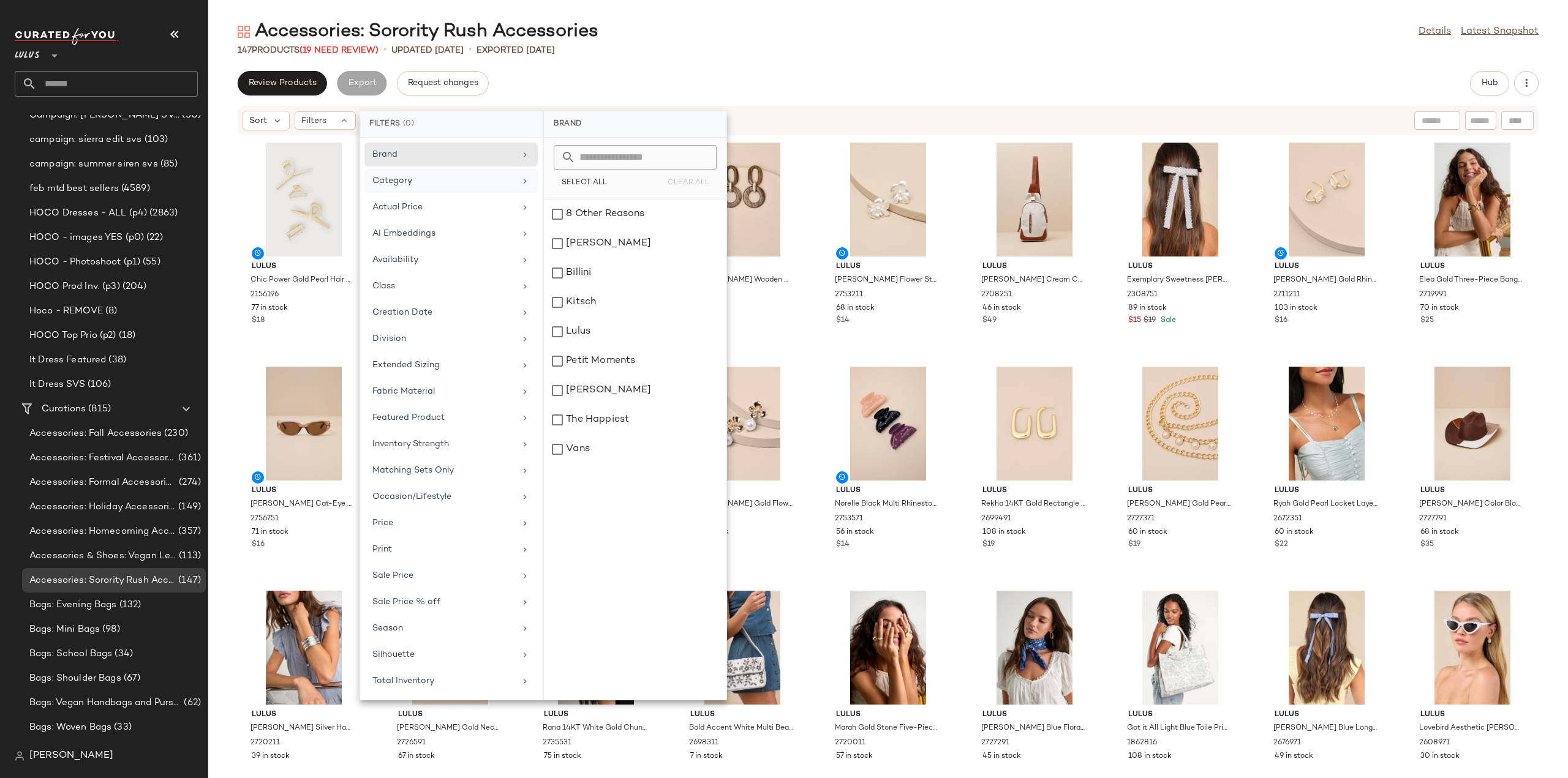
click at [525, 183] on icon at bounding box center [524, 181] width 10 height 10
click at [522, 203] on icon at bounding box center [524, 207] width 10 height 10
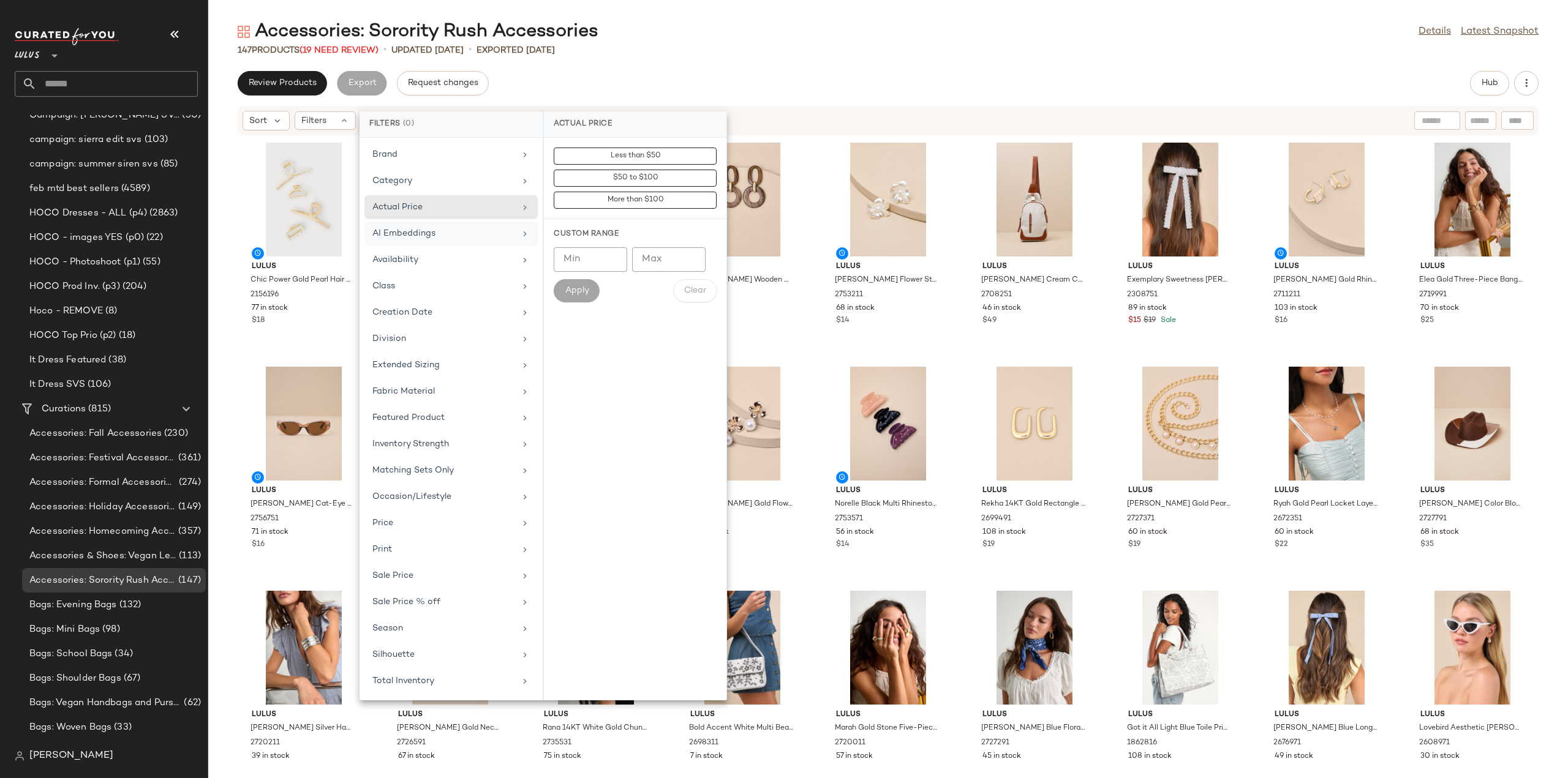
click at [532, 248] on div "AI Embeddings" at bounding box center [451, 259] width 173 height 24
click at [523, 255] on icon at bounding box center [524, 259] width 10 height 10
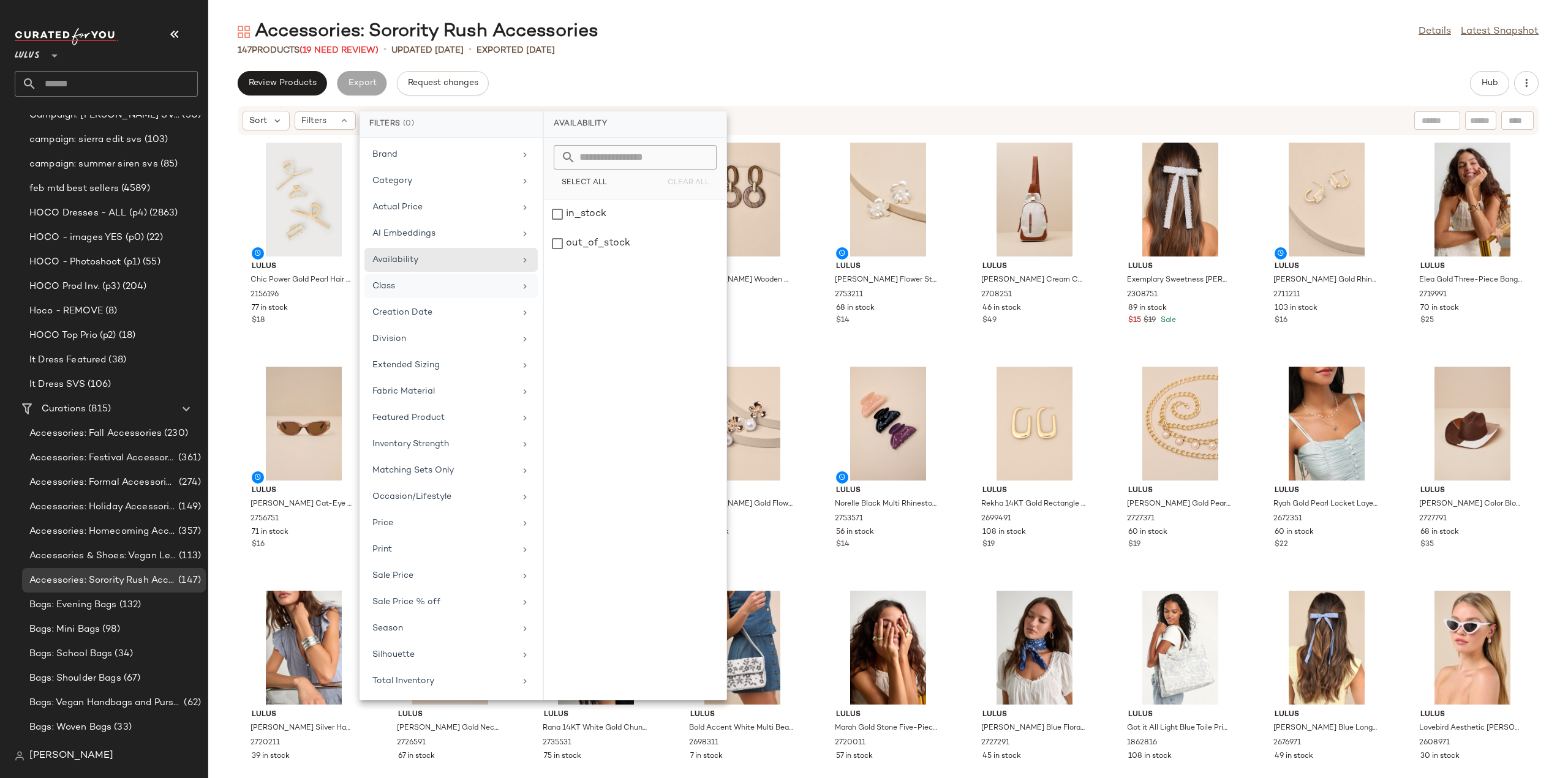
click at [523, 288] on icon at bounding box center [524, 286] width 10 height 10
click at [527, 310] on icon at bounding box center [524, 313] width 10 height 10
click at [523, 334] on icon at bounding box center [524, 339] width 10 height 10
click at [522, 380] on div "Extended Sizing" at bounding box center [451, 391] width 173 height 24
click at [522, 387] on icon at bounding box center [524, 391] width 10 height 10
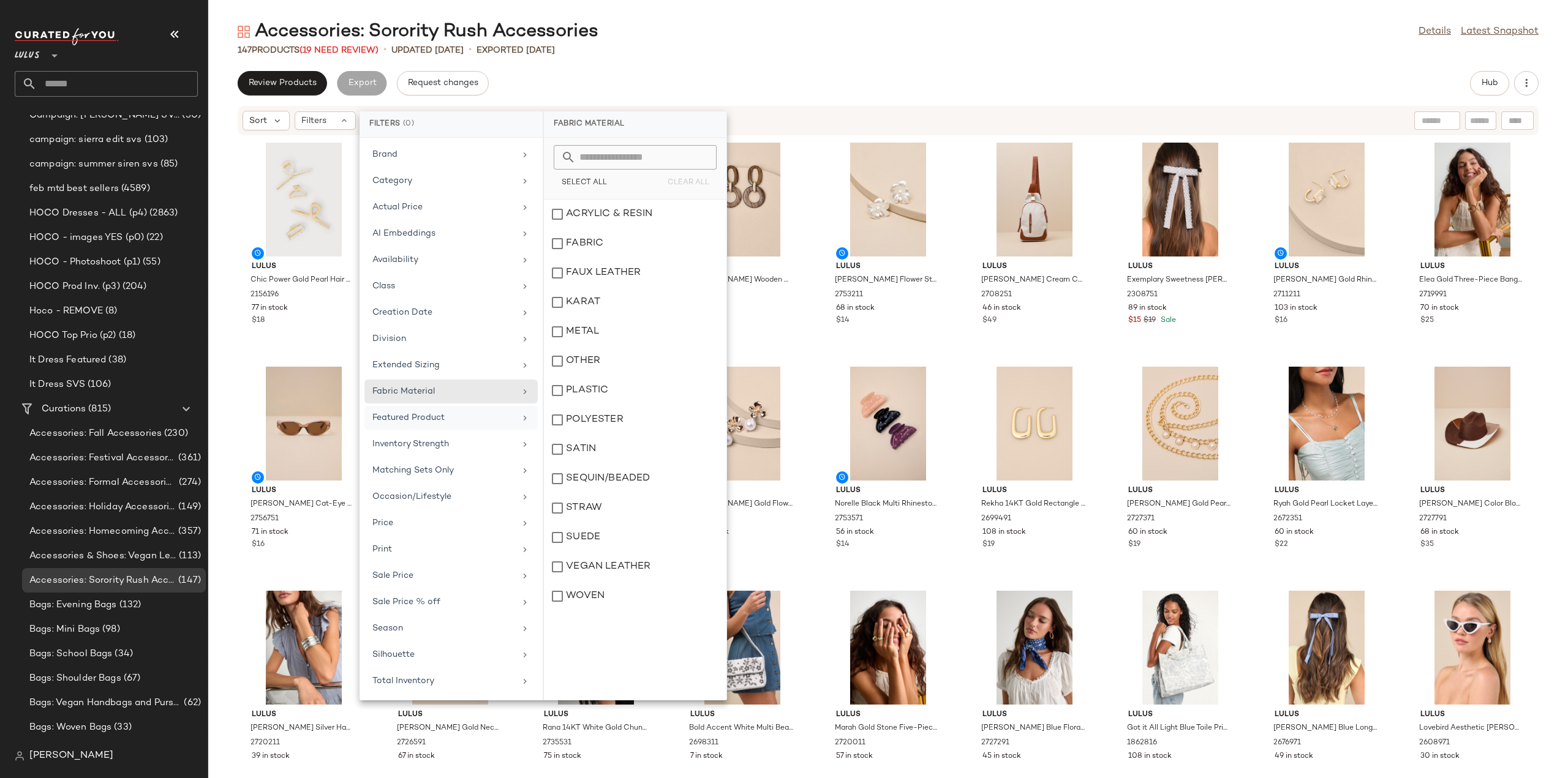
click at [524, 413] on icon at bounding box center [524, 417] width 10 height 10
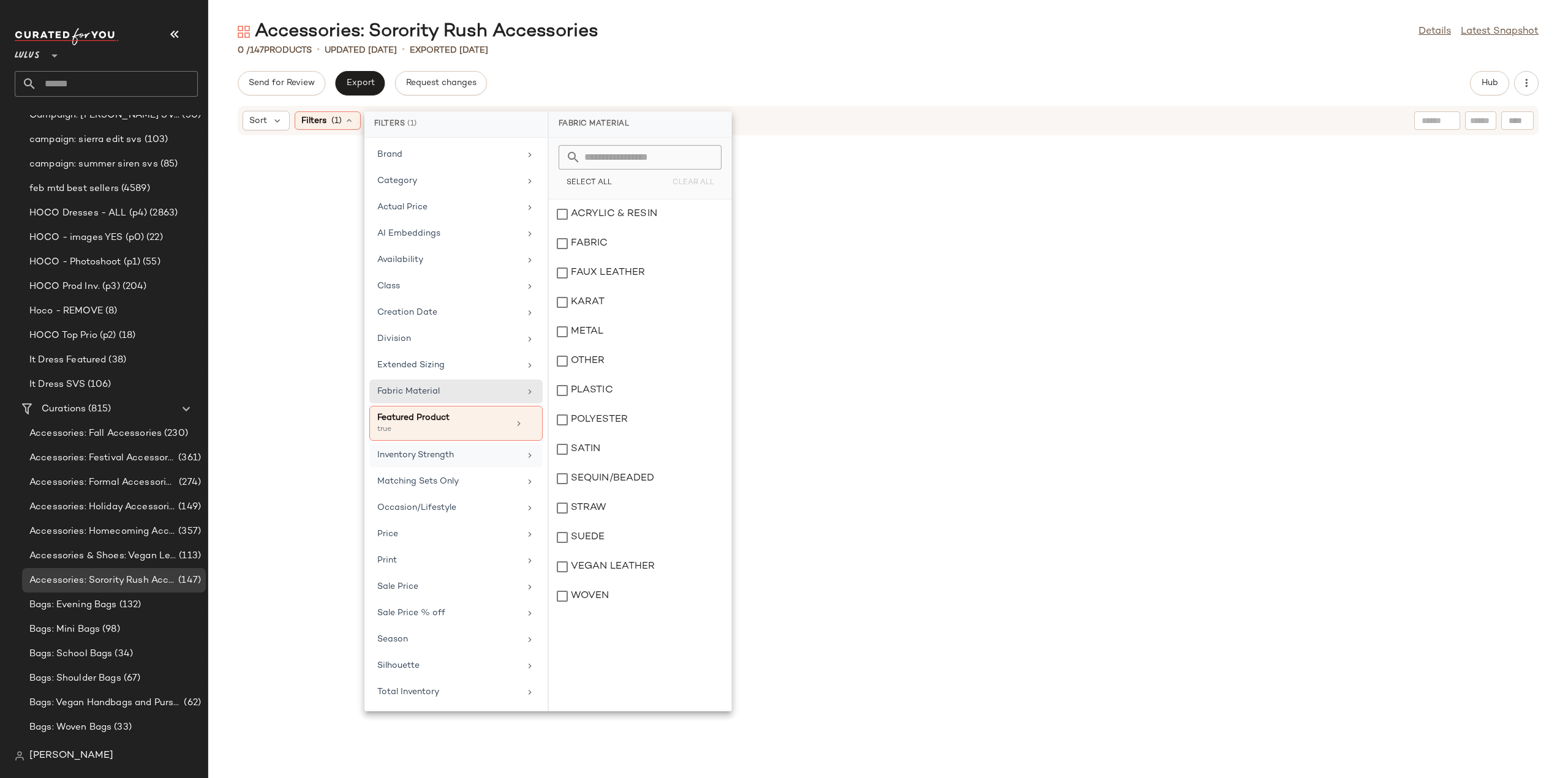
click at [528, 451] on icon at bounding box center [529, 455] width 10 height 10
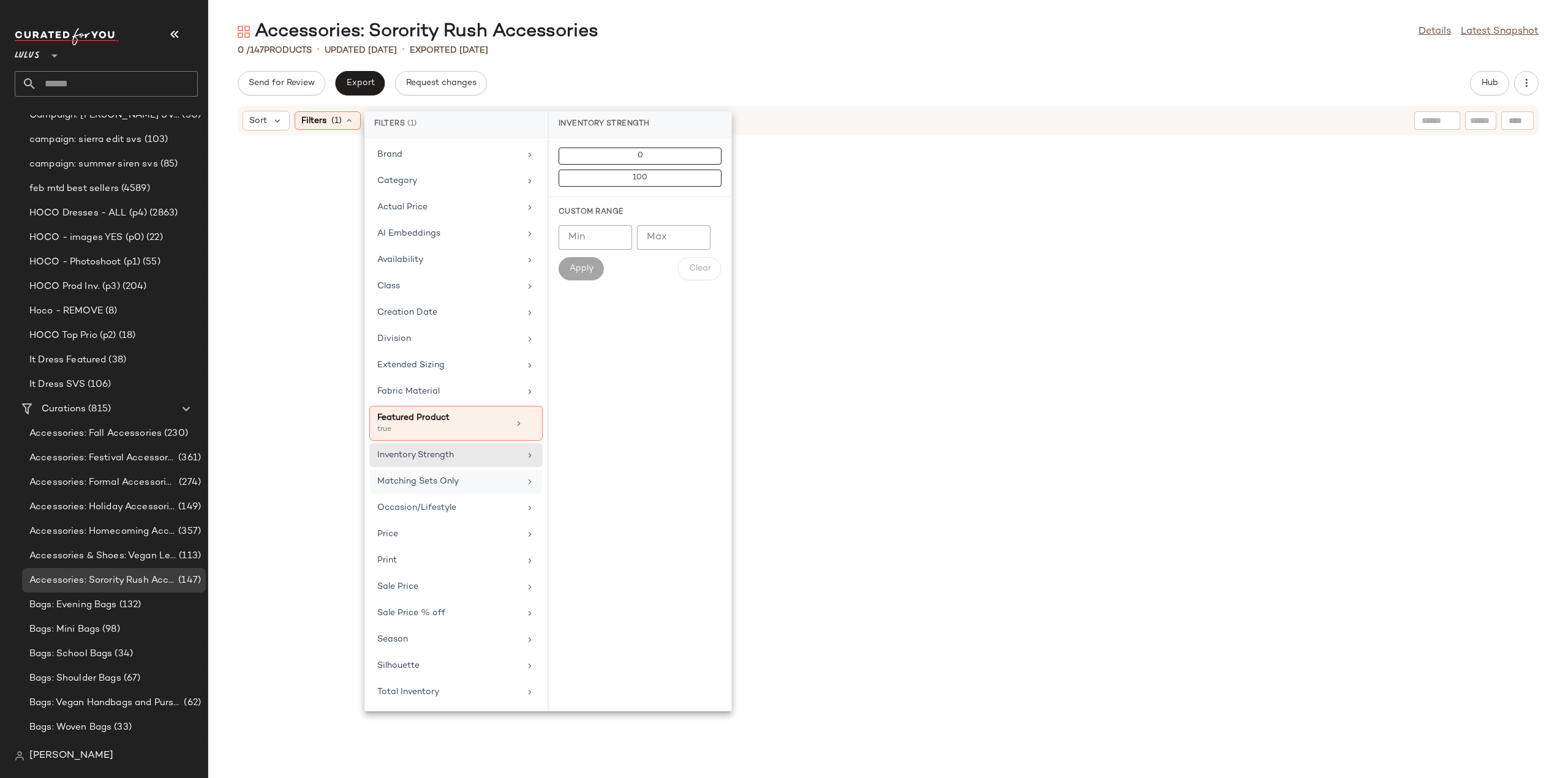
click at [528, 477] on icon at bounding box center [529, 481] width 10 height 10
click at [529, 517] on icon at bounding box center [529, 519] width 10 height 10
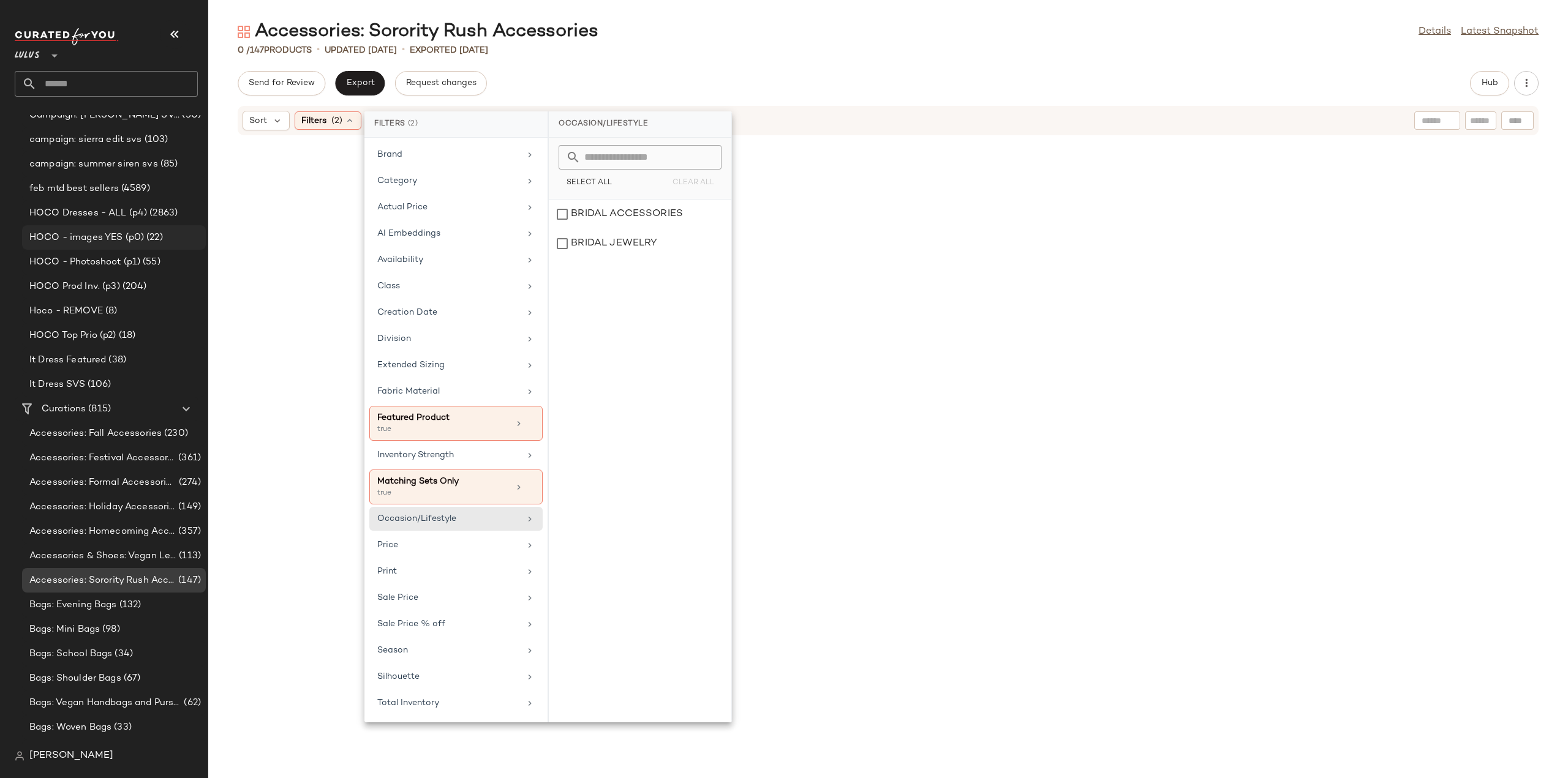
click at [73, 240] on span "HOCO - images YES (p0)" at bounding box center [86, 238] width 114 height 14
